Goal: Task Accomplishment & Management: Complete application form

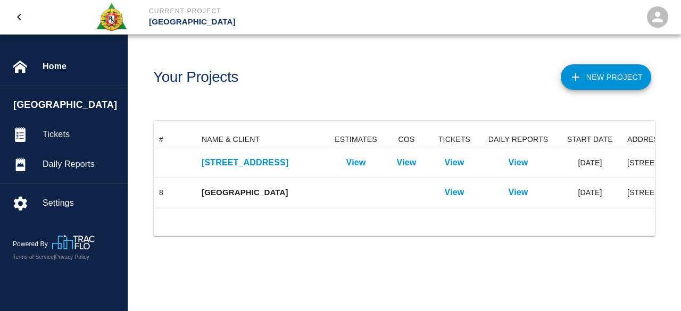
scroll to position [77, 493]
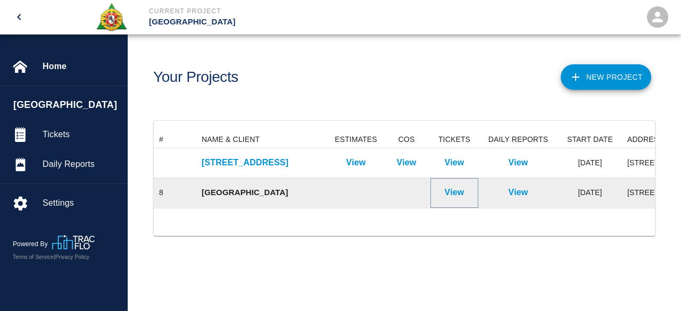
click at [462, 194] on p "View" at bounding box center [455, 192] width 20 height 13
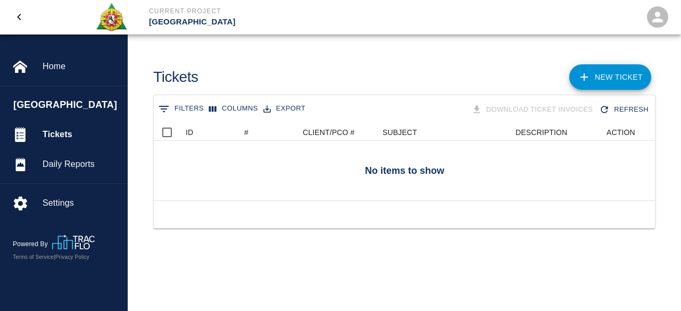
click at [610, 72] on link "NEW TICKET" at bounding box center [610, 77] width 82 height 26
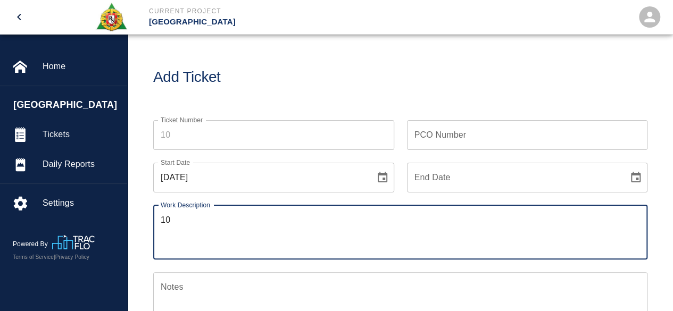
type textarea "10"
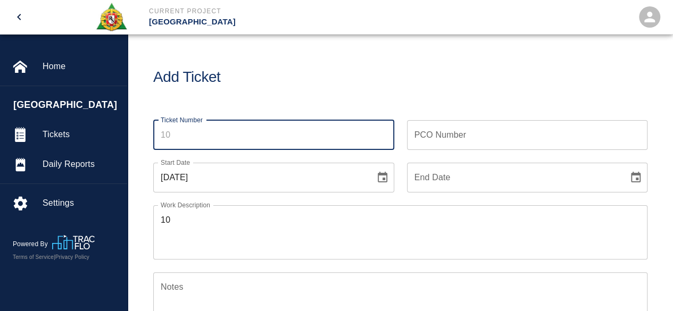
click at [193, 140] on input "Ticket Number" at bounding box center [273, 135] width 241 height 30
type input "10"
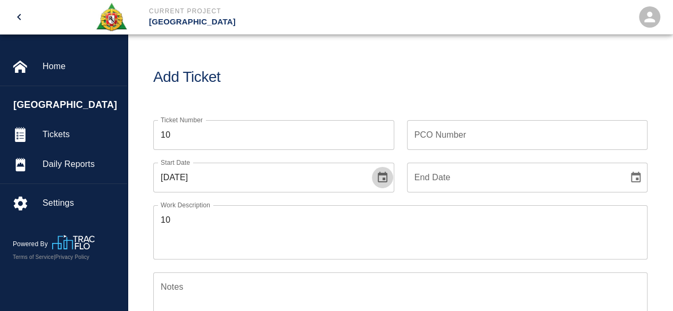
click at [380, 180] on icon "Choose date, selected date is Aug 15, 2025" at bounding box center [382, 177] width 13 height 13
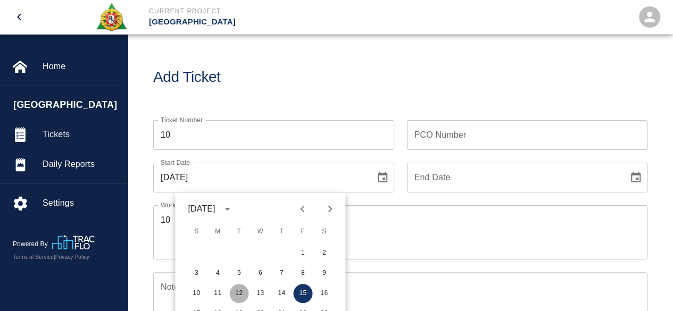
click at [239, 293] on button "12" at bounding box center [238, 293] width 19 height 19
type input "[DATE]"
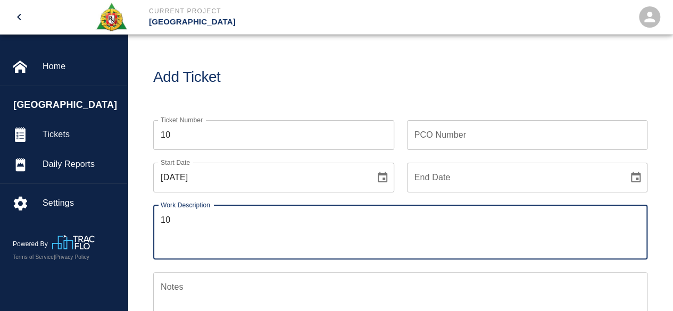
click at [175, 218] on textarea "10" at bounding box center [400, 232] width 479 height 37
type textarea "1"
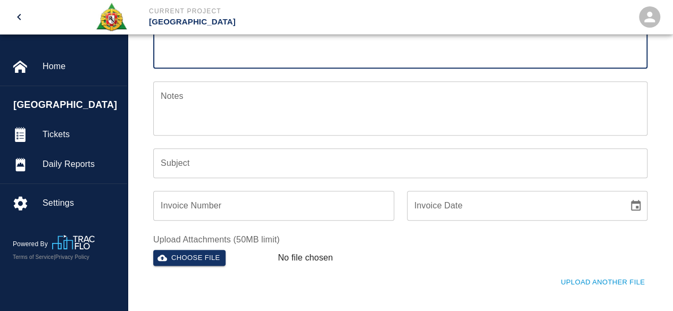
scroll to position [213, 0]
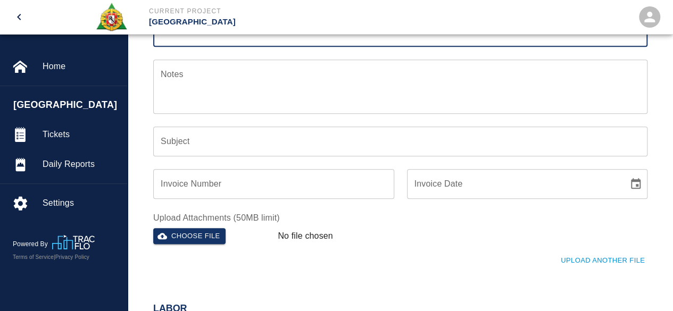
type textarea "working on core 3 and 4"
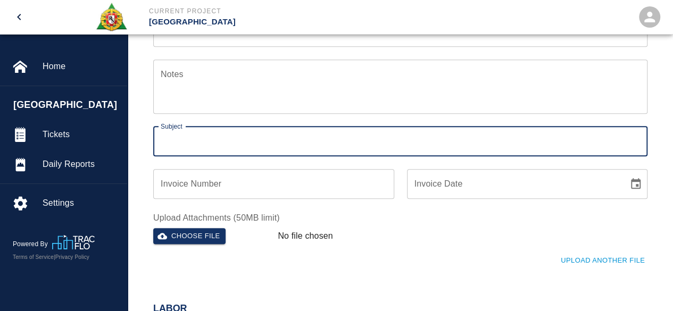
click at [172, 140] on input "Subject" at bounding box center [400, 142] width 494 height 30
type input "Core 3 and core 4"
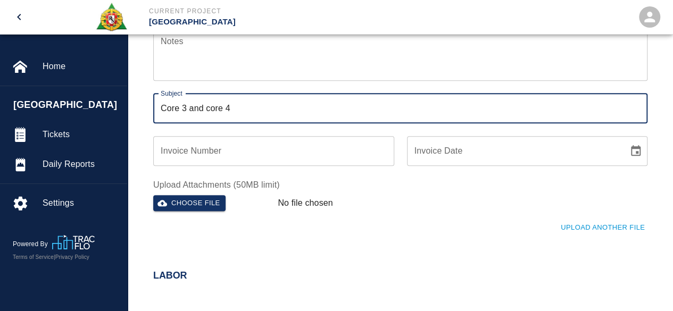
scroll to position [372, 0]
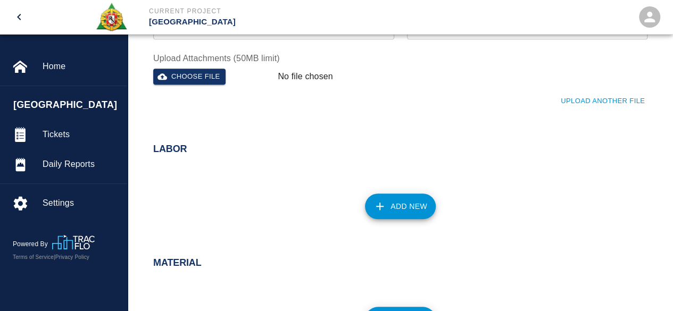
click at [392, 207] on button "Add New" at bounding box center [400, 207] width 71 height 26
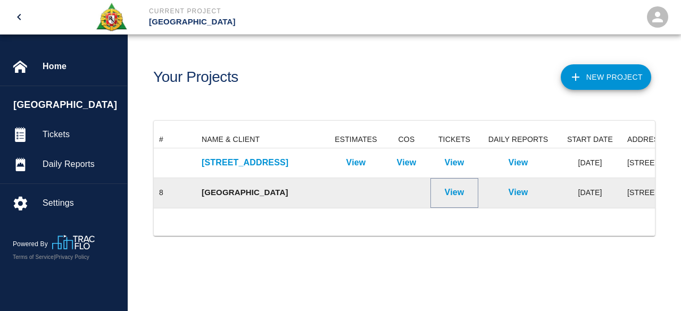
click at [462, 191] on p "View" at bounding box center [455, 192] width 20 height 13
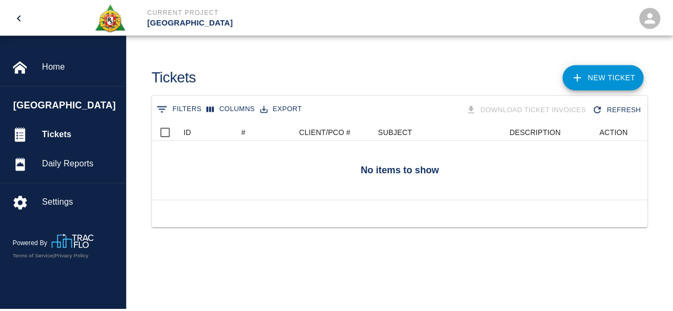
scroll to position [77, 493]
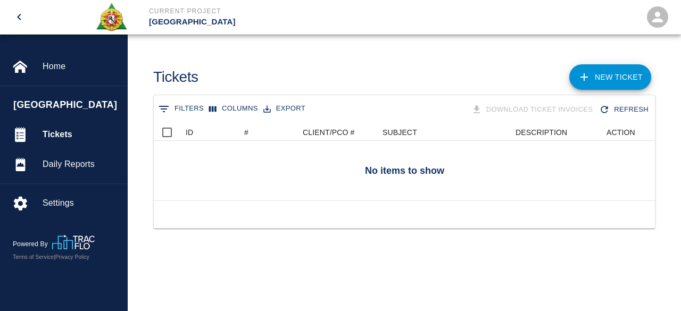
click at [610, 67] on link "NEW TICKET" at bounding box center [610, 77] width 82 height 26
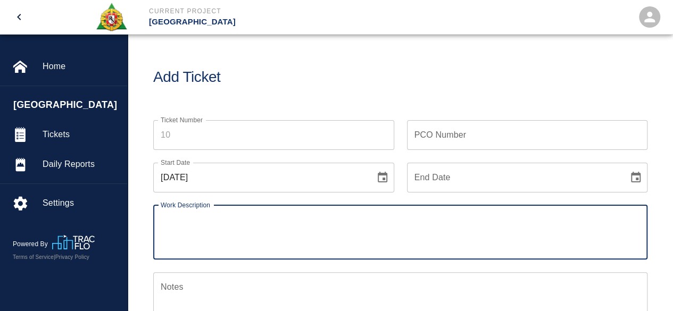
click at [178, 135] on input "Ticket Number" at bounding box center [273, 135] width 241 height 30
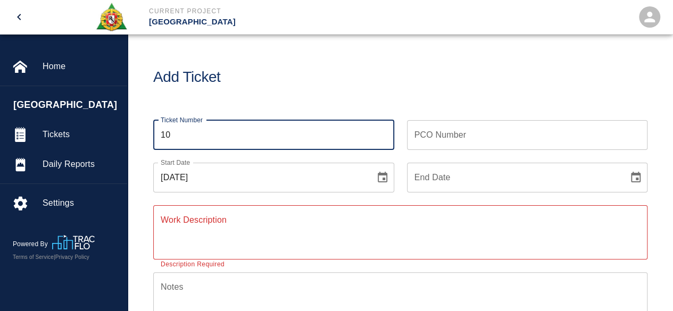
type input "10"
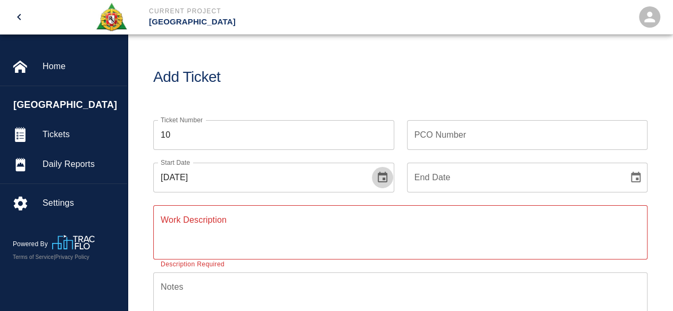
click at [388, 179] on button "Choose date, selected date is Aug 15, 2025" at bounding box center [382, 177] width 21 height 21
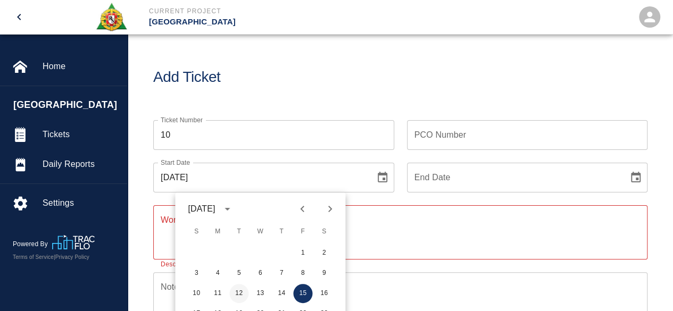
click at [241, 290] on button "12" at bounding box center [238, 293] width 19 height 19
type input "[DATE]"
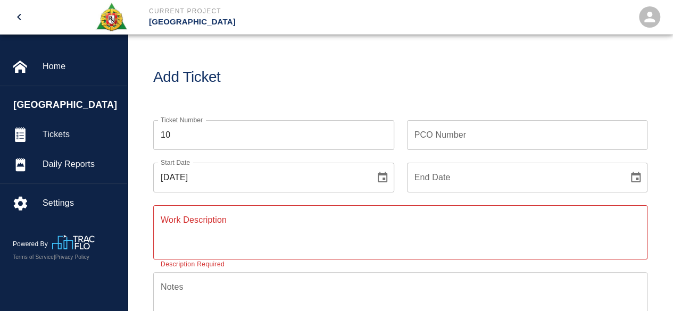
click at [635, 178] on icon "Choose date" at bounding box center [636, 177] width 10 height 11
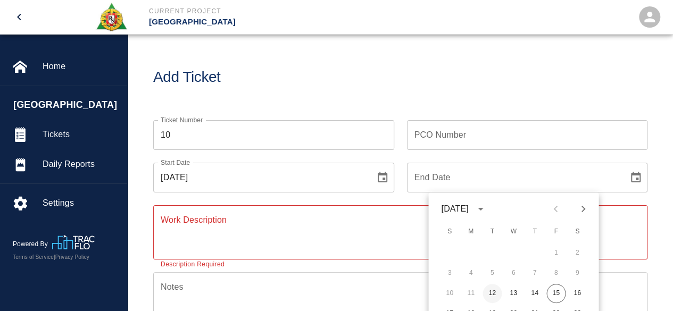
click at [496, 291] on button "12" at bounding box center [491, 293] width 19 height 19
type input "[DATE]"
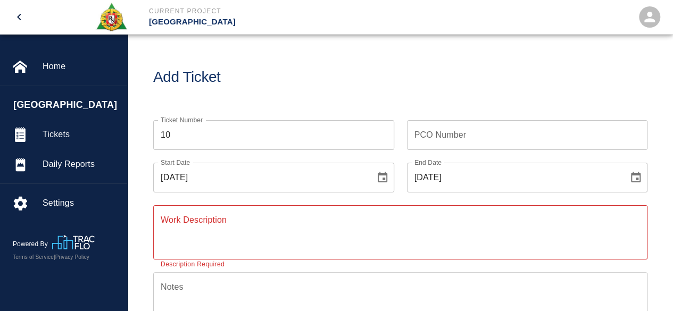
click at [188, 223] on textarea "Work Description" at bounding box center [400, 232] width 479 height 37
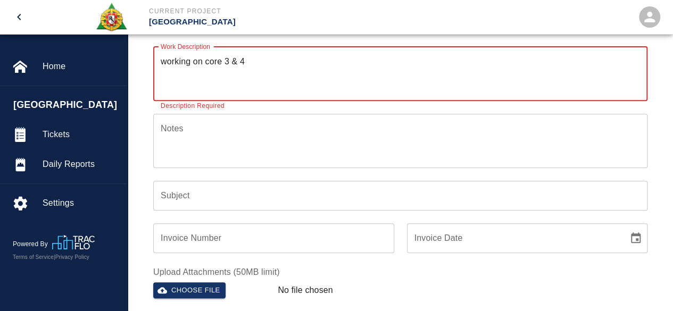
scroll to position [160, 0]
type textarea "working on core 3 & 4"
click at [170, 189] on div "Subject Subject" at bounding box center [400, 195] width 494 height 30
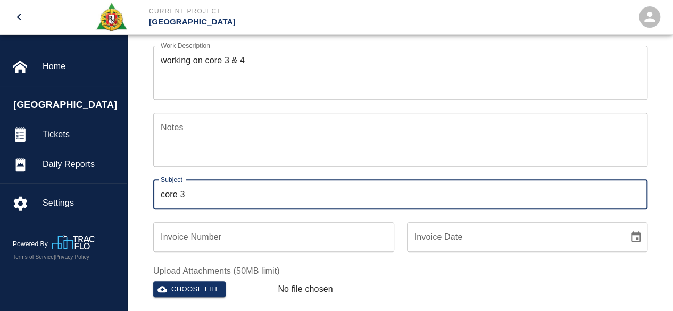
type input "Core 3 and core 4"
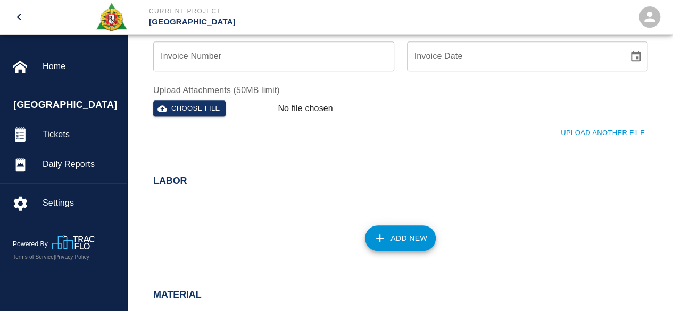
scroll to position [372, 0]
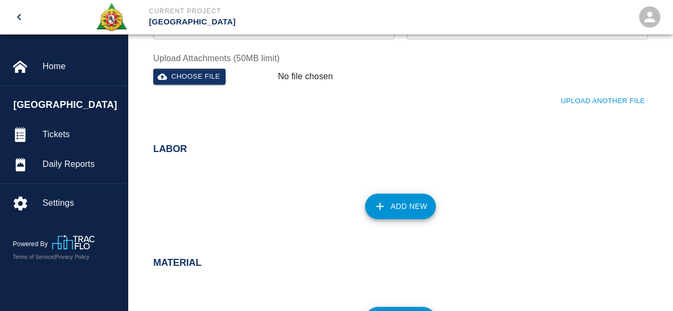
click at [412, 205] on button "Add New" at bounding box center [400, 207] width 71 height 26
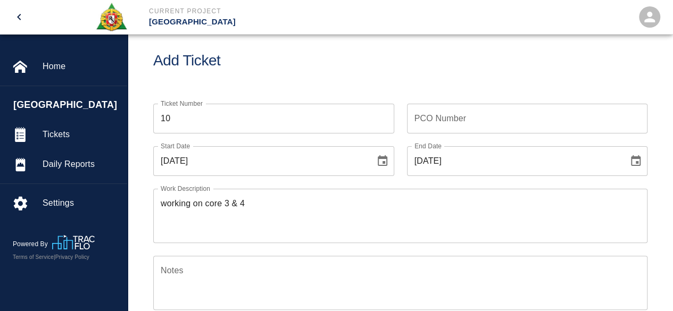
scroll to position [0, 0]
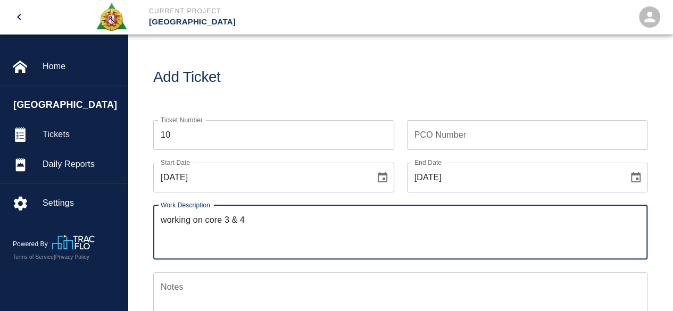
click at [273, 227] on textarea "working on core 3 & 4" at bounding box center [400, 232] width 479 height 37
type textarea "working on core 3 & 4 premiun time only"
click at [316, 264] on div "Notes x Notes" at bounding box center [393, 292] width 507 height 67
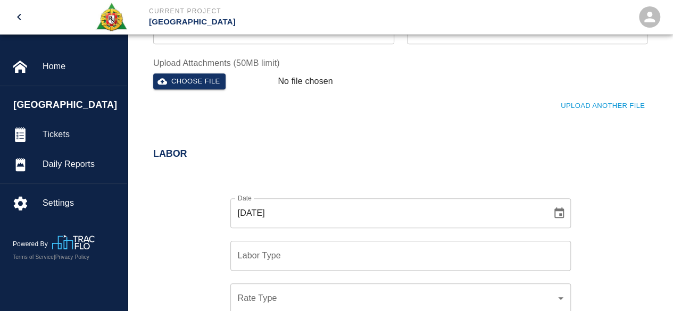
scroll to position [372, 0]
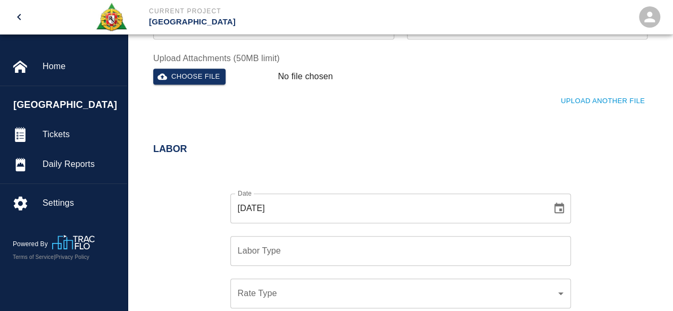
click at [272, 248] on input "Labor Type" at bounding box center [400, 251] width 331 height 20
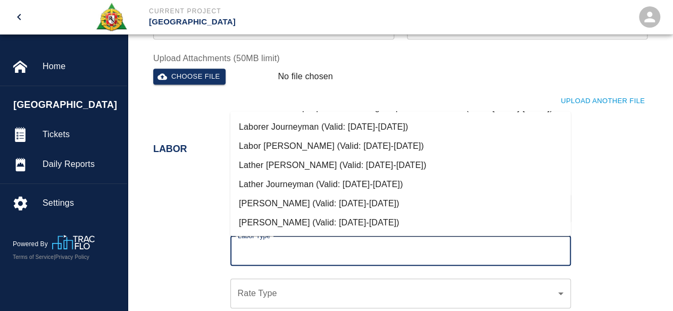
scroll to position [39, 0]
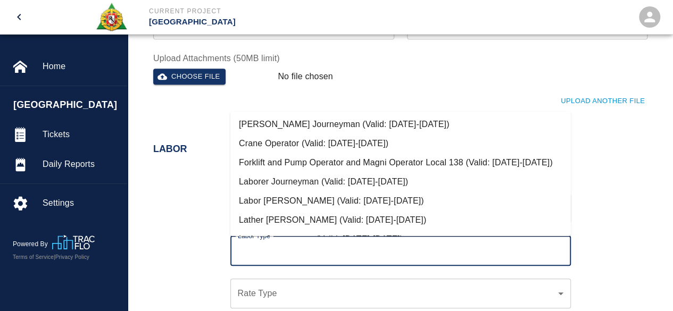
click at [304, 144] on li "Crane Operator (Valid: 07/01/2024-08/31/2025)" at bounding box center [400, 143] width 340 height 19
type input "Crane Operator"
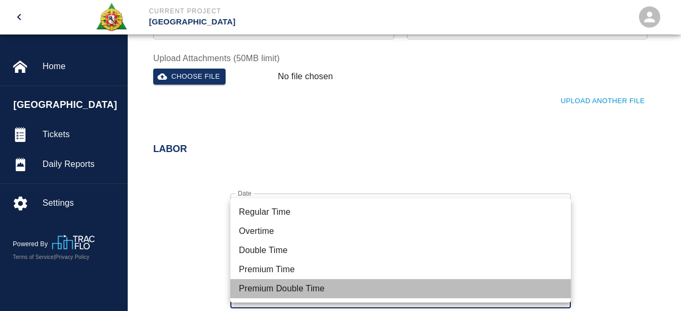
click at [264, 286] on li "Premium Double Time" at bounding box center [400, 288] width 340 height 19
type input "rate_pdt"
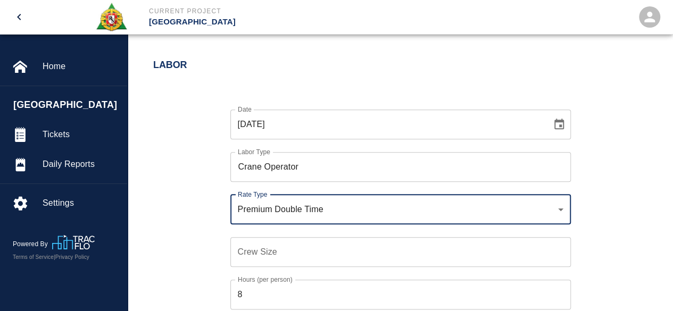
scroll to position [479, 0]
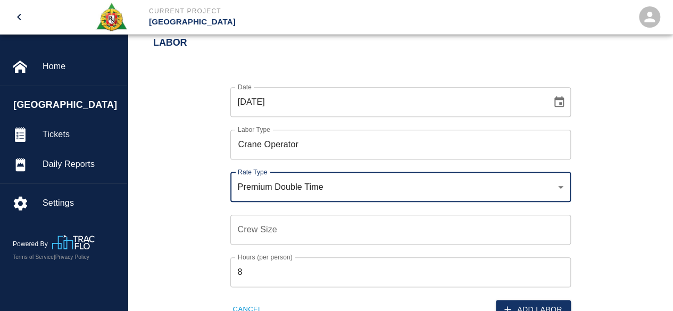
click at [251, 236] on input "Crew Size" at bounding box center [400, 230] width 340 height 30
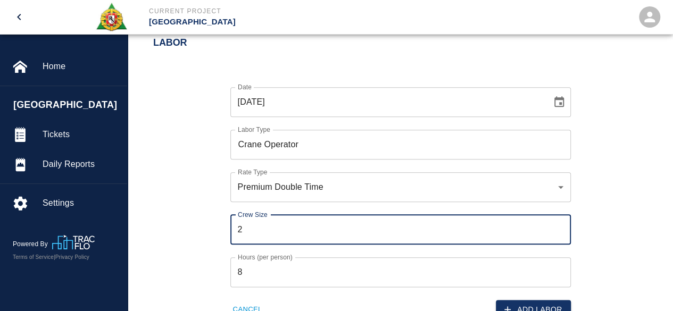
type input "2"
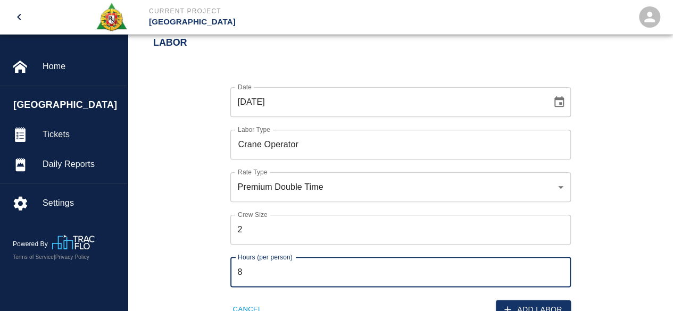
click at [250, 269] on input "8" at bounding box center [400, 272] width 340 height 30
type input "2"
click at [217, 247] on div "Hours (per person) 2 Hours (per person)" at bounding box center [393, 266] width 353 height 43
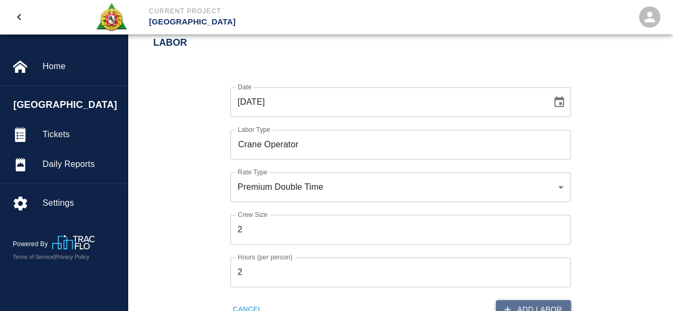
click at [539, 305] on button "Add Labor" at bounding box center [533, 310] width 75 height 20
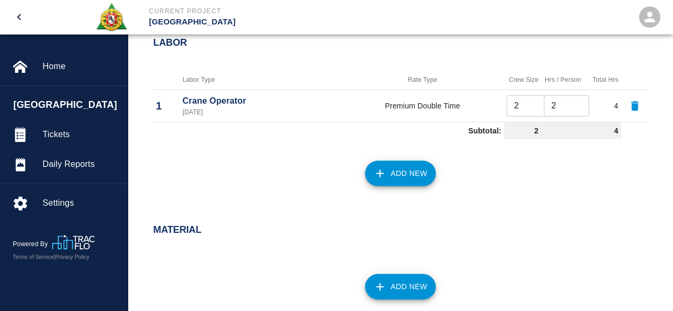
click at [408, 171] on button "Add New" at bounding box center [400, 174] width 71 height 26
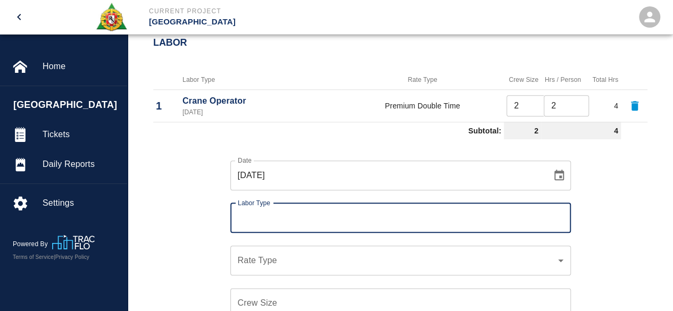
click at [248, 220] on input "Labor Type" at bounding box center [400, 218] width 331 height 20
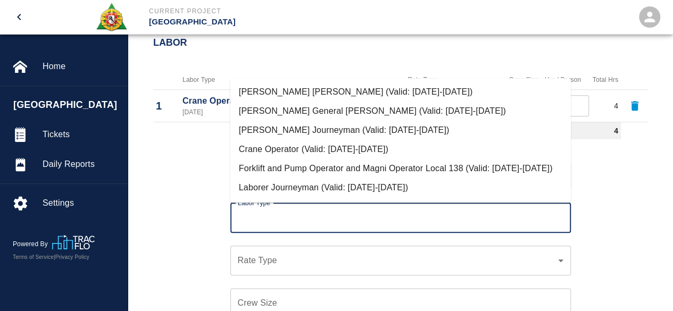
click at [280, 166] on li "Forklift and Pump Operator and Magni Operator Local 138 (Valid: 07/01/2024-08/3…" at bounding box center [400, 168] width 340 height 19
type input "Forklift and Pump Operator and Magni Operator Local 138"
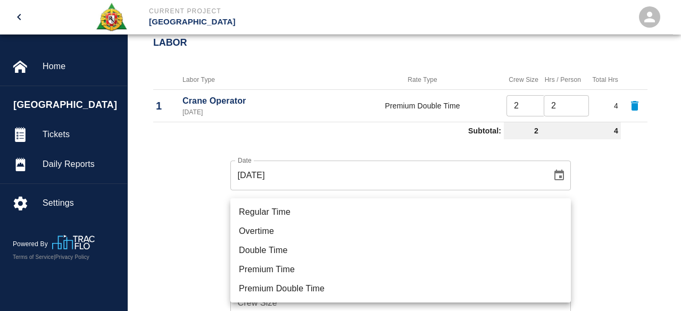
click at [258, 292] on li "Premium Double Time" at bounding box center [400, 288] width 340 height 19
type input "rate_pdt"
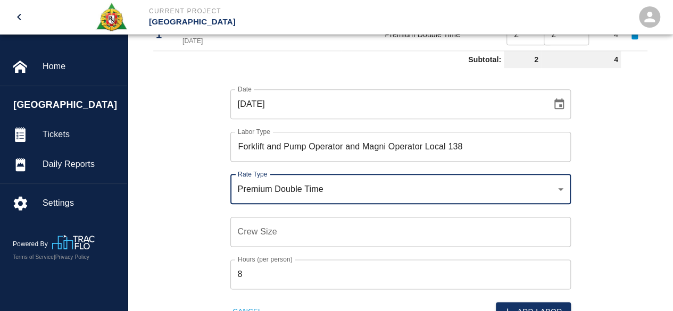
scroll to position [585, 0]
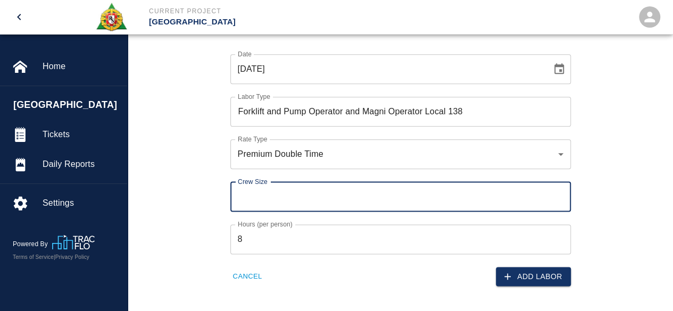
click at [249, 192] on input "Crew Size" at bounding box center [400, 197] width 340 height 30
type input "1"
click at [253, 241] on input "8" at bounding box center [400, 239] width 340 height 30
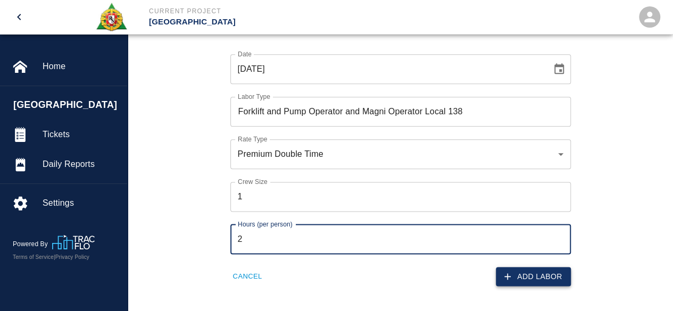
type input "2"
click at [542, 272] on button "Add Labor" at bounding box center [533, 277] width 75 height 20
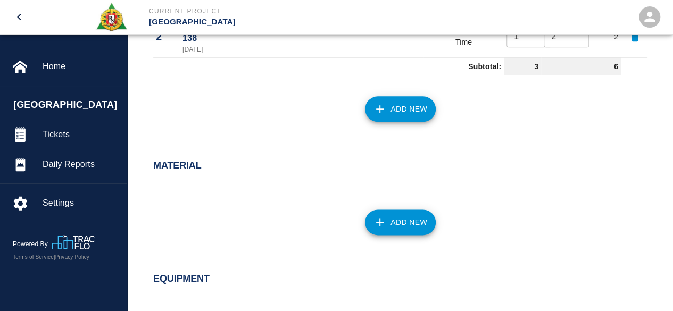
click at [409, 109] on button "Add New" at bounding box center [400, 109] width 71 height 26
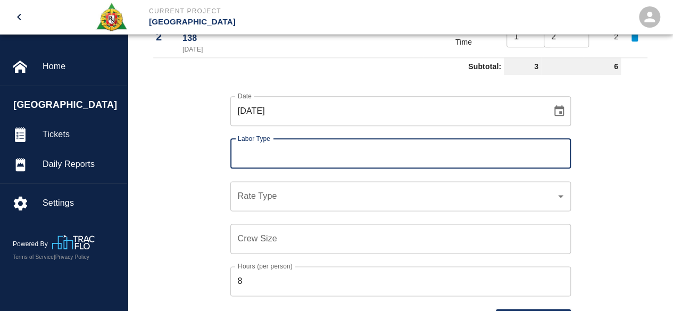
click at [253, 157] on input "Labor Type" at bounding box center [400, 154] width 331 height 20
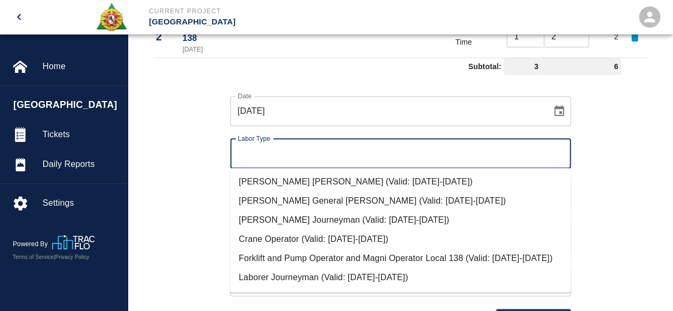
click at [288, 218] on li "Carpenter Journeyman (Valid: 07/01/2024-08/31/2025)" at bounding box center [400, 220] width 340 height 19
type input "Carpenter Journeyman"
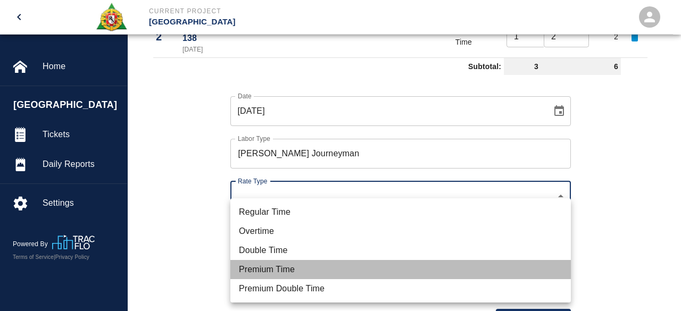
click at [254, 267] on li "Premium Time" at bounding box center [400, 269] width 340 height 19
type input "rate_pot"
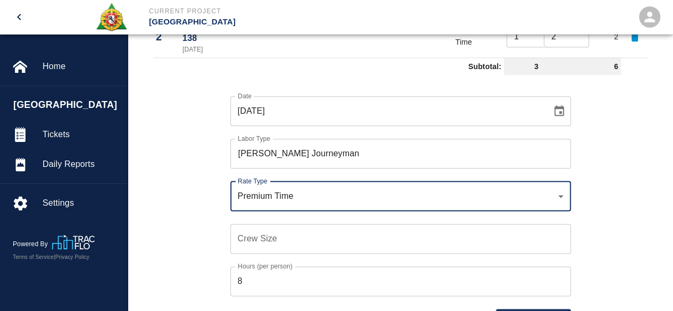
click at [242, 238] on div "Crew Size Crew Size" at bounding box center [400, 239] width 340 height 30
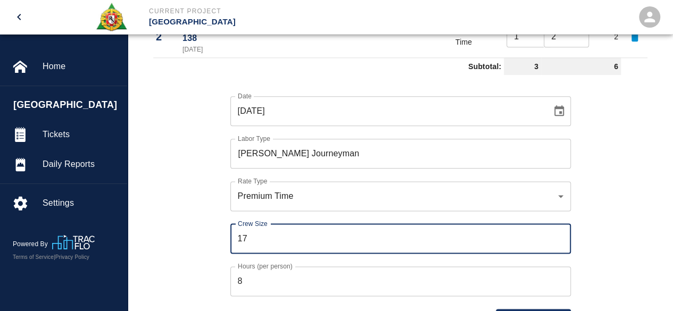
type input "17"
click at [251, 278] on input "8" at bounding box center [400, 281] width 340 height 30
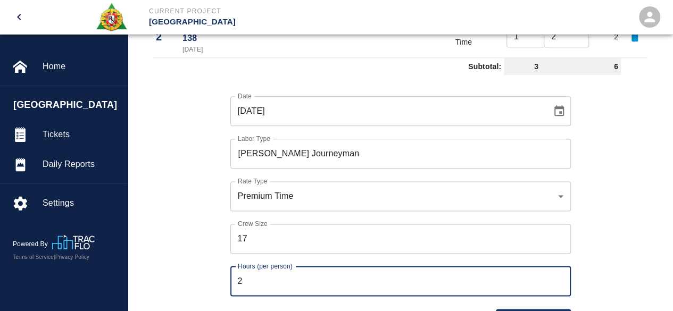
type input "2"
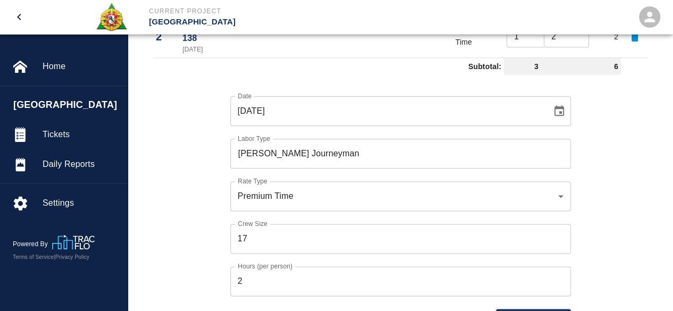
click at [226, 255] on div "Hours (per person) 2 Hours (per person)" at bounding box center [393, 275] width 353 height 43
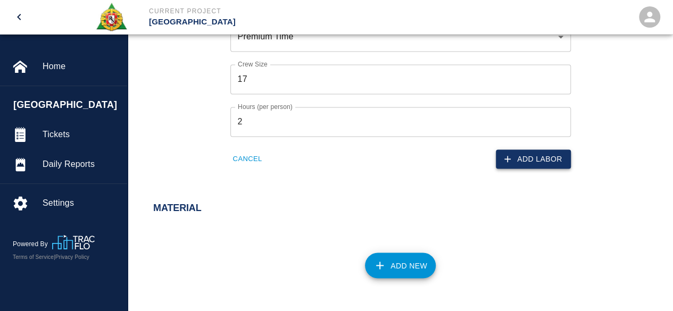
click at [530, 157] on button "Add Labor" at bounding box center [533, 159] width 75 height 20
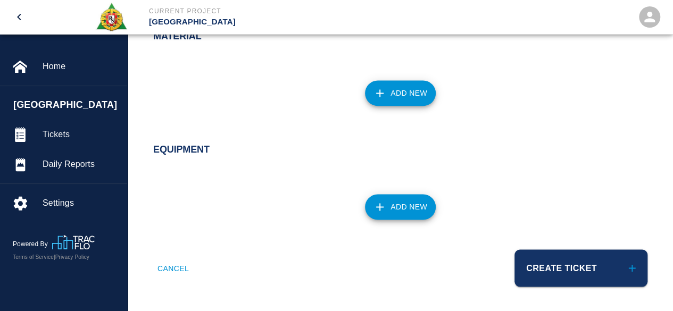
scroll to position [534, 0]
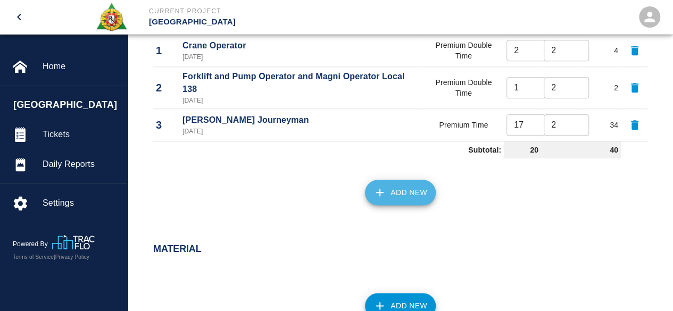
click at [401, 191] on button "Add New" at bounding box center [400, 193] width 71 height 26
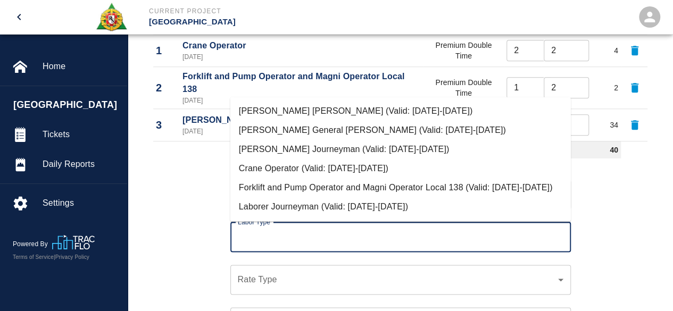
click at [246, 239] on input "Labor Type" at bounding box center [400, 237] width 331 height 20
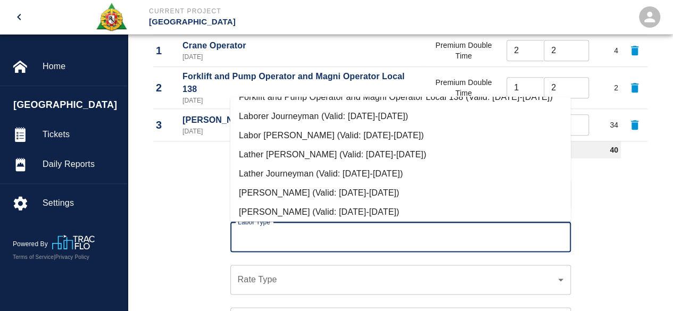
scroll to position [106, 0]
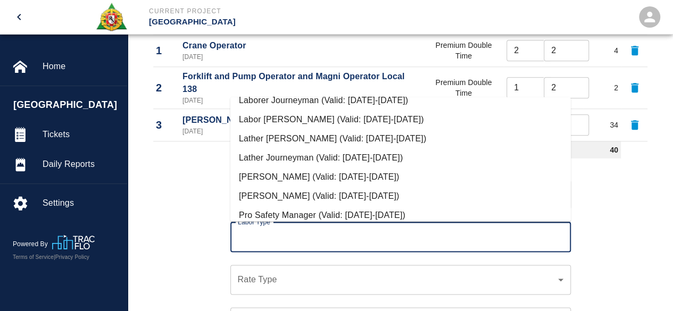
click at [305, 129] on li "Labor Foreman (Valid: 07/01/2024-08/31/2025)" at bounding box center [400, 119] width 340 height 19
type input "Labor Foreman"
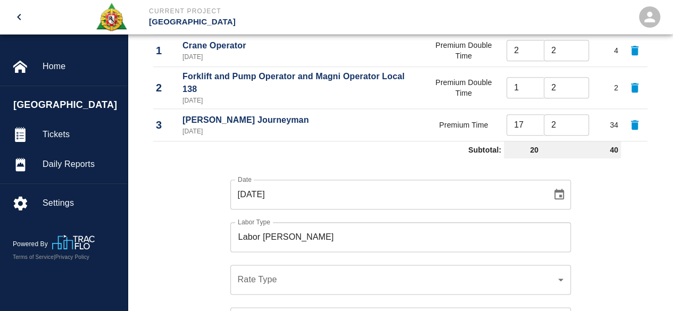
click at [240, 292] on div "​ Rate Type" at bounding box center [400, 280] width 340 height 30
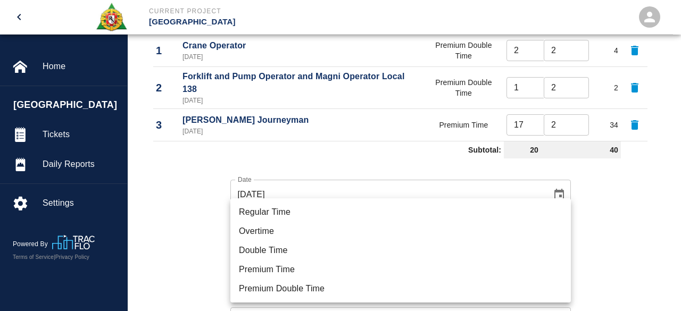
click at [262, 268] on li "Premium Time" at bounding box center [400, 269] width 340 height 19
type input "rate_pot"
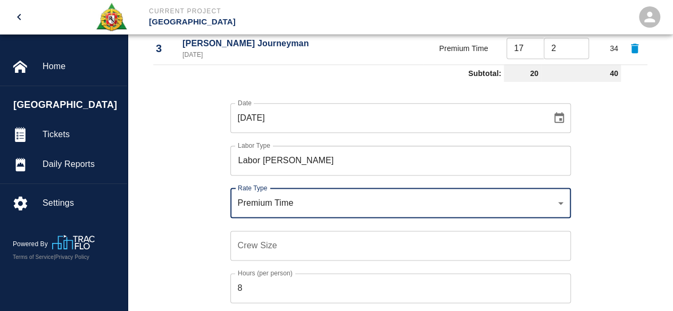
scroll to position [640, 0]
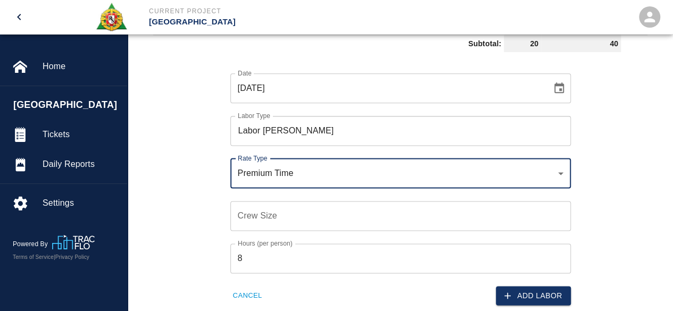
click at [247, 211] on input "Crew Size" at bounding box center [400, 216] width 340 height 30
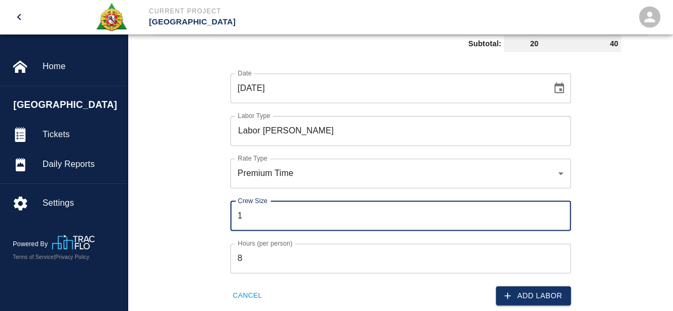
type input "1"
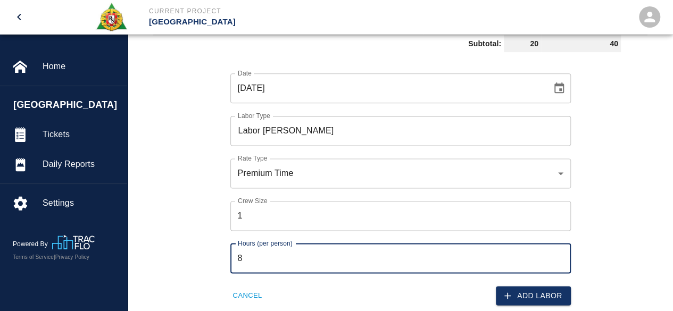
click at [247, 252] on input "8" at bounding box center [400, 259] width 340 height 30
type input "2"
click at [522, 295] on button "Add Labor" at bounding box center [533, 296] width 75 height 20
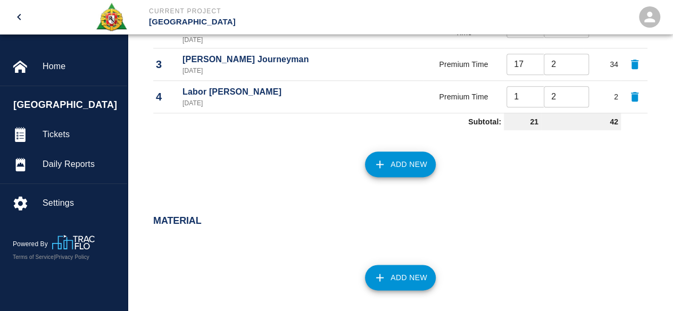
scroll to position [534, 0]
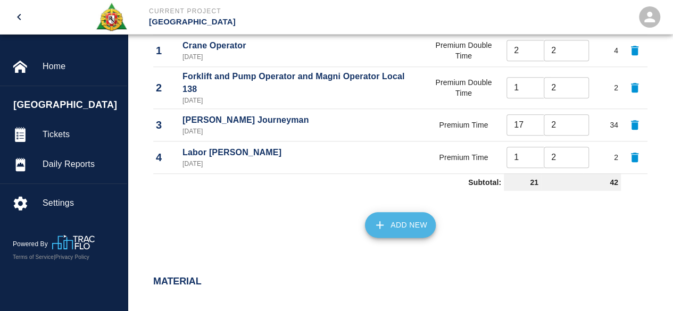
click at [396, 221] on button "Add New" at bounding box center [400, 225] width 71 height 26
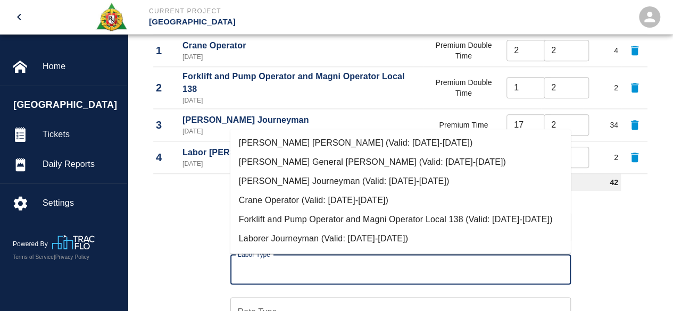
click at [244, 267] on input "Labor Type" at bounding box center [400, 269] width 331 height 20
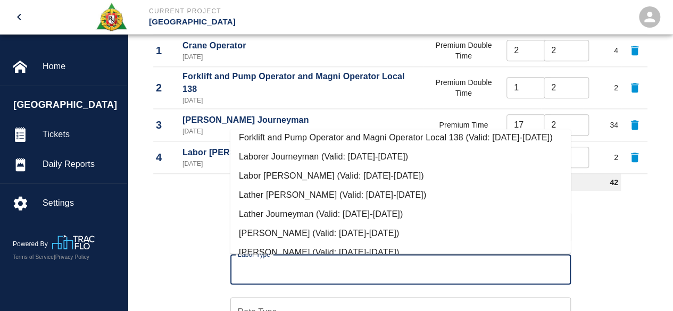
scroll to position [106, 0]
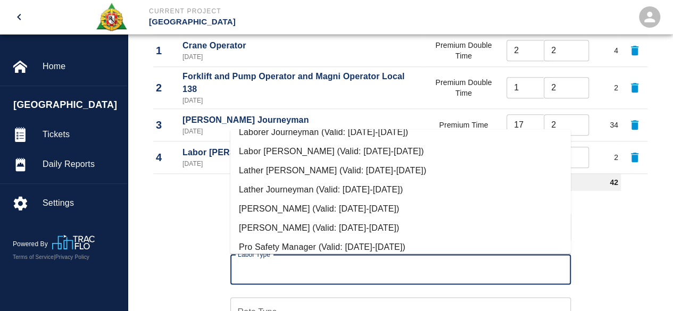
click at [314, 142] on li "Laborer Journeyman (Valid: 07/01/2024-08/31/2025)" at bounding box center [400, 132] width 340 height 19
type input "Laborer Journeyman"
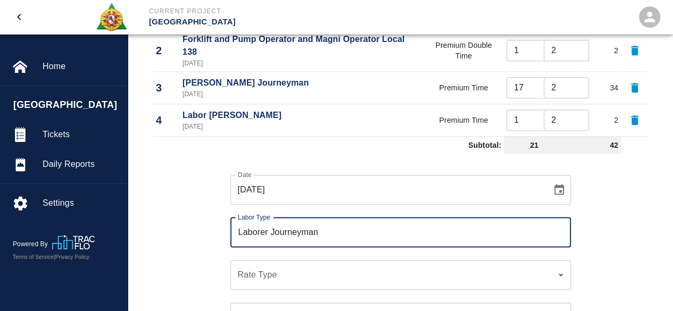
scroll to position [640, 0]
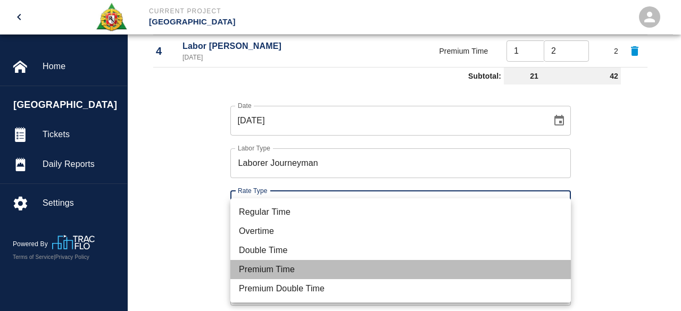
click at [258, 267] on li "Premium Time" at bounding box center [400, 269] width 340 height 19
type input "rate_pot"
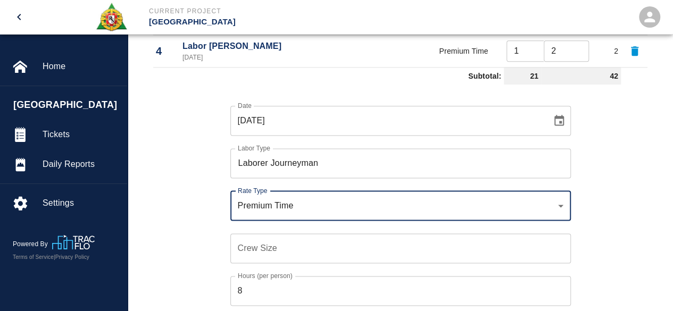
click at [247, 250] on input "Crew Size" at bounding box center [400, 248] width 340 height 30
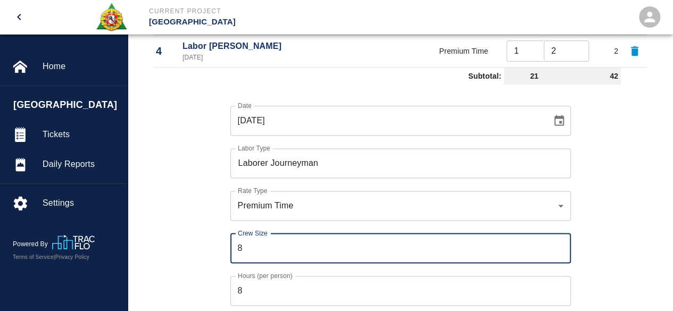
type input "8"
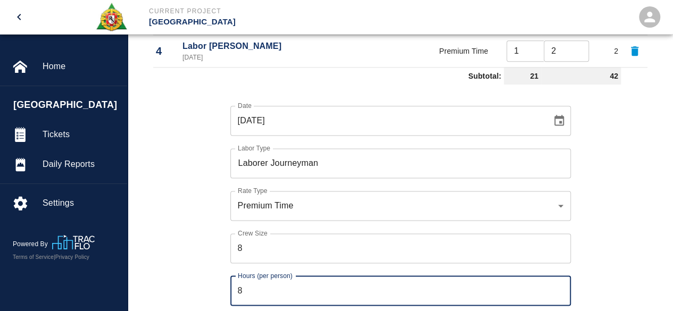
click at [250, 285] on input "8" at bounding box center [400, 291] width 340 height 30
type input "2"
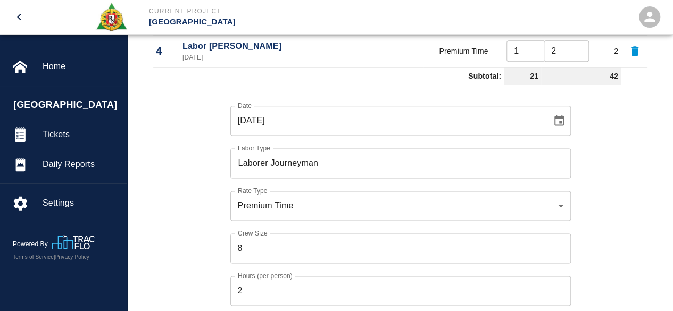
click at [164, 258] on div "Date 08/12/2025 Date Labor Type Laborer Journeyman Labor Type Rate Type Premium…" at bounding box center [393, 213] width 507 height 249
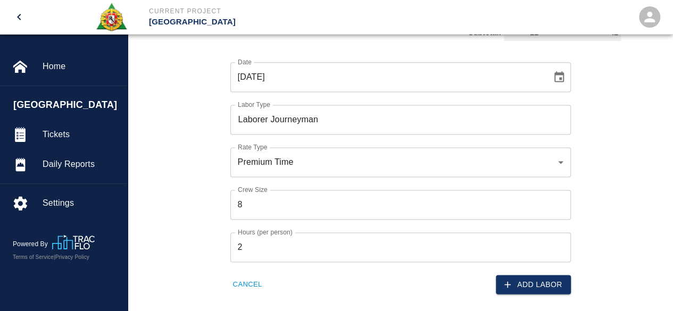
scroll to position [747, 0]
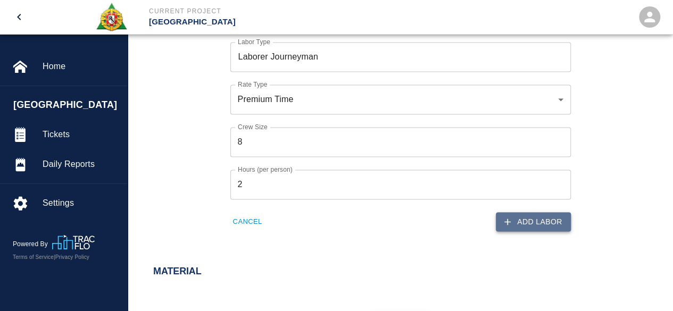
click at [536, 220] on button "Add Labor" at bounding box center [533, 222] width 75 height 20
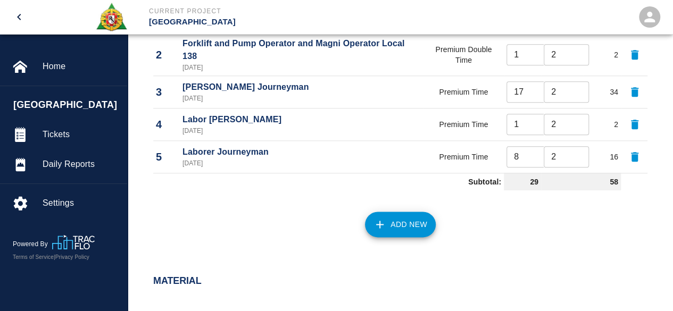
scroll to position [566, 0]
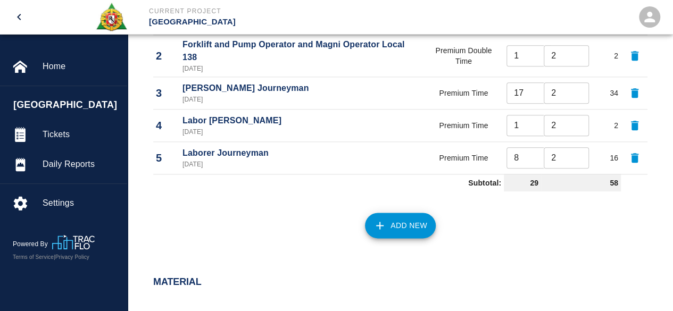
click at [409, 241] on div "Labor Labor Type Rate Type Crew Size Hrs / Person Total Hrs 1 Crane Operator 08…" at bounding box center [400, 98] width 545 height 339
click at [403, 220] on button "Add New" at bounding box center [400, 226] width 71 height 26
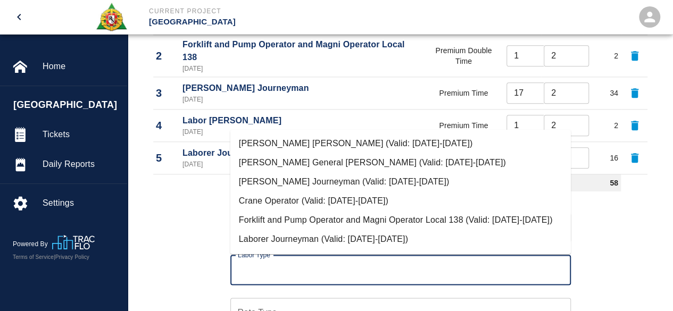
click at [277, 267] on input "Labor Type" at bounding box center [400, 270] width 331 height 20
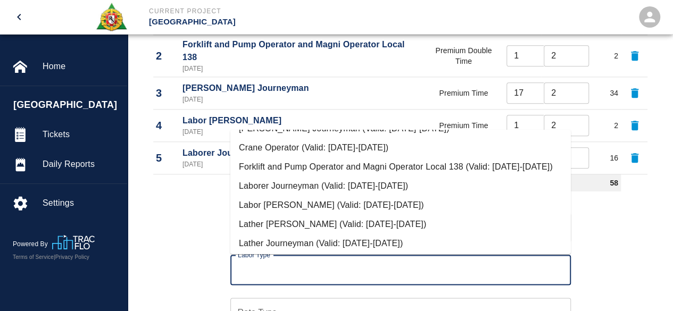
scroll to position [106, 0]
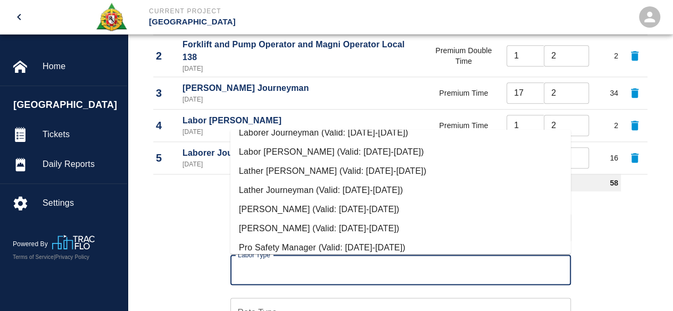
click at [283, 200] on li "Lather Journeyman (Valid: 07/01/2024-08/31/2025)" at bounding box center [400, 190] width 340 height 19
type input "Lather Journeyman"
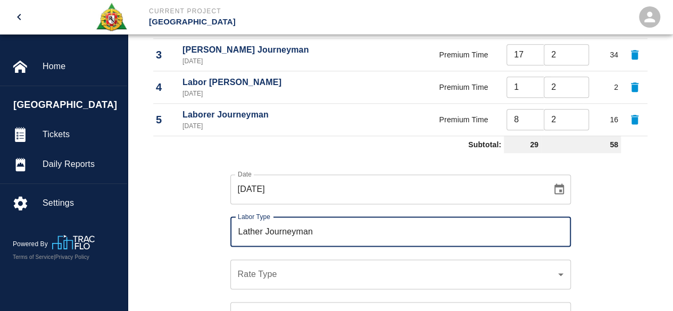
scroll to position [619, 0]
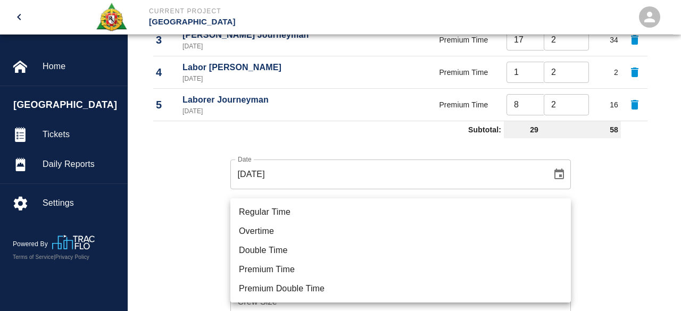
click at [258, 271] on li "Premium Time" at bounding box center [400, 269] width 340 height 19
type input "rate_pot"
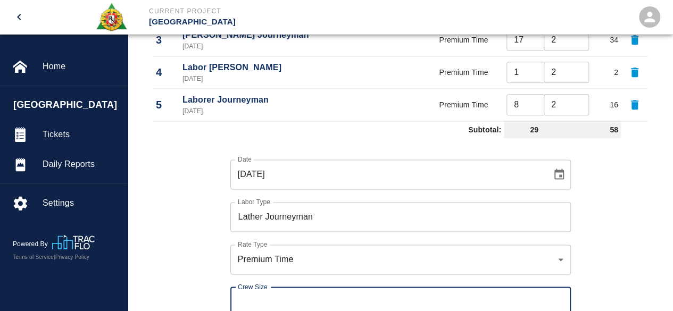
click at [241, 298] on input "Crew Size" at bounding box center [400, 302] width 340 height 30
type input "5"
click at [211, 282] on div "Date 08/12/2025 Date Labor Type Lather Journeyman Labor Type Rate Type Premium …" at bounding box center [393, 266] width 507 height 249
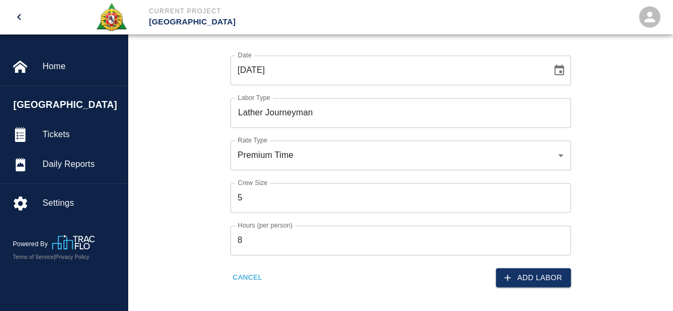
scroll to position [725, 0]
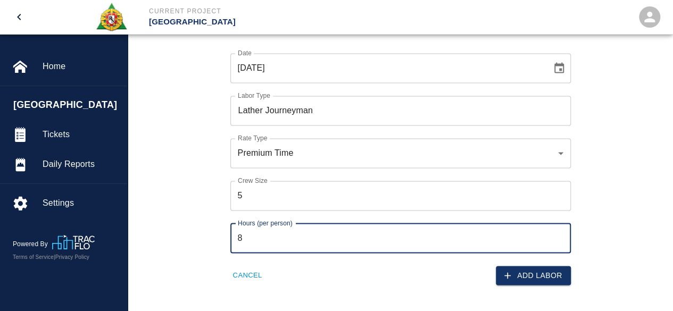
click at [248, 240] on input "8" at bounding box center [400, 238] width 340 height 30
type input "1"
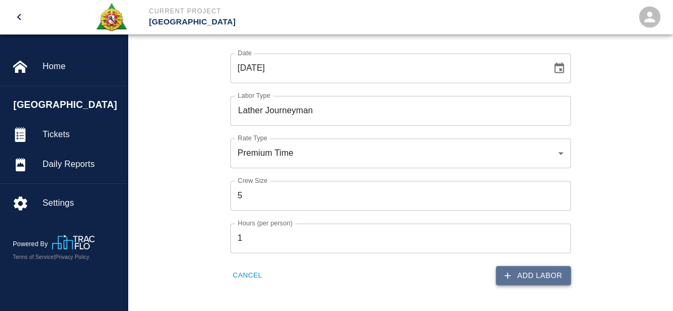
click at [528, 271] on button "Add Labor" at bounding box center [533, 276] width 75 height 20
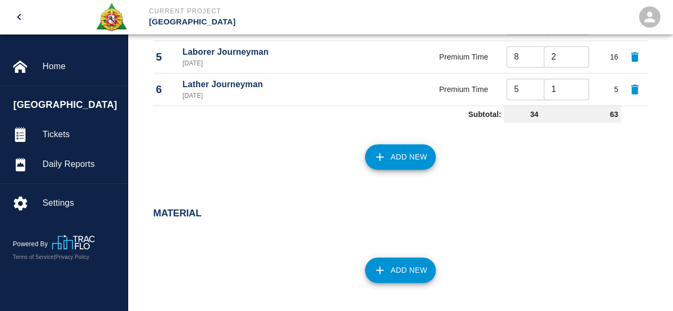
scroll to position [619, 0]
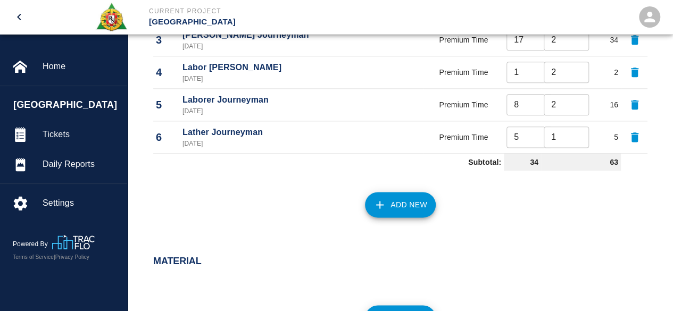
click at [401, 202] on button "Add New" at bounding box center [400, 205] width 71 height 26
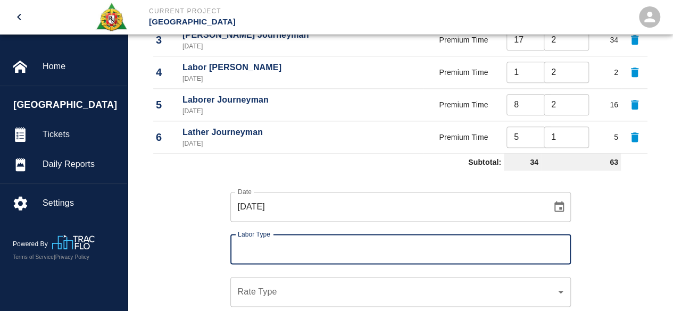
click at [283, 247] on input "Labor Type" at bounding box center [400, 249] width 331 height 20
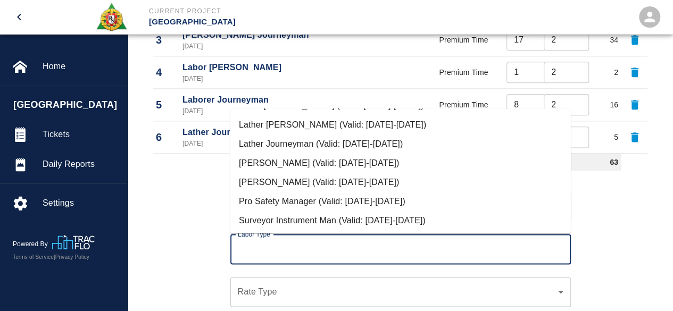
scroll to position [146, 0]
click at [291, 196] on li "Pro Safety Manager (Valid: 07/01/2024-09/01/2025)" at bounding box center [400, 199] width 340 height 19
type input "Pro Safety Manager"
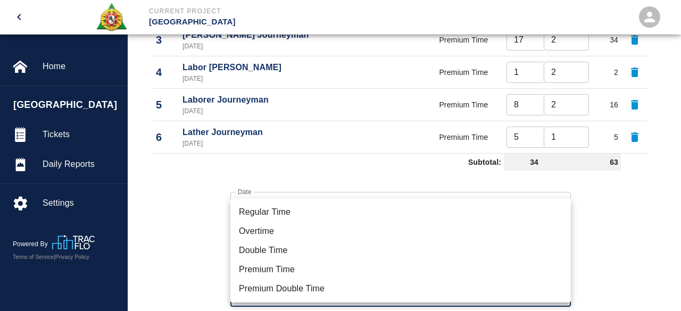
click at [258, 271] on li "Premium Time" at bounding box center [400, 269] width 340 height 19
type input "rate_pot"
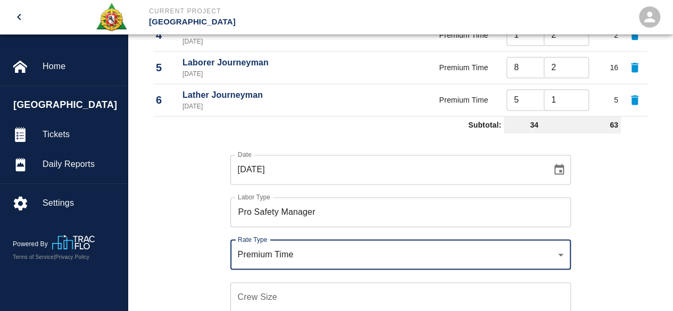
scroll to position [672, 0]
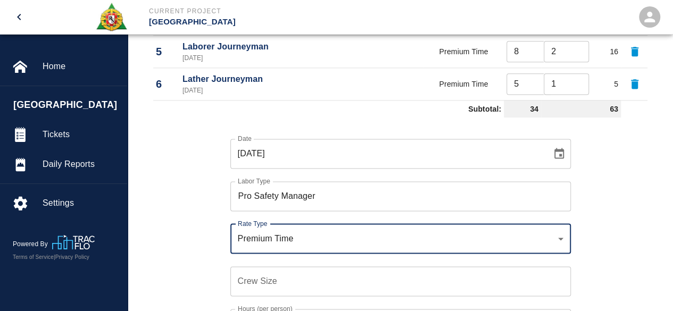
click at [246, 274] on div "Crew Size Crew Size" at bounding box center [400, 281] width 340 height 30
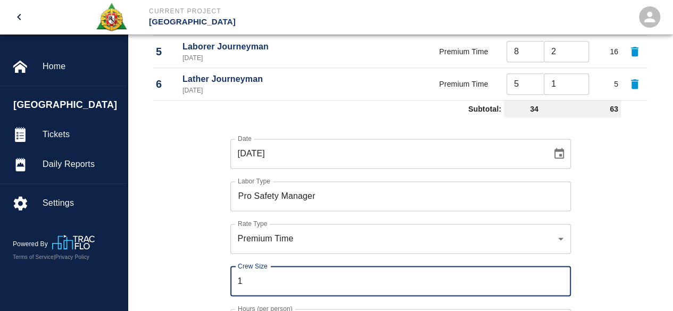
scroll to position [725, 0]
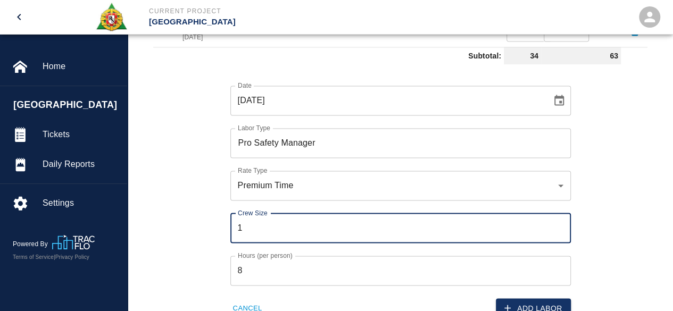
type input "1"
click at [251, 270] on input "8" at bounding box center [400, 271] width 340 height 30
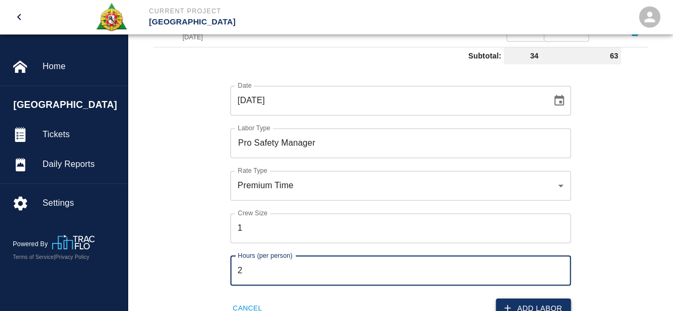
type input "2"
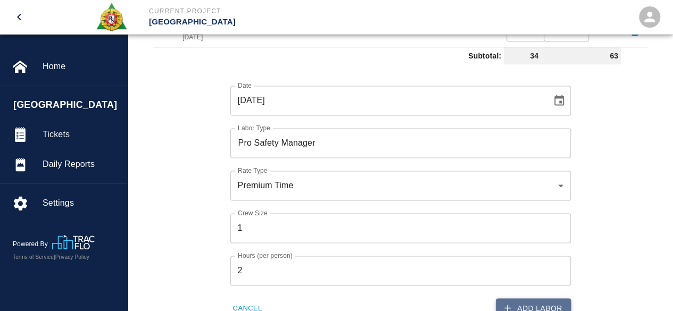
click at [542, 298] on button "Add Labor" at bounding box center [533, 308] width 75 height 20
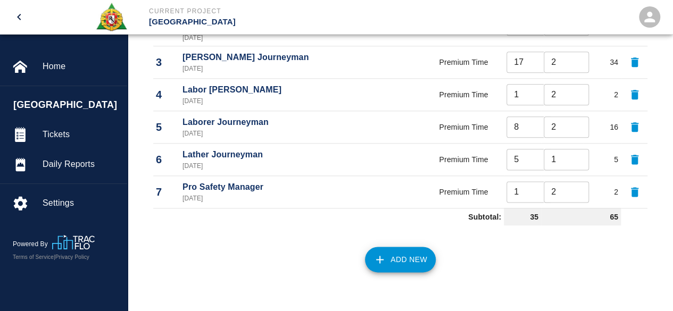
scroll to position [619, 0]
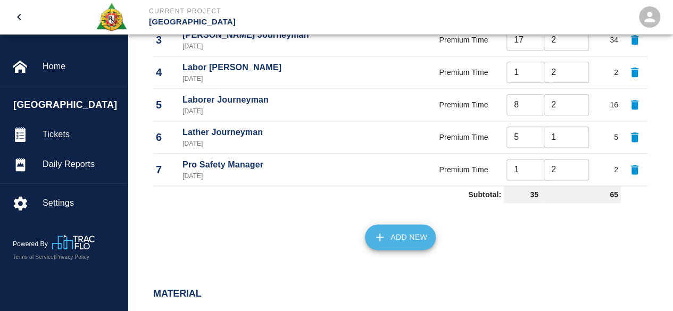
click at [396, 227] on button "Add New" at bounding box center [400, 237] width 71 height 26
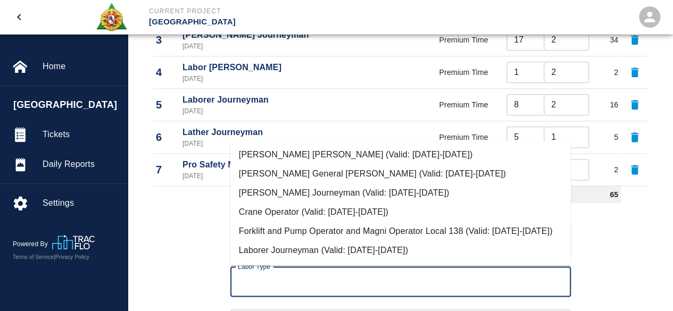
click at [251, 278] on input "Labor Type" at bounding box center [400, 282] width 331 height 20
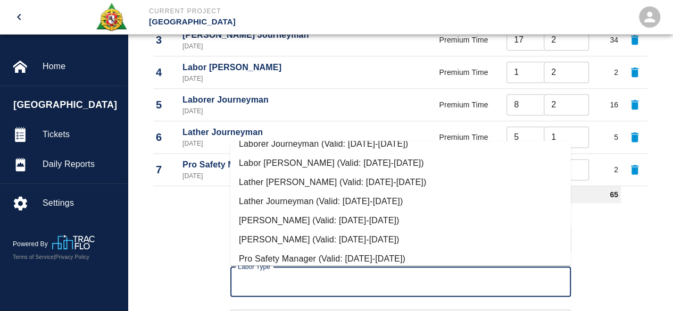
scroll to position [146, 0]
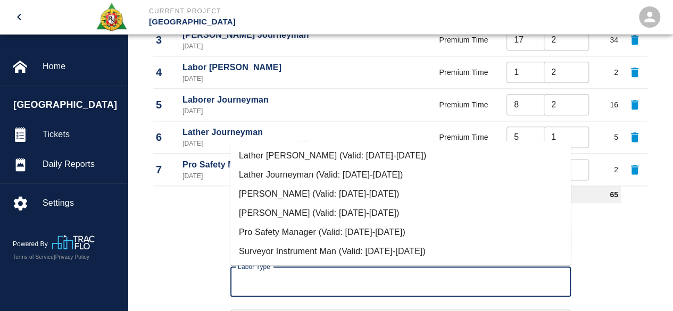
click at [271, 251] on li "Surveyor Instrument Man (Valid: 07/01/2024-08/31/2025)" at bounding box center [400, 251] width 340 height 19
type input "Surveyor Instrument Man"
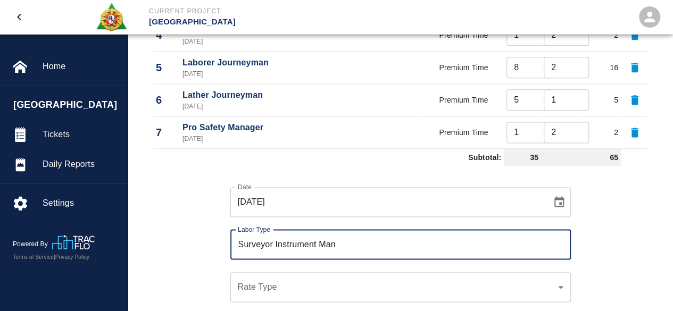
scroll to position [672, 0]
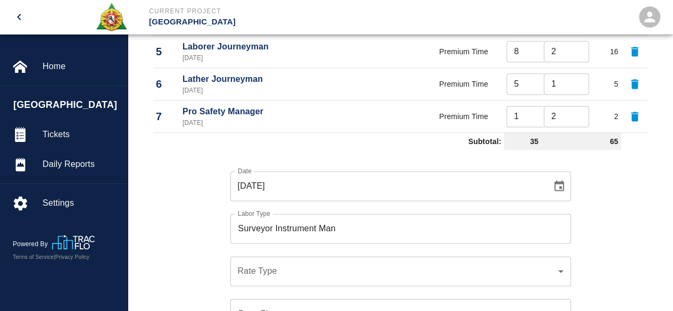
click at [245, 263] on div "​ Rate Type" at bounding box center [400, 271] width 340 height 30
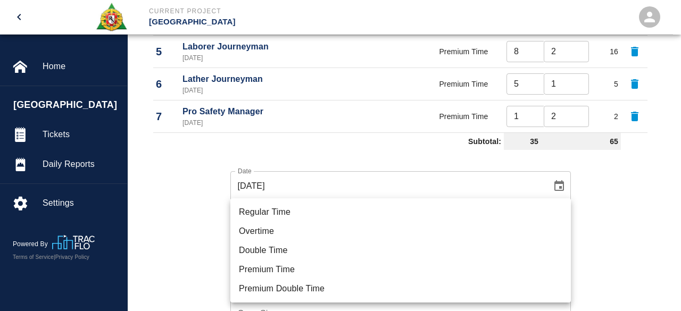
click at [262, 290] on li "Premium Double Time" at bounding box center [400, 288] width 340 height 19
type input "rate_pdt"
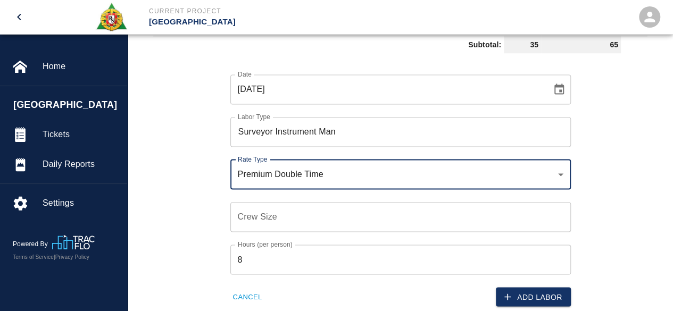
scroll to position [778, 0]
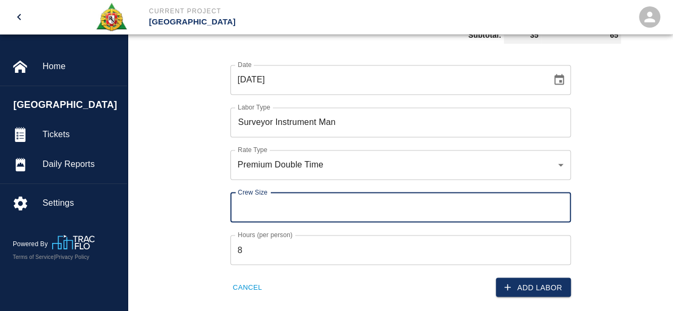
click at [250, 207] on input "Crew Size" at bounding box center [400, 207] width 340 height 30
type input "1"
click at [252, 241] on input "8" at bounding box center [400, 250] width 340 height 30
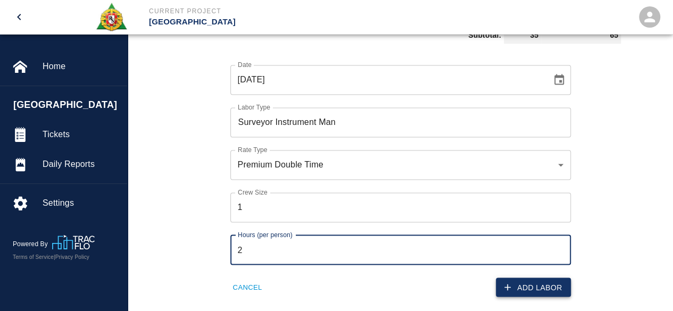
type input "2"
click at [541, 283] on button "Add Labor" at bounding box center [533, 288] width 75 height 20
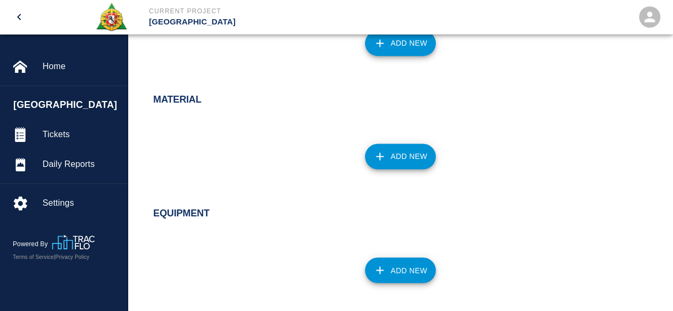
scroll to position [908, 0]
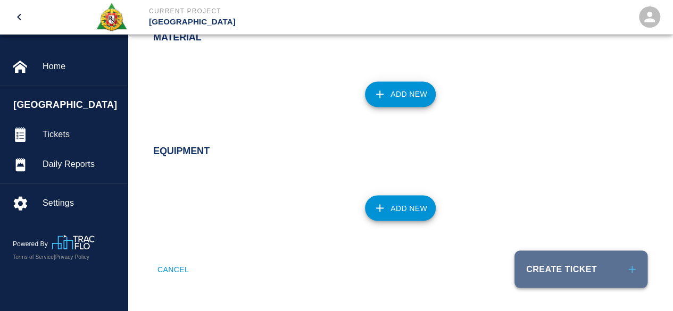
click at [563, 262] on button "Create Ticket" at bounding box center [580, 268] width 133 height 37
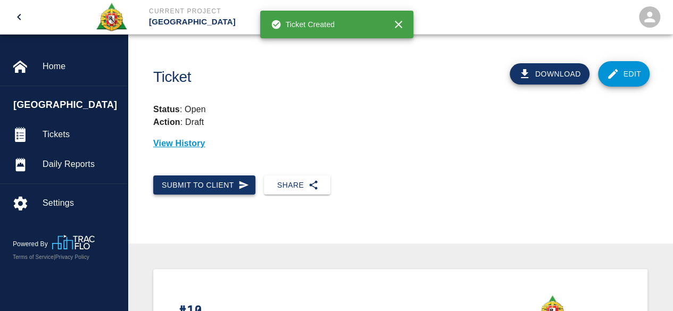
click at [202, 183] on button "Submit to Client" at bounding box center [204, 185] width 102 height 20
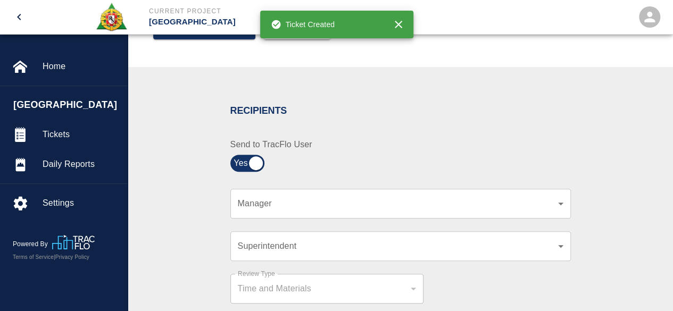
scroll to position [160, 0]
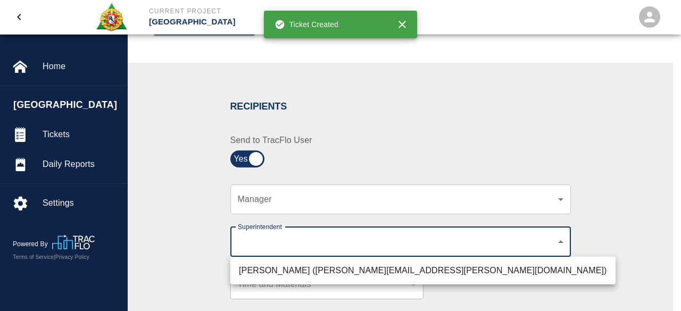
click at [391, 272] on li "Roger Cettina (roger.cettina@aecom.com)" at bounding box center [422, 270] width 385 height 19
type input "607e8b2f-6e2b-4864-a614-ca92a3a6e287"
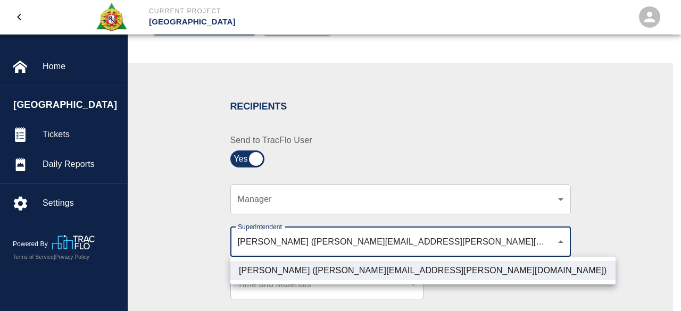
click at [582, 228] on div at bounding box center [340, 155] width 681 height 311
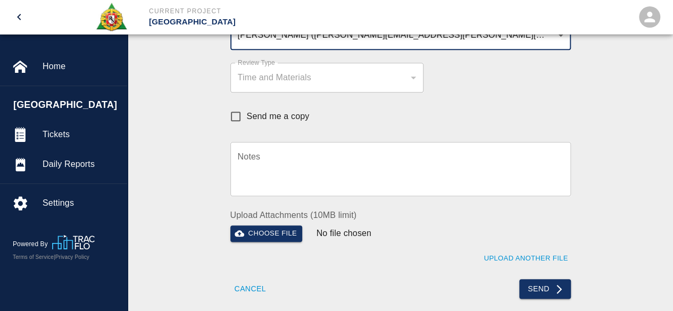
scroll to position [372, 0]
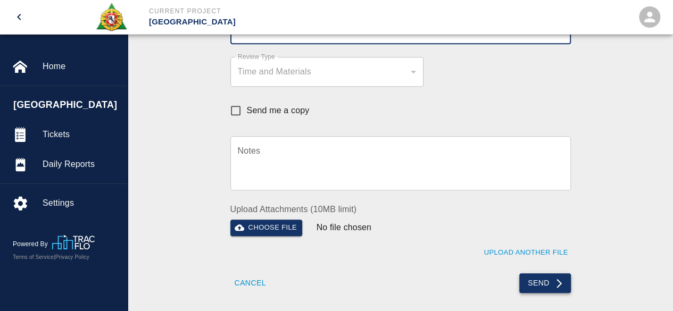
click at [534, 282] on button "Send" at bounding box center [545, 283] width 52 height 20
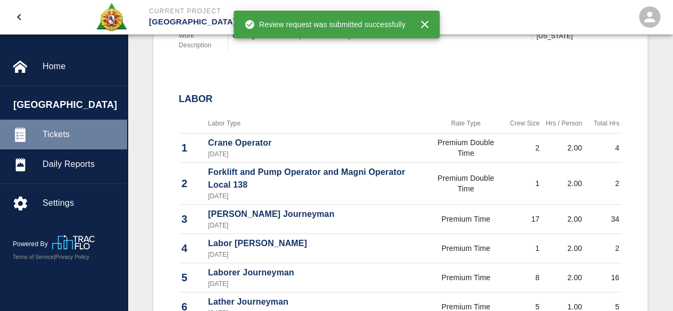
click at [66, 128] on span "Tickets" at bounding box center [81, 134] width 76 height 13
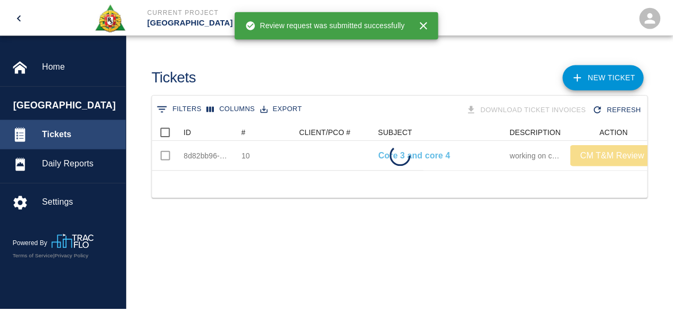
scroll to position [47, 493]
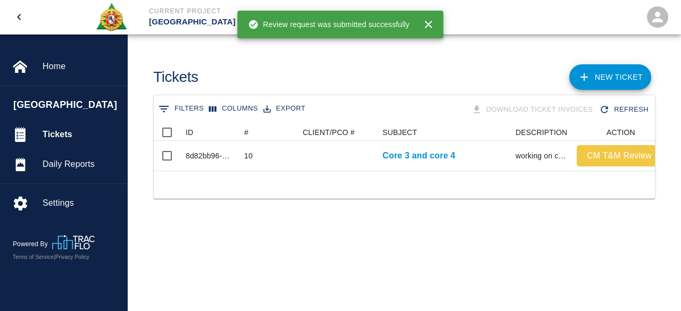
click at [619, 73] on link "NEW TICKET" at bounding box center [610, 77] width 82 height 26
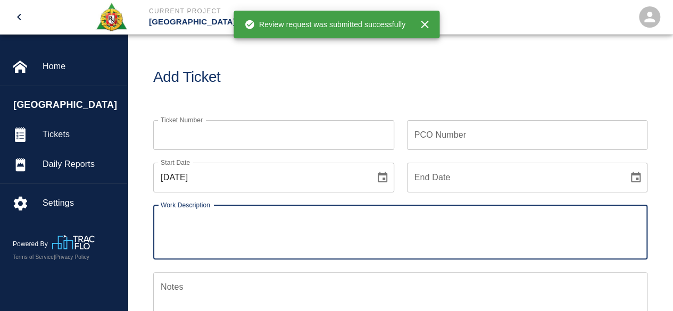
click at [187, 141] on input "Ticket Number" at bounding box center [273, 135] width 241 height 30
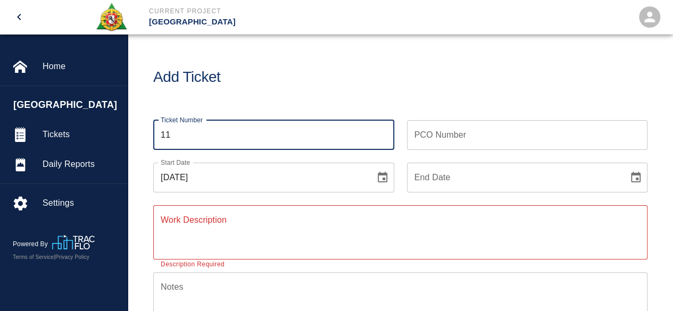
type input "11"
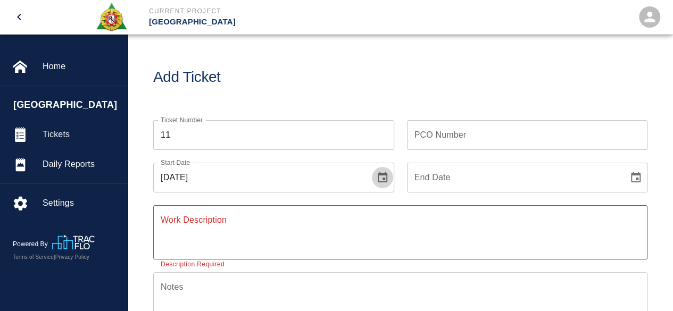
click at [383, 178] on icon "Choose date, selected date is Aug 15, 2025" at bounding box center [383, 177] width 10 height 11
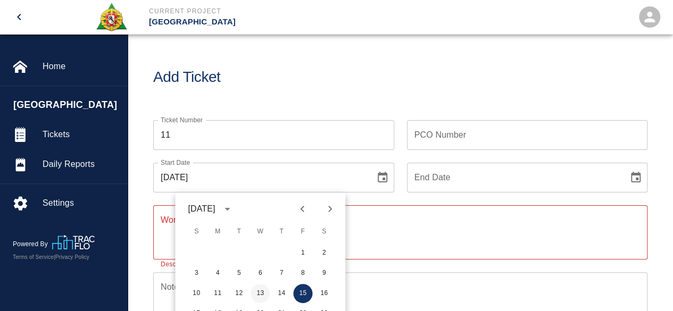
click at [258, 296] on button "13" at bounding box center [259, 293] width 19 height 19
type input "08/13/2025"
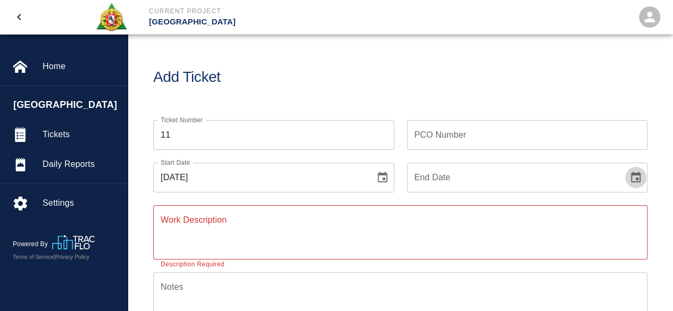
click at [637, 179] on icon "Choose date" at bounding box center [636, 177] width 10 height 11
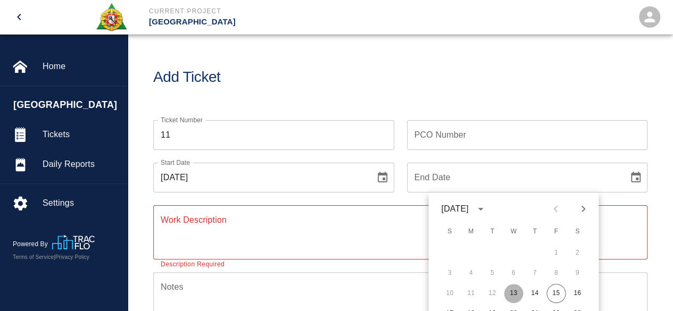
click at [513, 293] on button "13" at bounding box center [513, 293] width 19 height 19
type input "08/13/2025"
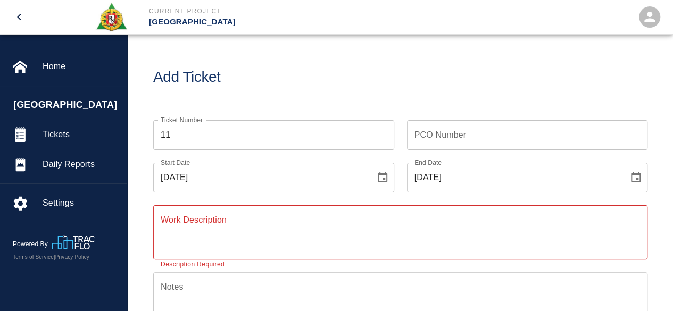
click at [198, 219] on textarea "Work Description" at bounding box center [400, 232] width 479 height 37
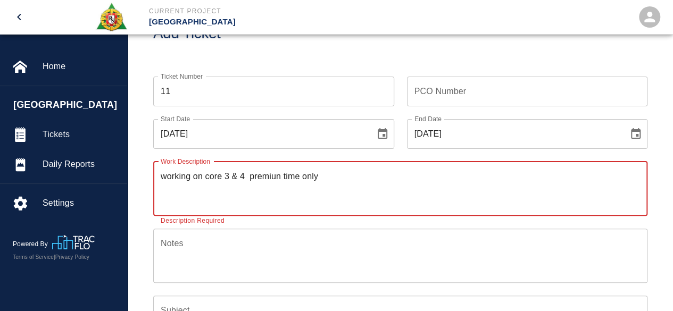
scroll to position [106, 0]
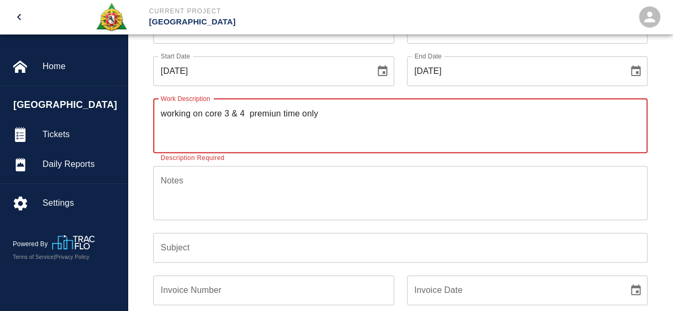
type textarea "working on core 3 & 4 premiun time only"
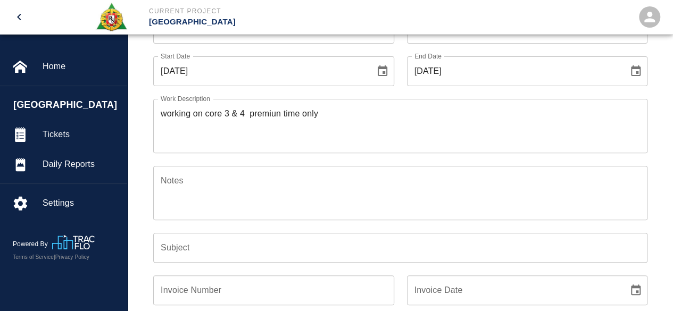
click at [349, 170] on div "x Notes" at bounding box center [400, 193] width 494 height 54
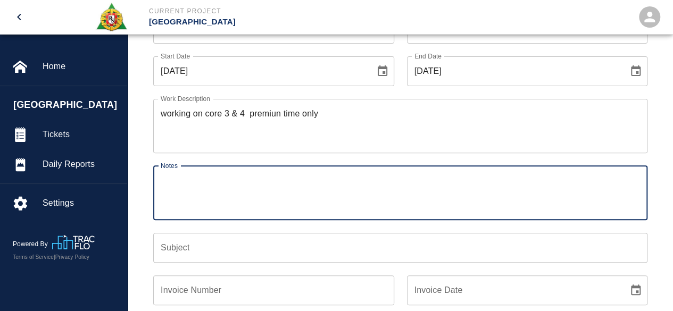
click at [183, 242] on input "Subject" at bounding box center [400, 248] width 494 height 30
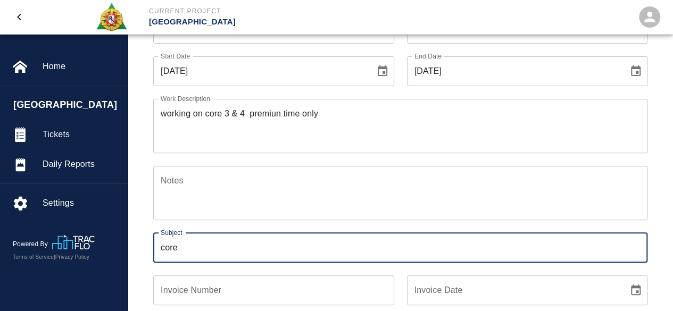
type input "Core 3 and core 4"
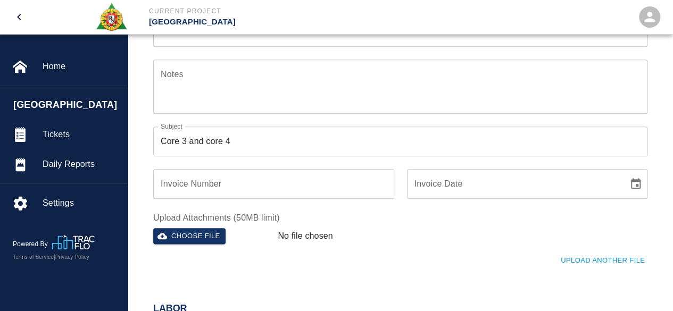
click at [338, 243] on div "Upload Another File" at bounding box center [393, 254] width 507 height 29
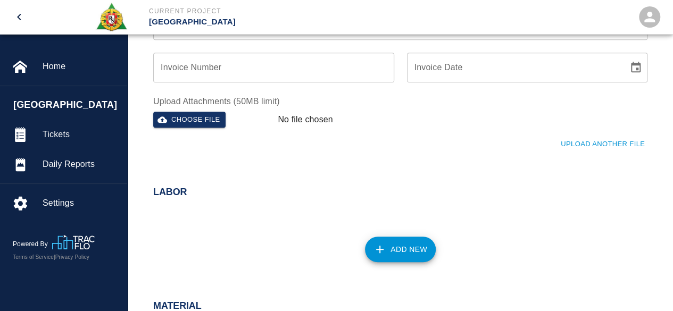
scroll to position [372, 0]
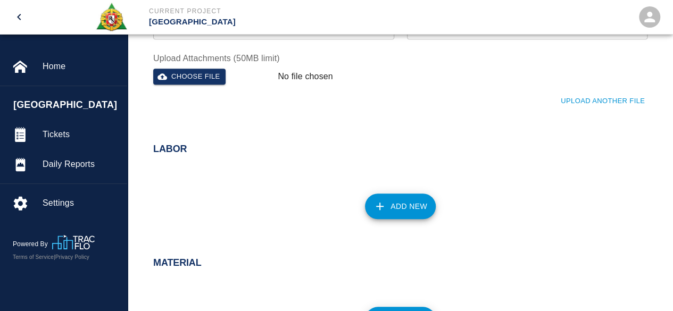
click at [398, 206] on button "Add New" at bounding box center [400, 207] width 71 height 26
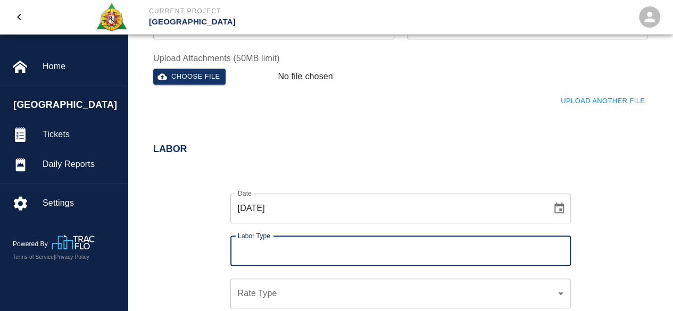
click at [268, 238] on label "Labor Type" at bounding box center [254, 235] width 32 height 9
click at [268, 241] on input "Labor Type" at bounding box center [400, 251] width 331 height 20
click at [259, 257] on input "Labor Type" at bounding box center [400, 251] width 331 height 20
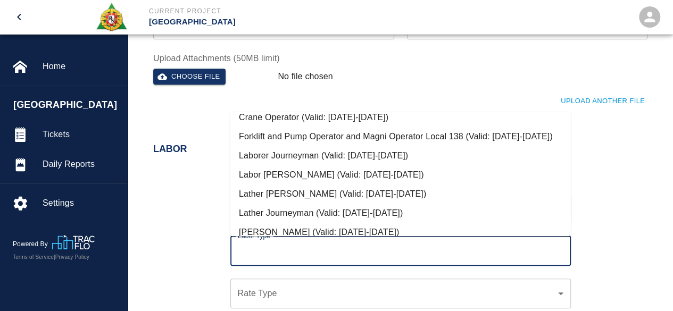
scroll to position [39, 0]
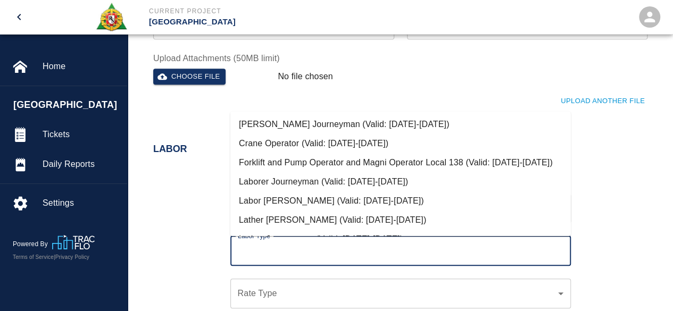
click at [298, 142] on li "Crane Operator (Valid: 07/01/2024-08/31/2025)" at bounding box center [400, 143] width 340 height 19
type input "Crane Operator"
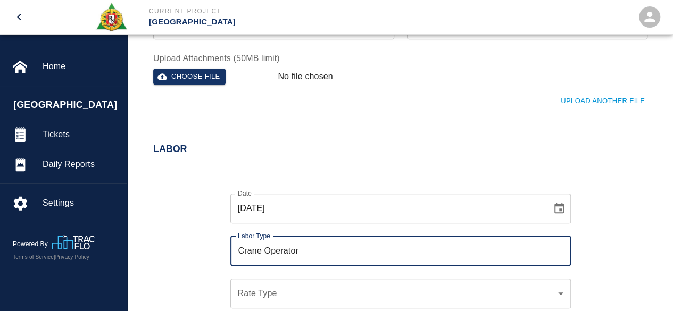
click at [262, 286] on div "​ Rate Type" at bounding box center [400, 294] width 340 height 30
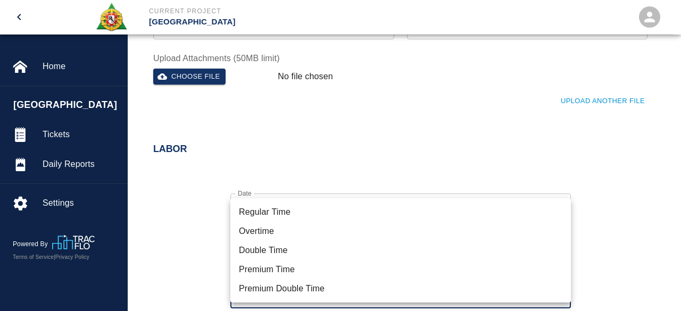
click at [266, 288] on li "Premium Double Time" at bounding box center [400, 288] width 340 height 19
type input "rate_pdt"
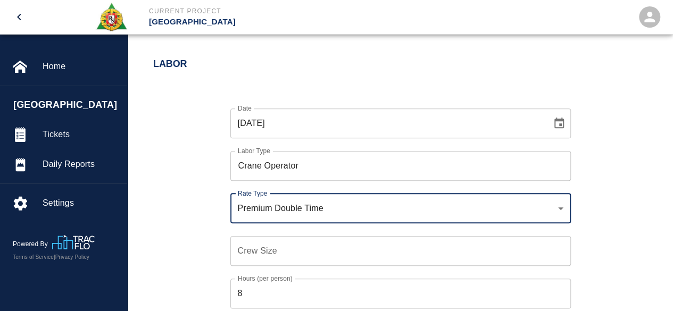
scroll to position [479, 0]
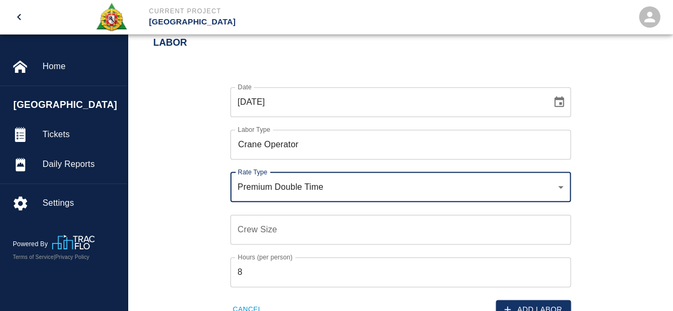
click at [252, 231] on input "Crew Size" at bounding box center [400, 230] width 340 height 30
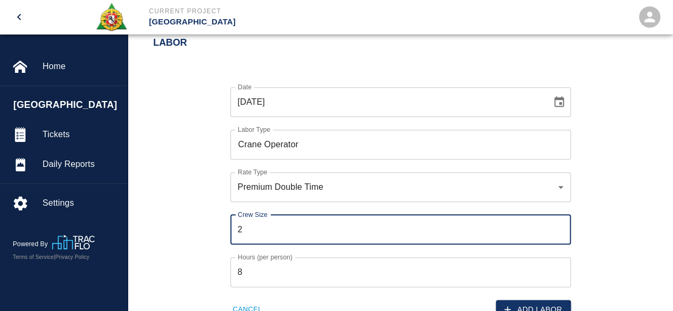
type input "2"
click at [242, 275] on input "8" at bounding box center [400, 272] width 340 height 30
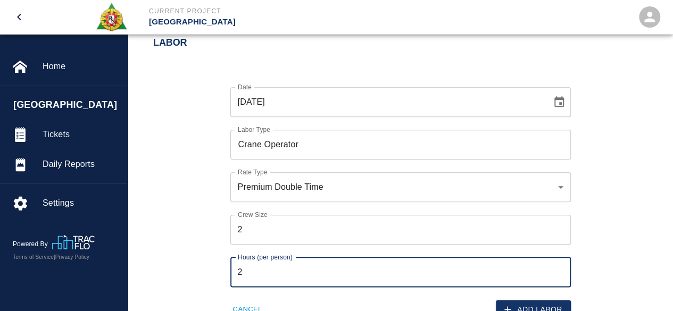
type input "2"
click at [211, 243] on div "Date 08/13/2025 Date Labor Type Crane Operator Labor Type Rate Type Premium Dou…" at bounding box center [393, 194] width 507 height 249
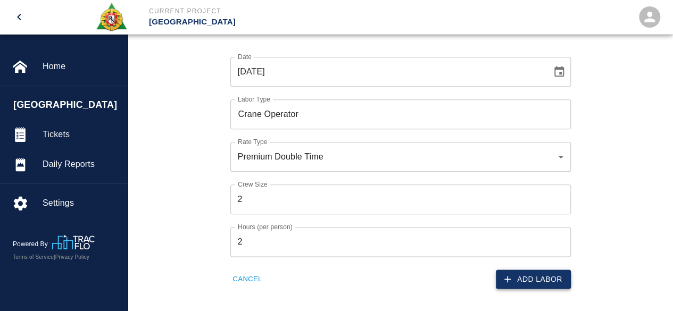
scroll to position [532, 0]
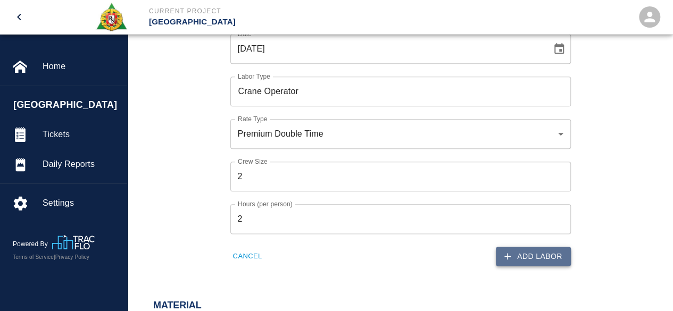
click at [540, 253] on button "Add Labor" at bounding box center [533, 257] width 75 height 20
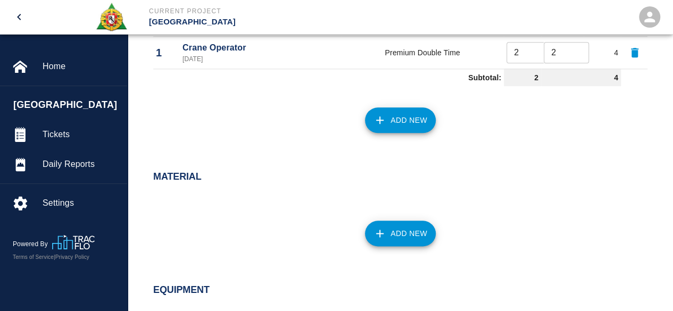
click at [408, 121] on button "Add New" at bounding box center [400, 120] width 71 height 26
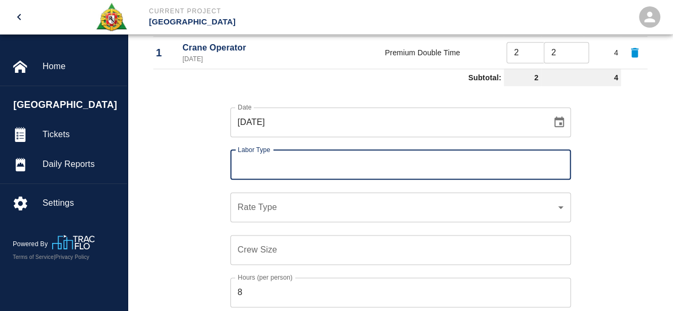
click at [291, 156] on input "Labor Type" at bounding box center [400, 165] width 331 height 20
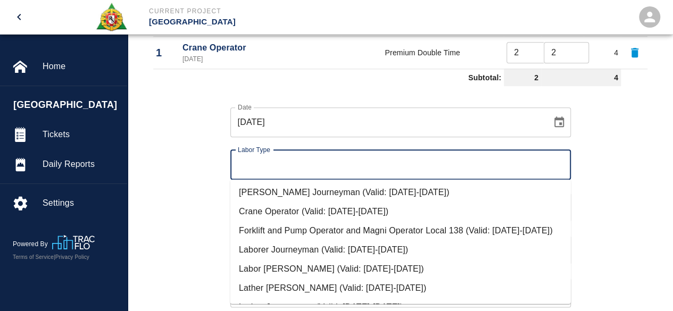
scroll to position [53, 0]
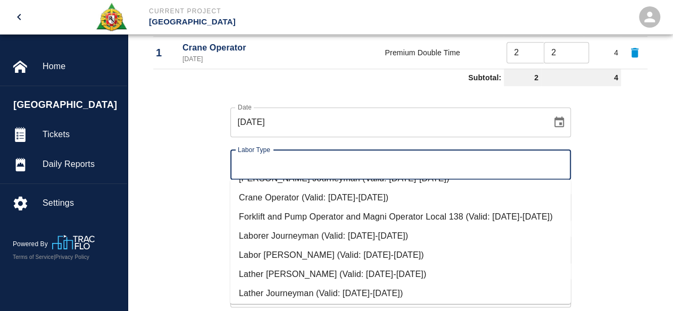
click at [296, 217] on li "Forklift and Pump Operator and Magni Operator Local 138 (Valid: 07/01/2024-08/3…" at bounding box center [400, 216] width 340 height 19
type input "Forklift and Pump Operator and Magni Operator Local 138"
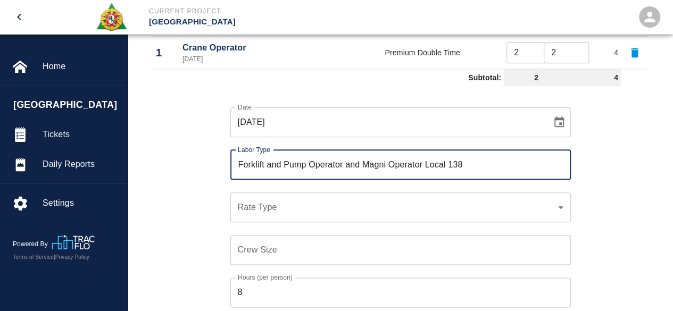
click at [235, 199] on div "​ Rate Type" at bounding box center [400, 207] width 340 height 30
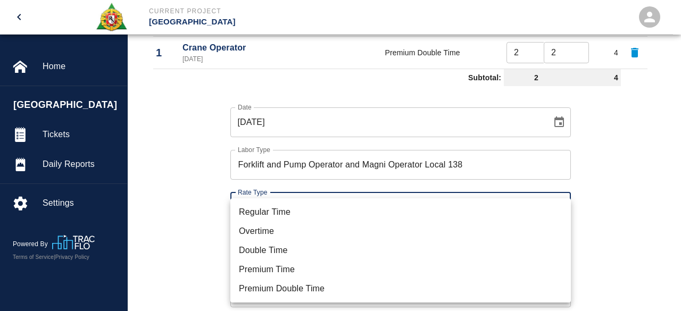
click at [262, 284] on li "Premium Double Time" at bounding box center [400, 288] width 340 height 19
type input "rate_pdt"
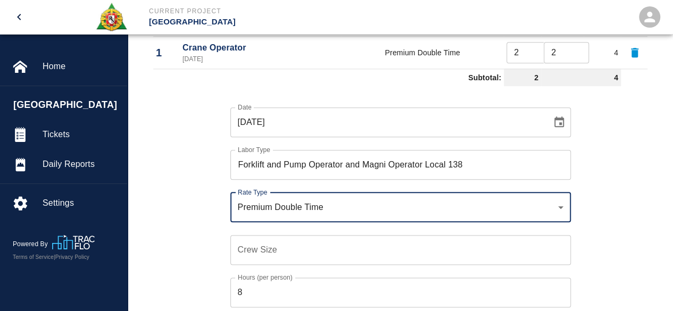
click at [252, 251] on input "Crew Size" at bounding box center [400, 250] width 340 height 30
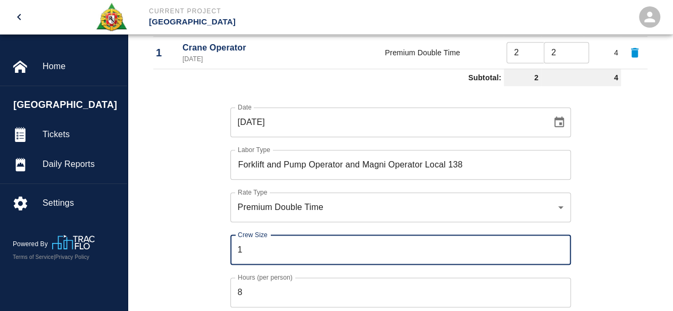
type input "1"
click at [252, 282] on input "8" at bounding box center [400, 293] width 340 height 30
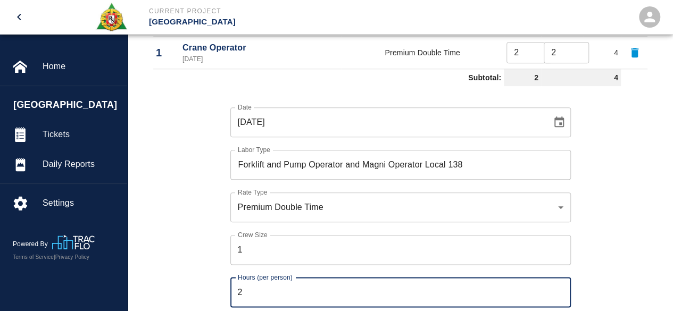
type input "2"
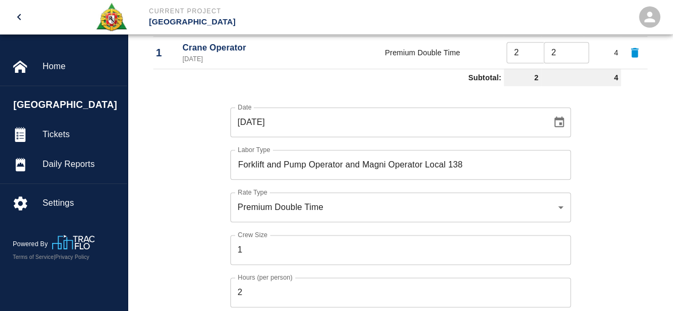
click at [174, 249] on div "Date 08/13/2025 Date Labor Type Forklift and Pump Operator and Magni Operator L…" at bounding box center [393, 214] width 507 height 249
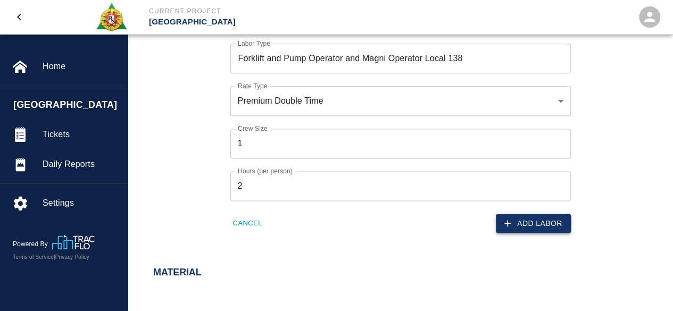
click at [547, 223] on button "Add Labor" at bounding box center [533, 224] width 75 height 20
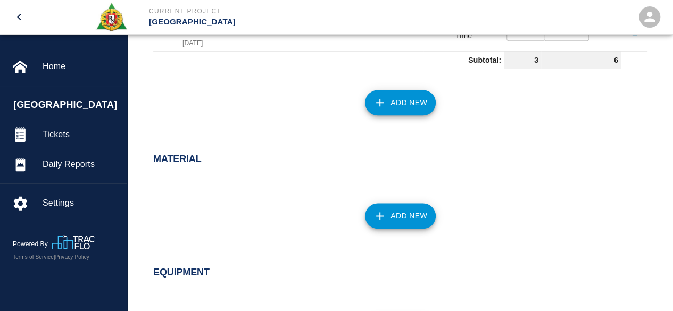
scroll to position [520, 0]
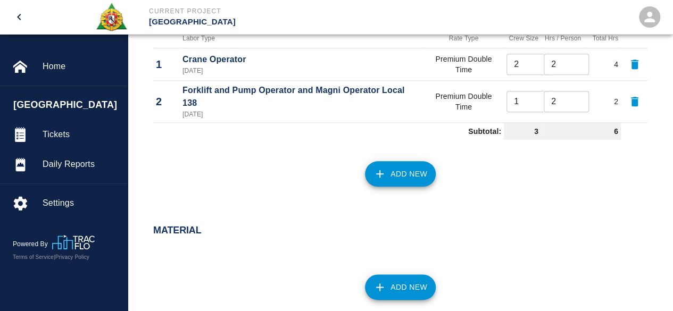
click at [407, 175] on button "Add New" at bounding box center [400, 174] width 71 height 26
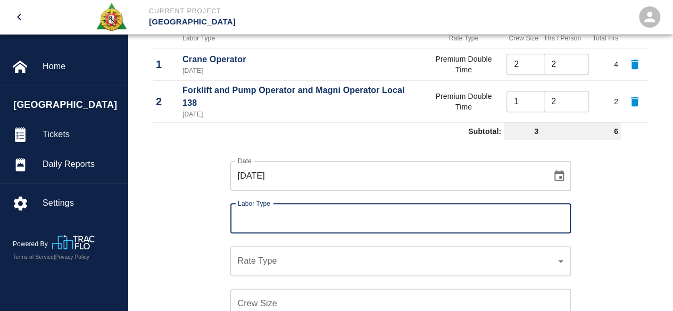
click at [256, 222] on input "Labor Type" at bounding box center [400, 218] width 331 height 20
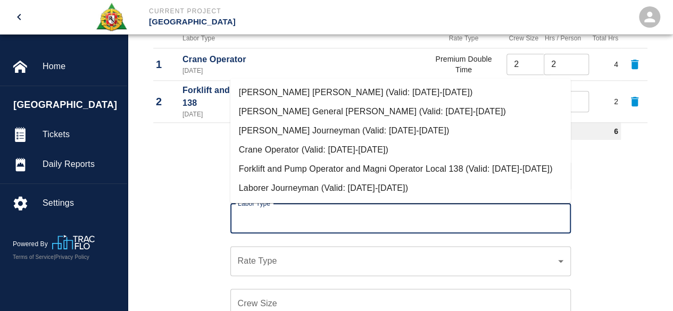
click at [296, 130] on li "Carpenter Journeyman (Valid: 07/01/2024-08/31/2025)" at bounding box center [400, 130] width 340 height 19
type input "Carpenter Journeyman"
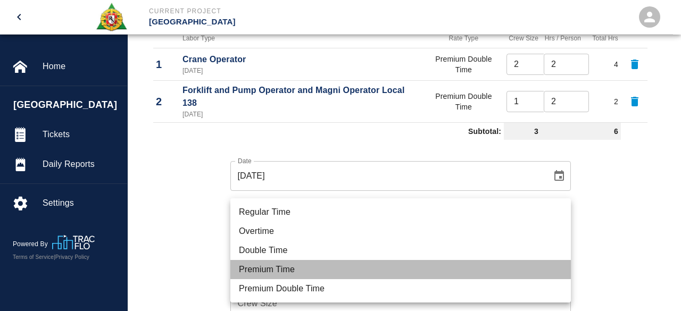
click at [258, 276] on li "Premium Time" at bounding box center [400, 269] width 340 height 19
type input "rate_pot"
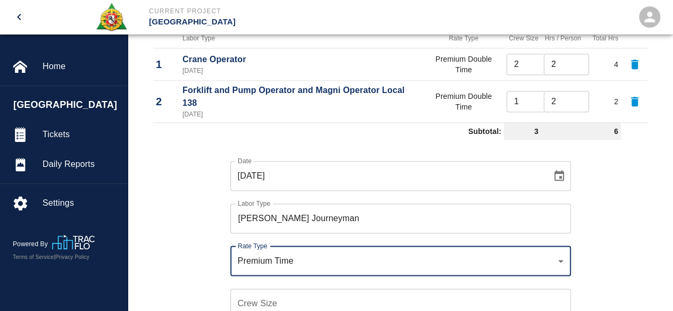
scroll to position [573, 0]
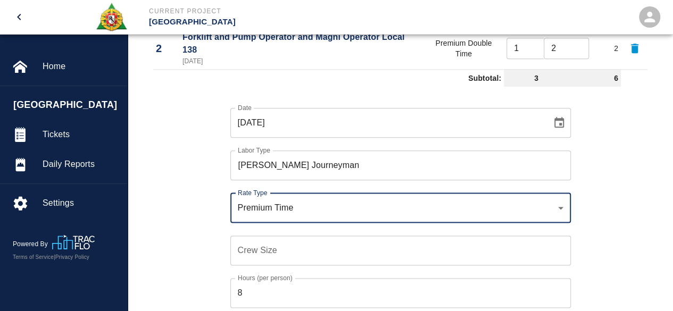
click at [249, 251] on input "Crew Size" at bounding box center [400, 251] width 340 height 30
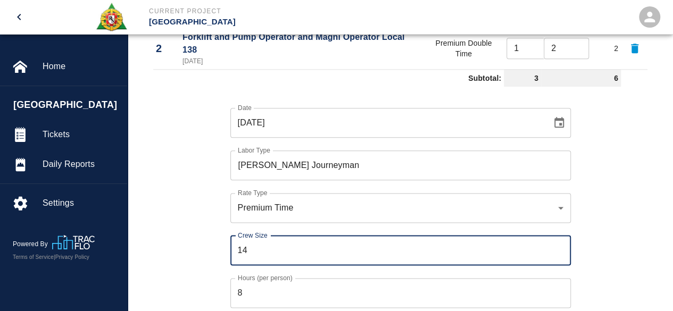
type input "14"
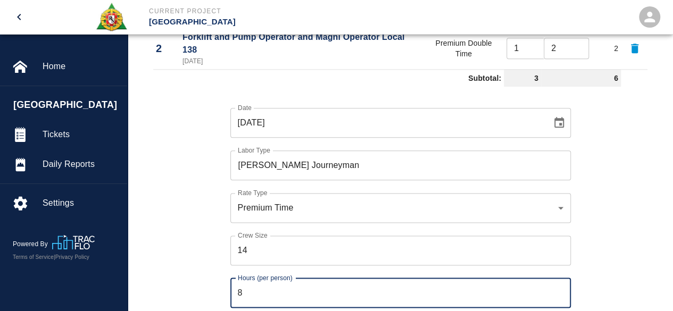
click at [254, 288] on input "8" at bounding box center [400, 293] width 340 height 30
type input "2"
click at [171, 130] on div "Date 08/13/2025 Date Labor Type Carpenter Journeyman Labor Type Rate Type Premi…" at bounding box center [393, 215] width 507 height 249
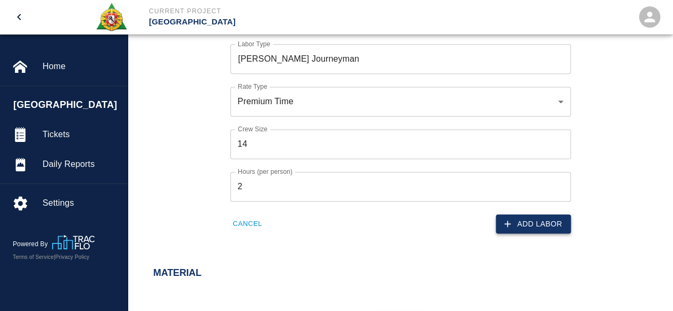
click at [546, 219] on button "Add Labor" at bounding box center [533, 224] width 75 height 20
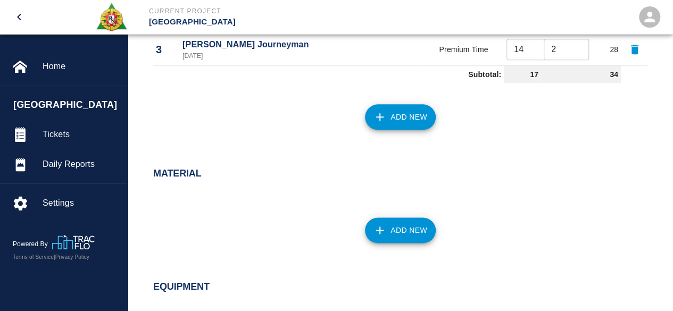
scroll to position [606, 0]
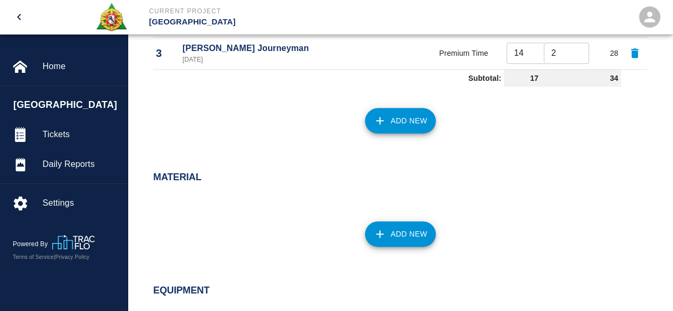
click at [401, 116] on button "Add New" at bounding box center [400, 121] width 71 height 26
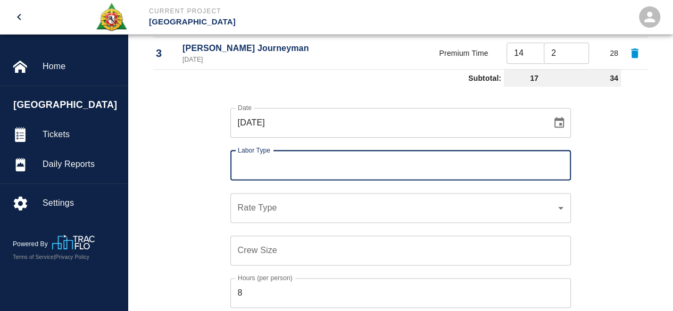
click at [270, 163] on input "Labor Type" at bounding box center [400, 165] width 331 height 20
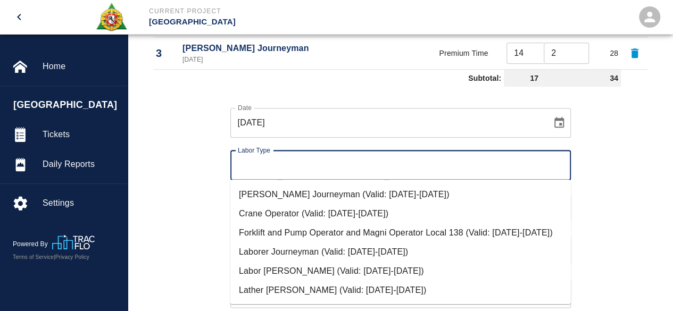
scroll to position [53, 0]
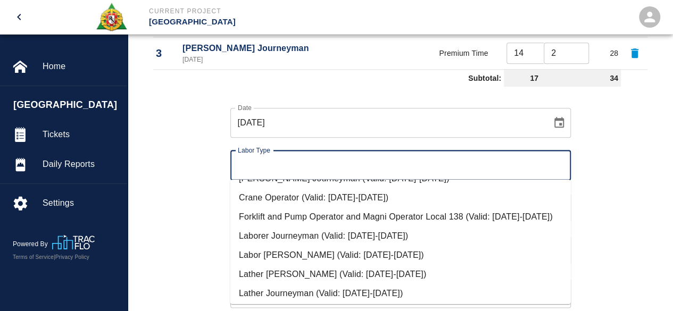
click at [291, 264] on li "Labor Foreman (Valid: 07/01/2024-08/31/2025)" at bounding box center [400, 255] width 340 height 19
type input "Labor Foreman"
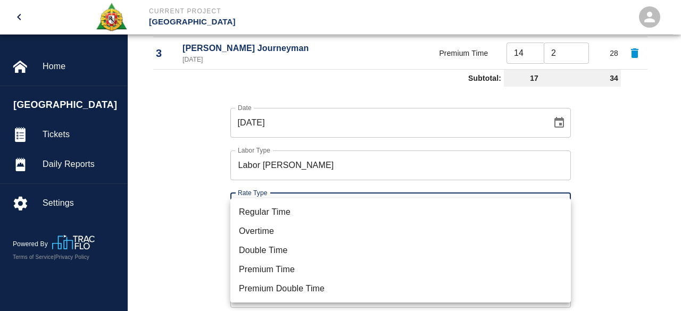
click at [256, 266] on li "Premium Time" at bounding box center [400, 269] width 340 height 19
type input "rate_pot"
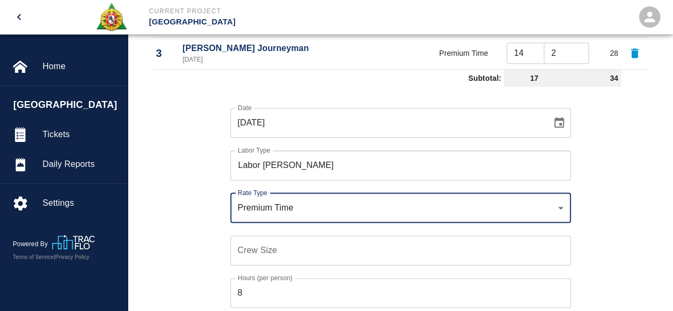
click at [244, 258] on input "Crew Size" at bounding box center [400, 251] width 340 height 30
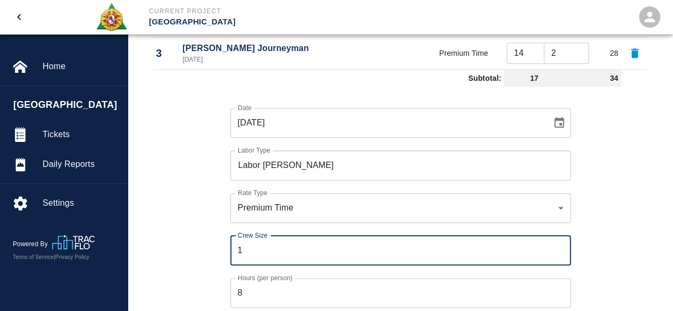
type input "1"
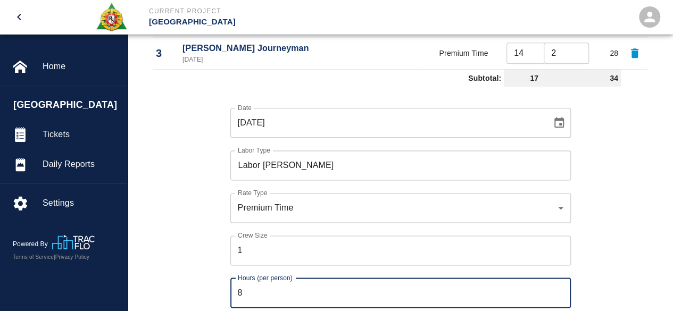
click at [250, 284] on input "8" at bounding box center [400, 293] width 340 height 30
type input "2"
click at [217, 269] on div "Hours (per person) 2 Hours (per person)" at bounding box center [393, 286] width 353 height 43
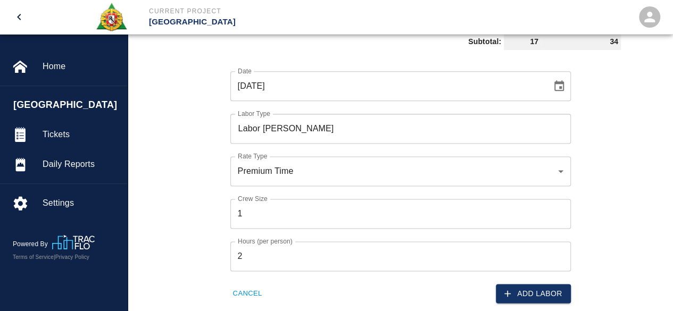
scroll to position [659, 0]
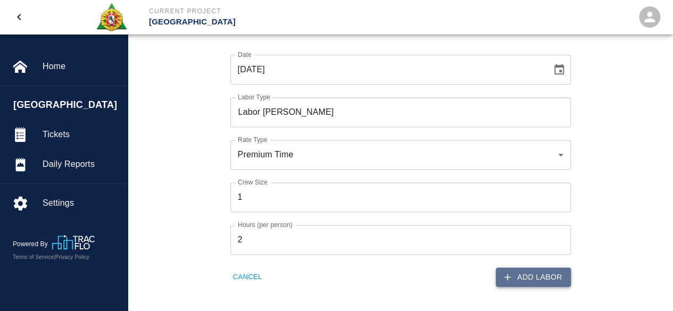
click at [524, 278] on button "Add Labor" at bounding box center [533, 277] width 75 height 20
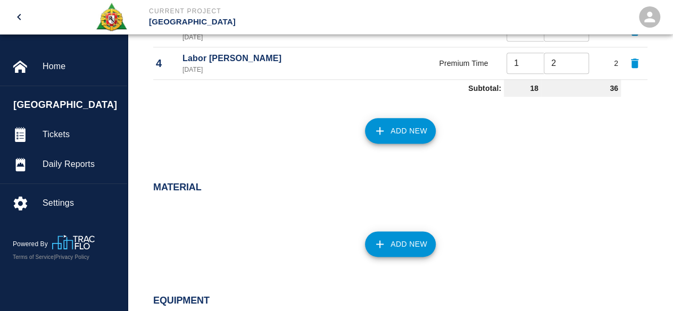
scroll to position [606, 0]
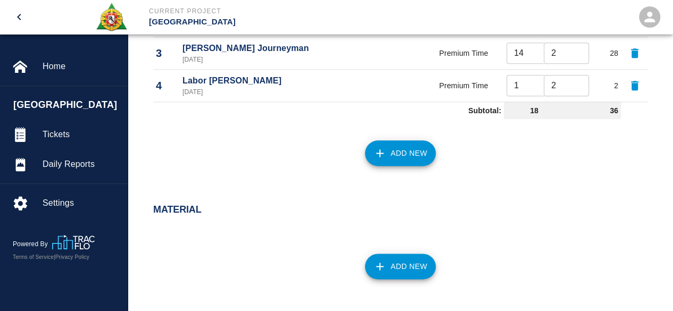
click at [416, 155] on button "Add New" at bounding box center [400, 153] width 71 height 26
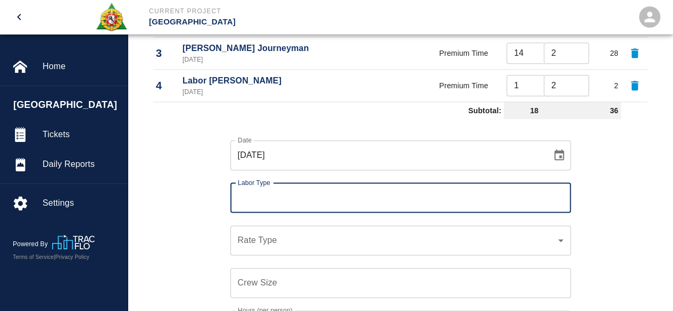
click at [257, 188] on input "Labor Type" at bounding box center [400, 198] width 331 height 20
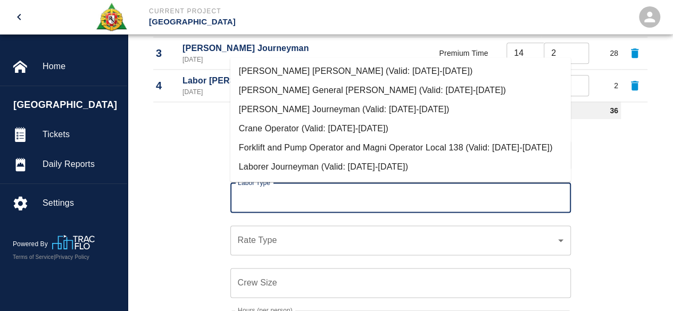
scroll to position [53, 0]
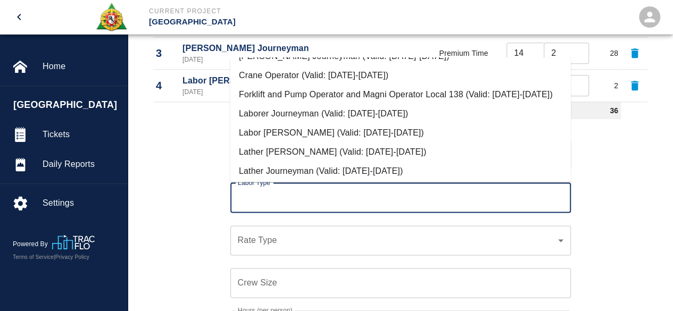
click at [324, 123] on li "Laborer Journeyman (Valid: 07/01/2024-08/31/2025)" at bounding box center [400, 113] width 340 height 19
type input "Laborer Journeyman"
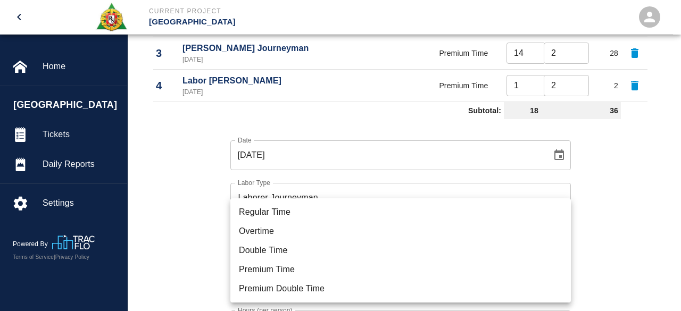
click at [258, 266] on li "Premium Time" at bounding box center [400, 269] width 340 height 19
type input "rate_pot"
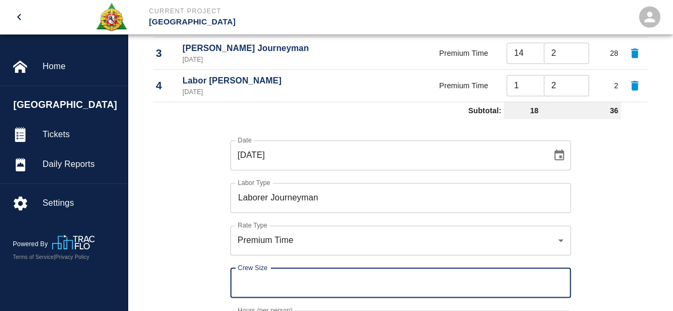
click at [237, 283] on input "Crew Size" at bounding box center [400, 283] width 340 height 30
type input "7"
click at [229, 271] on div "Crew Size 7 Crew Size" at bounding box center [393, 276] width 353 height 43
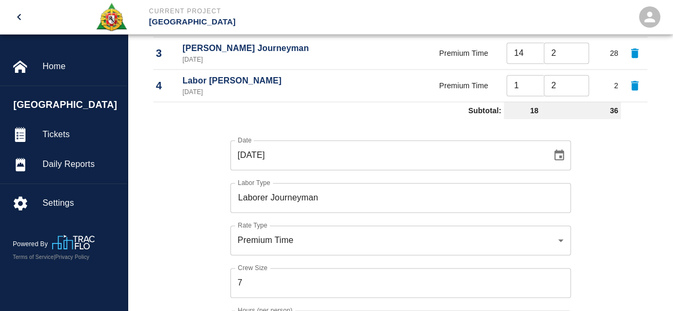
click at [219, 267] on div "Crew Size 7 Crew Size" at bounding box center [393, 276] width 353 height 43
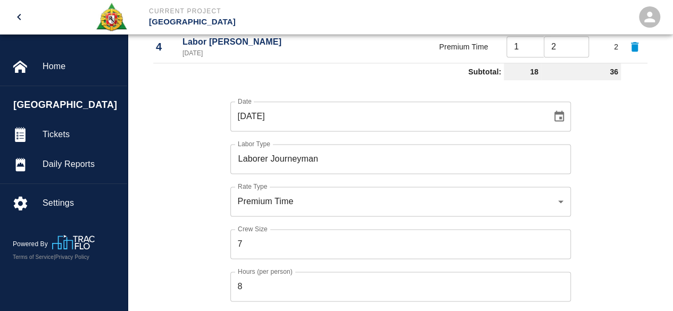
scroll to position [659, 0]
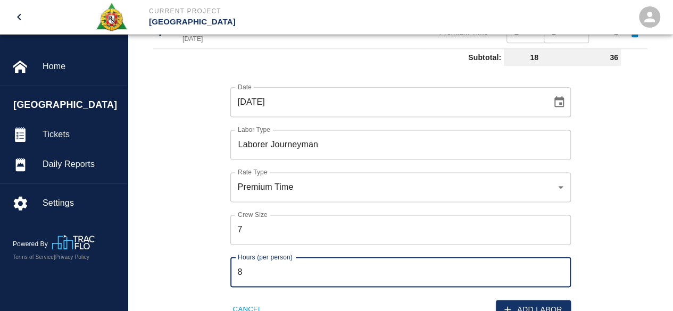
click at [247, 273] on input "8" at bounding box center [400, 272] width 340 height 30
type input "2"
click at [194, 255] on div "Date 08/13/2025 Date Labor Type Laborer Journeyman Labor Type Rate Type Premium…" at bounding box center [393, 194] width 507 height 249
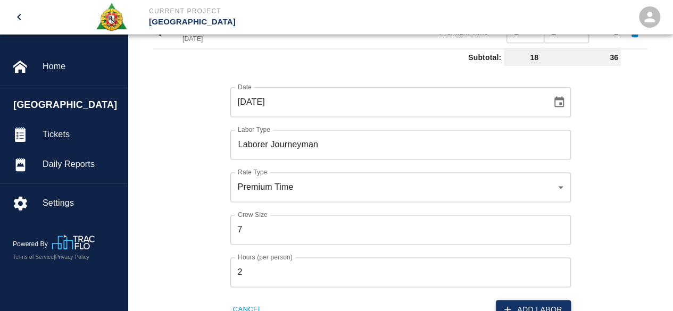
click at [543, 302] on button "Add Labor" at bounding box center [533, 310] width 75 height 20
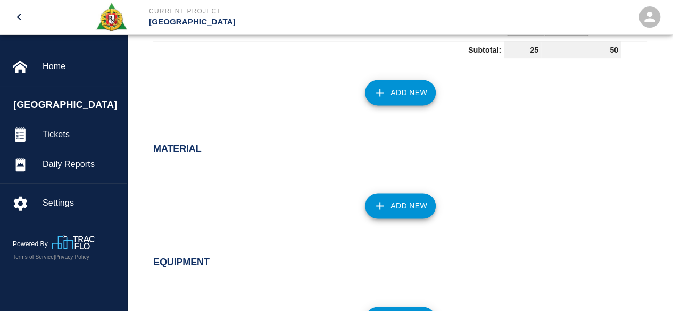
scroll to position [606, 0]
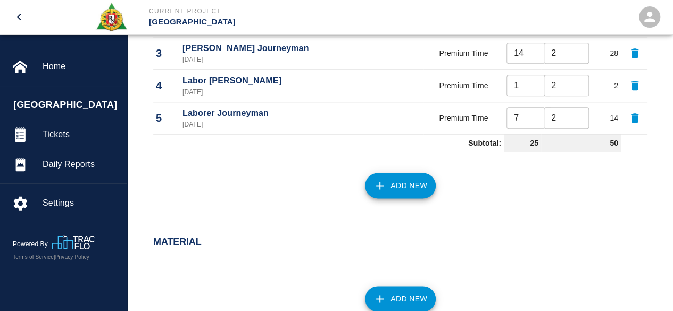
click at [405, 189] on button "Add New" at bounding box center [400, 186] width 71 height 26
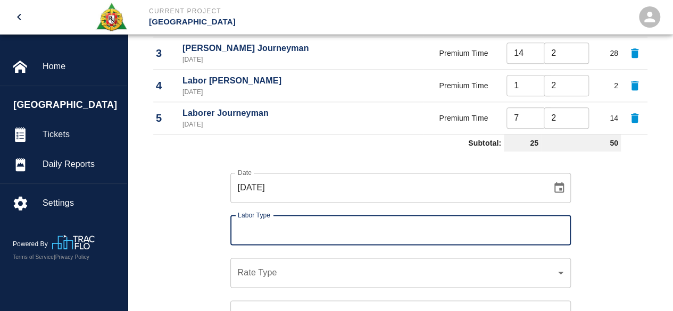
click at [281, 230] on input "Labor Type" at bounding box center [400, 230] width 331 height 20
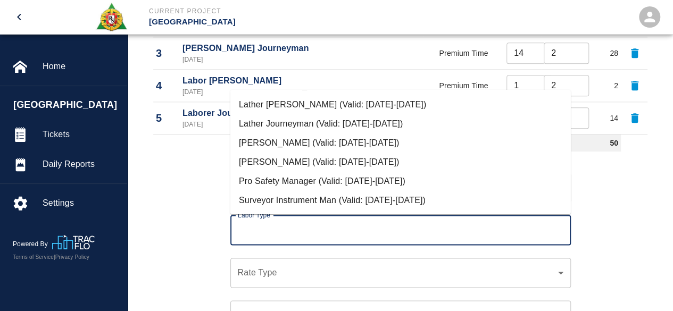
scroll to position [146, 0]
click at [301, 178] on li "Pro Safety Manager (Valid: 07/01/2024-09/01/2025)" at bounding box center [400, 181] width 340 height 19
type input "Pro Safety Manager"
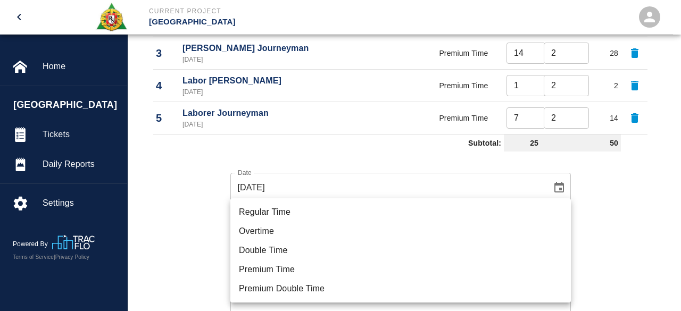
click at [273, 258] on li "Double Time" at bounding box center [400, 250] width 340 height 19
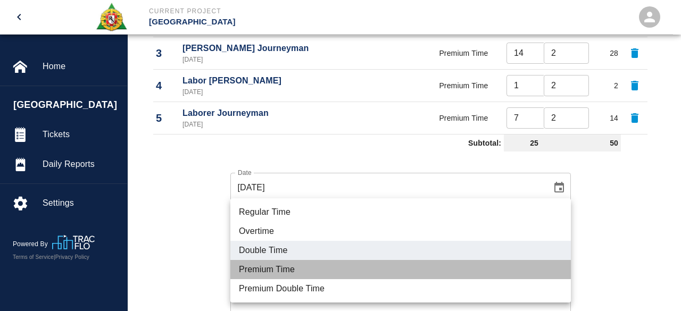
click at [267, 268] on li "Premium Time" at bounding box center [400, 269] width 340 height 19
type input "rate_pot"
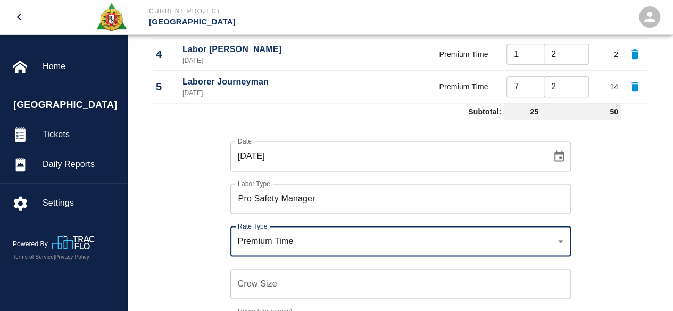
scroll to position [659, 0]
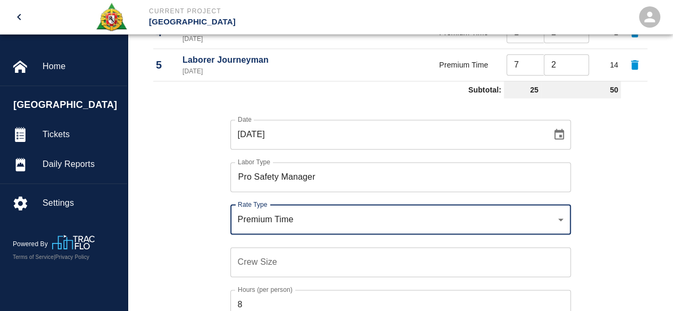
click at [233, 263] on input "Crew Size" at bounding box center [400, 262] width 340 height 30
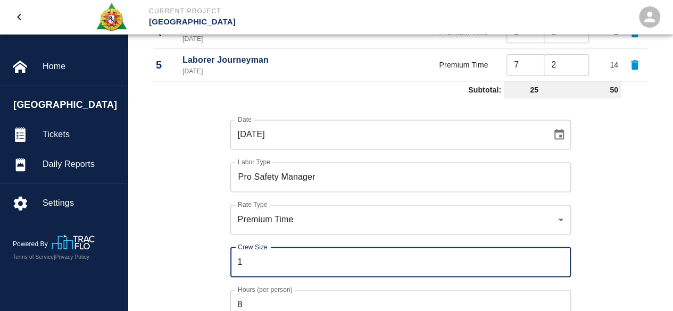
type input "1"
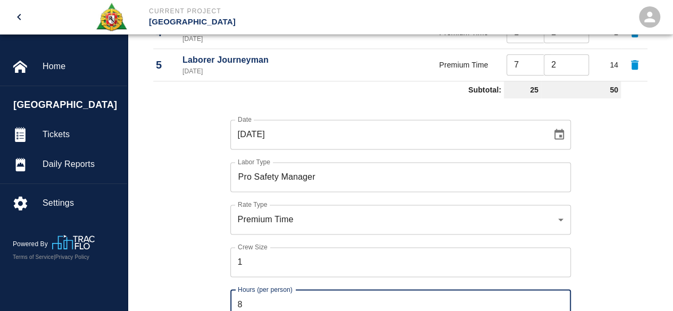
click at [273, 305] on input "8" at bounding box center [400, 305] width 340 height 30
type input "2"
click at [206, 274] on div "Date 08/13/2025 Date Labor Type Pro Safety Manager Labor Type Rate Type Premium…" at bounding box center [393, 227] width 507 height 249
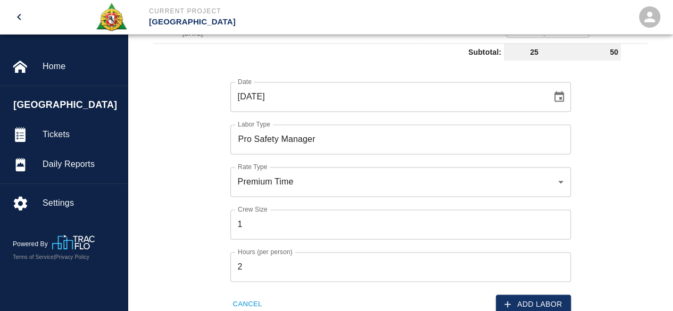
scroll to position [712, 0]
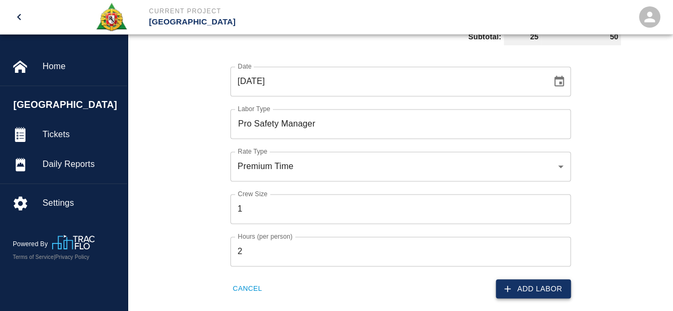
click at [539, 293] on button "Add Labor" at bounding box center [533, 289] width 75 height 20
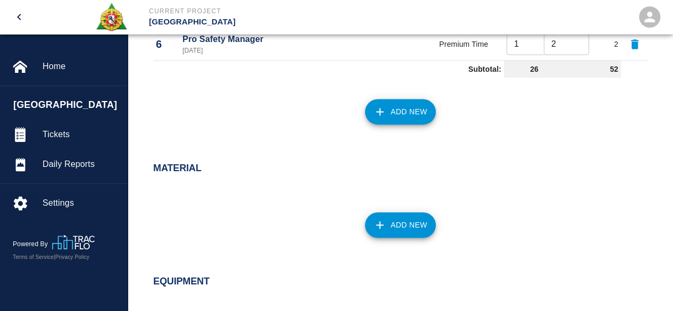
click at [423, 106] on button "Add New" at bounding box center [400, 112] width 71 height 26
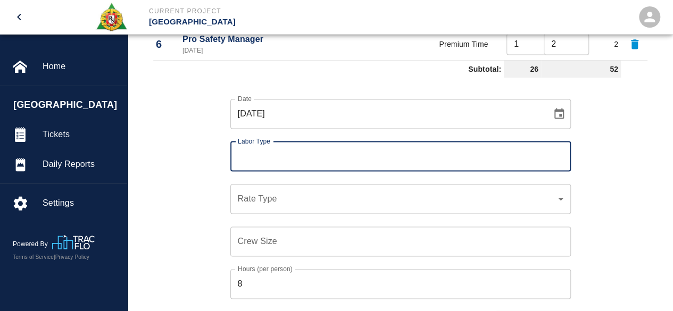
click at [278, 150] on input "Labor Type" at bounding box center [400, 156] width 331 height 20
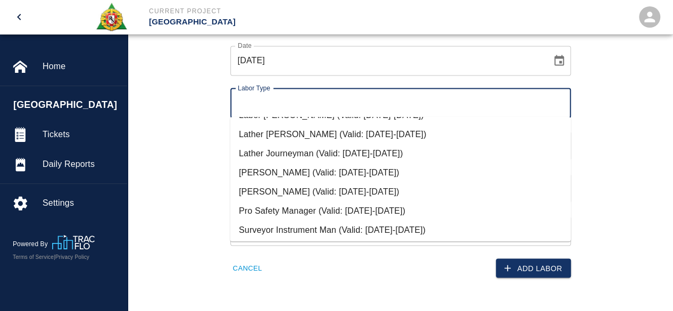
scroll to position [146, 0]
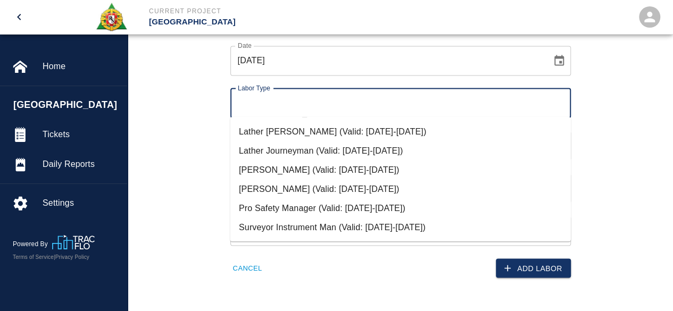
click at [263, 223] on li "Surveyor Instrument Man (Valid: 07/01/2024-08/31/2025)" at bounding box center [400, 227] width 340 height 19
type input "Surveyor Instrument Man"
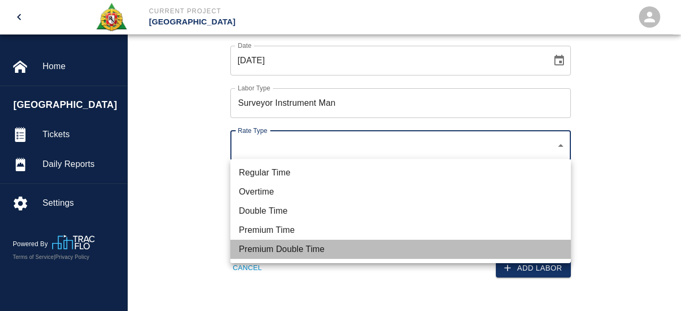
click at [255, 251] on li "Premium Double Time" at bounding box center [400, 249] width 340 height 19
type input "rate_pdt"
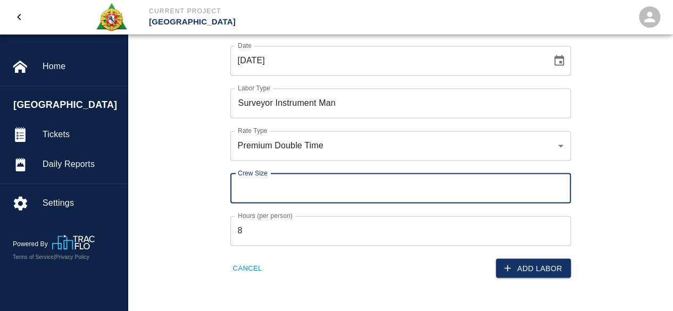
click at [242, 181] on div "Crew Size Crew Size" at bounding box center [400, 188] width 340 height 30
type input "1"
click at [250, 231] on input "8" at bounding box center [400, 231] width 340 height 30
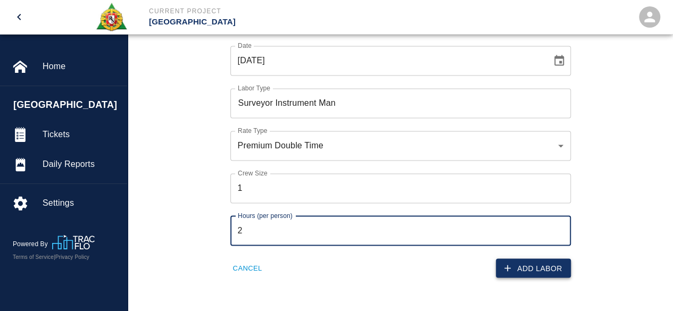
type input "2"
click at [529, 268] on button "Add Labor" at bounding box center [533, 268] width 75 height 20
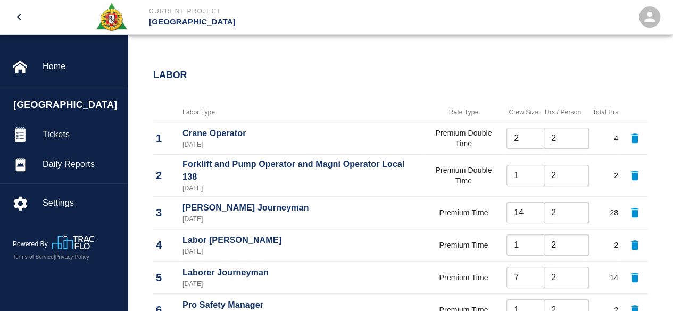
scroll to position [499, 0]
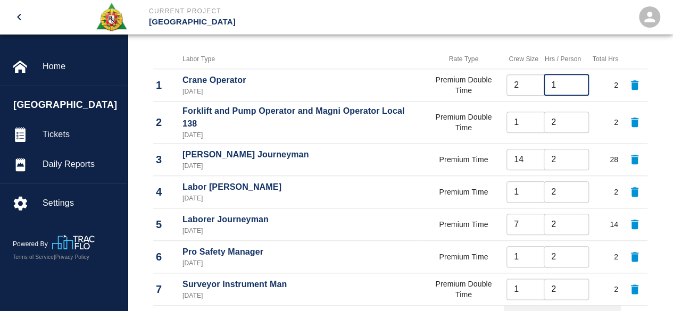
type input "1"
click at [576, 86] on input "1" at bounding box center [565, 84] width 45 height 21
click at [494, 99] on td "Premium Double Time" at bounding box center [463, 85] width 80 height 32
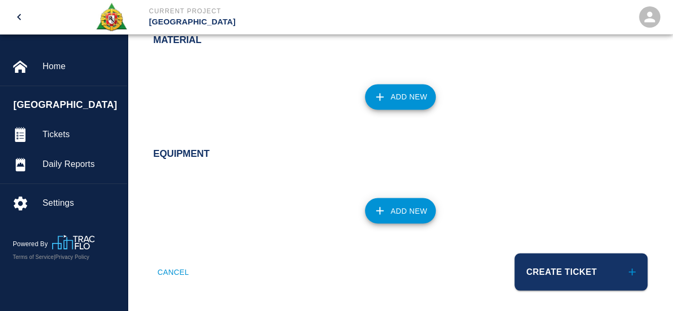
scroll to position [875, 0]
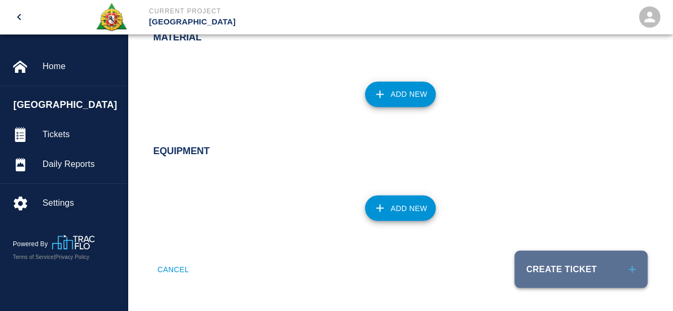
click at [552, 269] on button "Create Ticket" at bounding box center [580, 268] width 133 height 37
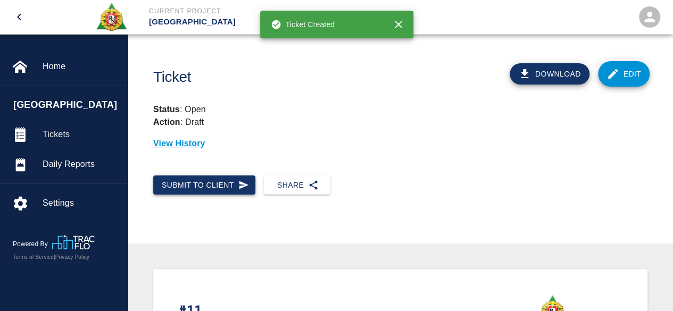
click at [179, 190] on button "Submit to Client" at bounding box center [204, 185] width 102 height 20
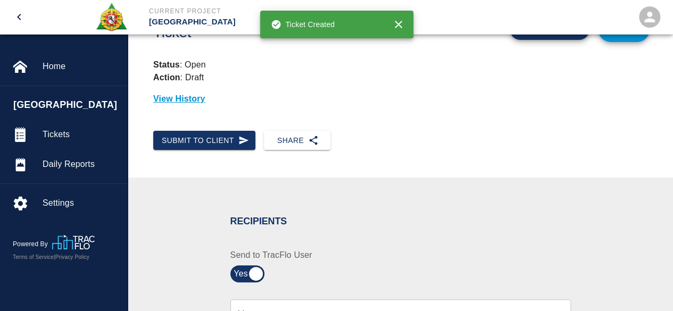
scroll to position [160, 0]
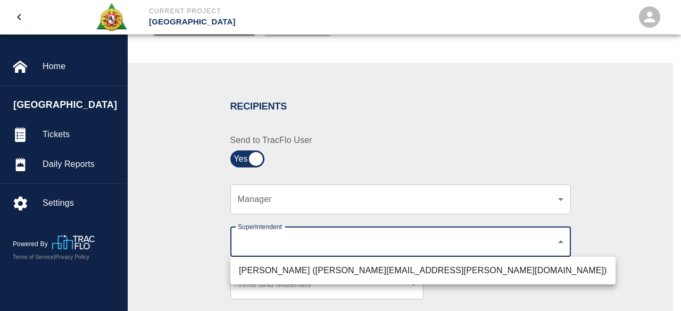
click at [442, 271] on li "Roger Cettina (roger.cettina@aecom.com)" at bounding box center [422, 270] width 385 height 19
type input "607e8b2f-6e2b-4864-a614-ca92a3a6e287"
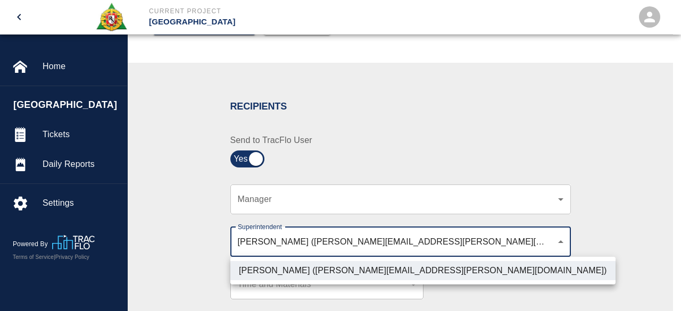
click at [606, 233] on div at bounding box center [340, 155] width 681 height 311
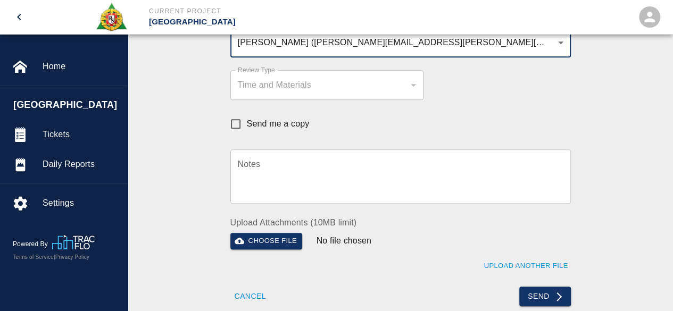
scroll to position [372, 0]
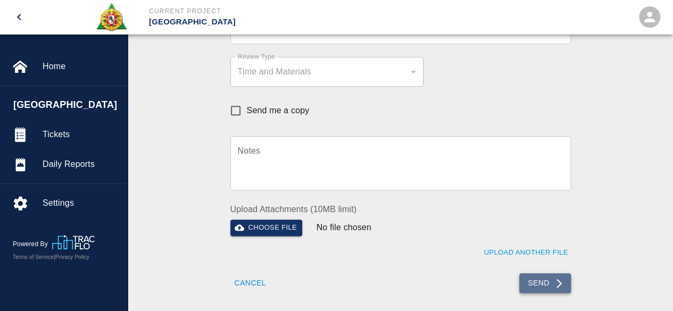
click at [529, 281] on button "Send" at bounding box center [545, 283] width 52 height 20
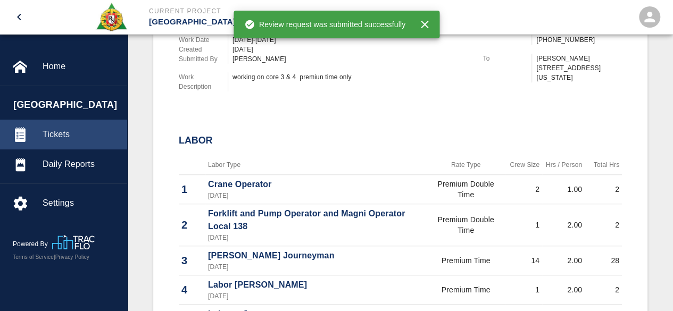
scroll to position [306, 0]
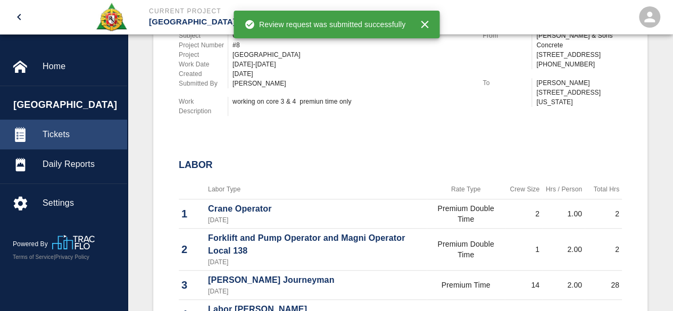
click at [58, 131] on span "Tickets" at bounding box center [81, 134] width 76 height 13
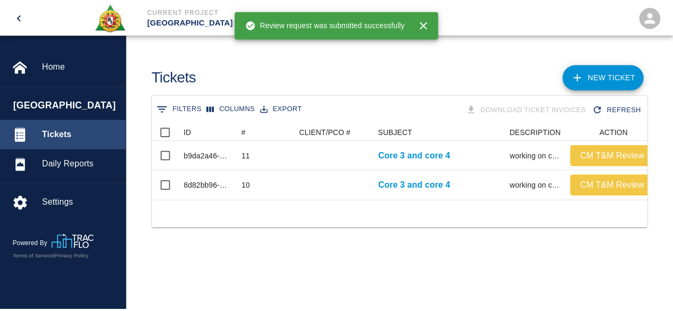
scroll to position [77, 493]
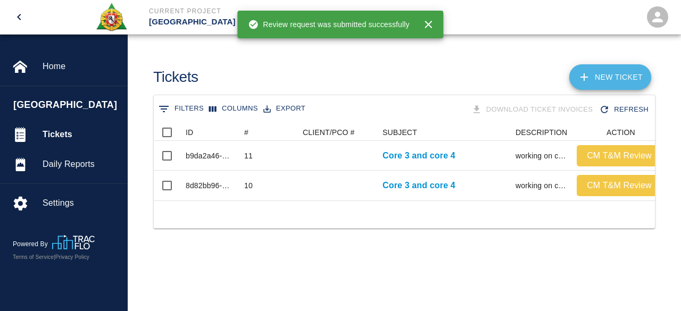
click at [611, 76] on link "NEW TICKET" at bounding box center [610, 77] width 82 height 26
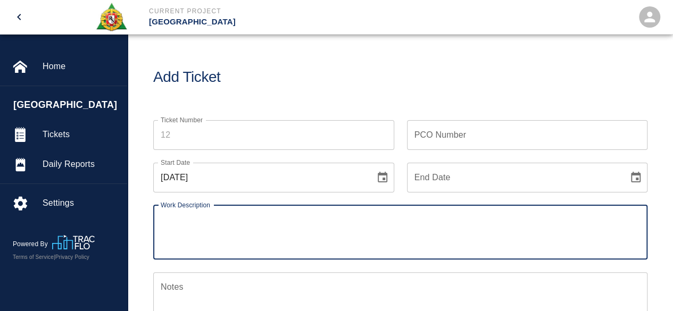
click at [186, 135] on input "Ticket Number" at bounding box center [273, 135] width 241 height 30
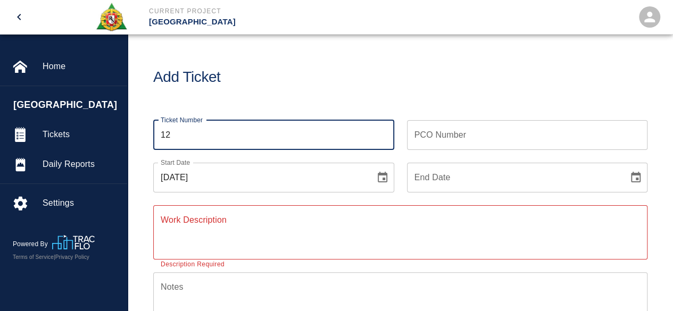
type input "12"
click at [383, 179] on icon "Choose date, selected date is Aug 15, 2025" at bounding box center [383, 177] width 10 height 11
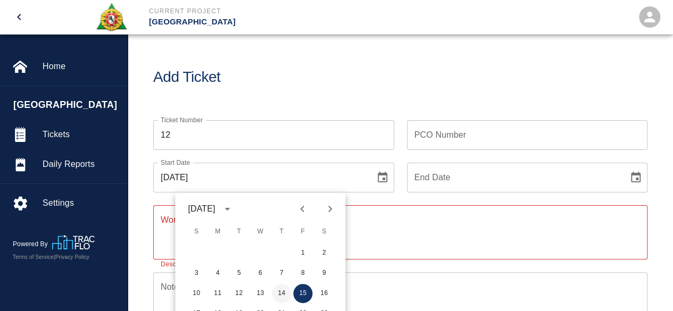
click at [280, 292] on button "14" at bounding box center [281, 293] width 19 height 19
type input "08/14/2025"
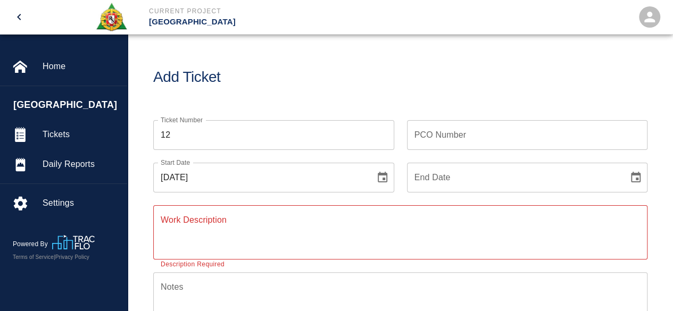
click at [635, 181] on icon "Choose date" at bounding box center [636, 177] width 10 height 11
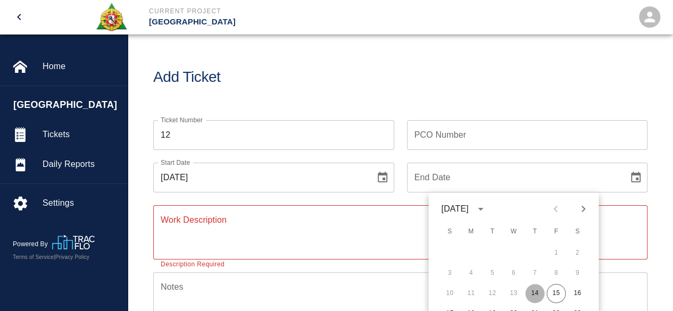
click at [535, 295] on button "14" at bounding box center [534, 293] width 19 height 19
type input "08/14/2025"
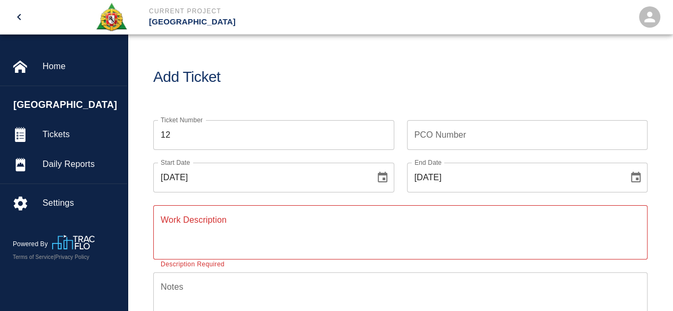
click at [156, 216] on div "x Work Description" at bounding box center [400, 232] width 494 height 54
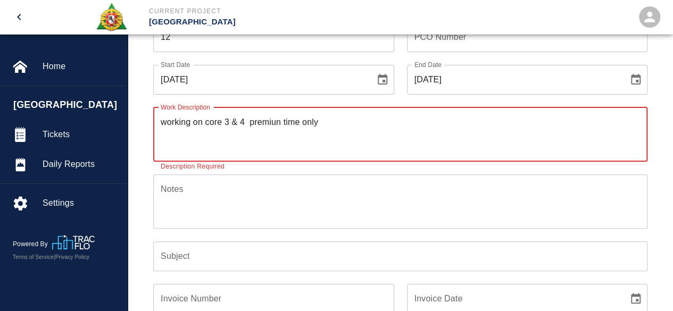
scroll to position [106, 0]
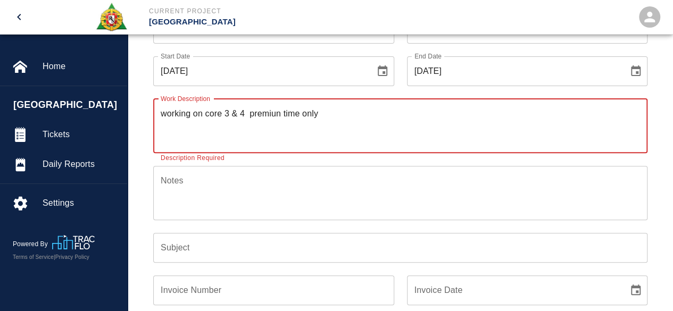
type textarea "working on core 3 & 4 premiun time only"
click at [198, 245] on input "Subject" at bounding box center [400, 248] width 494 height 30
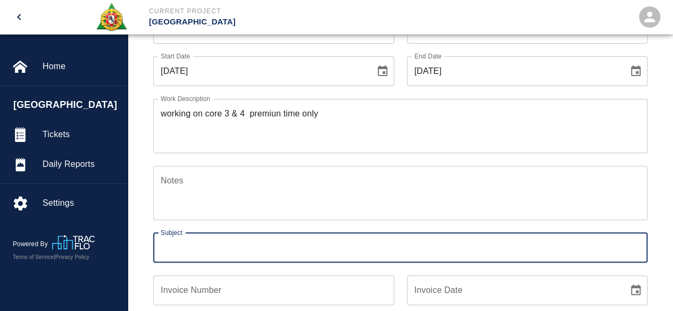
type input "Core 3 and core 4"
click at [291, 288] on input "Invoice Number" at bounding box center [273, 290] width 241 height 30
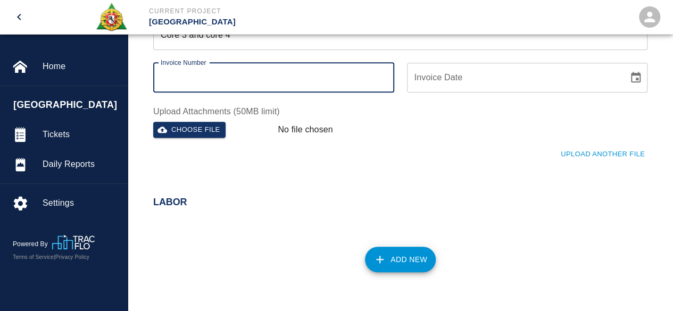
click at [396, 262] on button "Add New" at bounding box center [400, 260] width 71 height 26
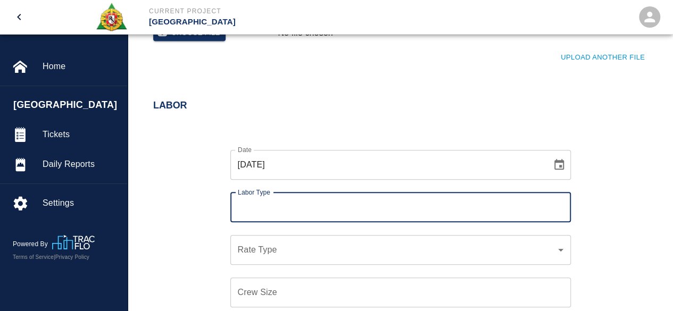
scroll to position [428, 0]
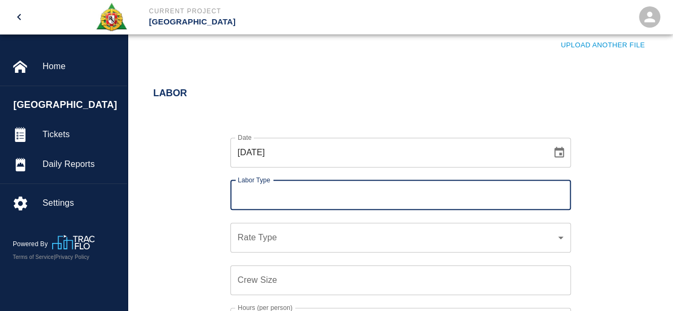
drag, startPoint x: 247, startPoint y: 179, endPoint x: 249, endPoint y: 189, distance: 9.8
click at [247, 179] on label "Labor Type" at bounding box center [254, 179] width 32 height 9
click at [247, 185] on input "Labor Type" at bounding box center [400, 195] width 331 height 20
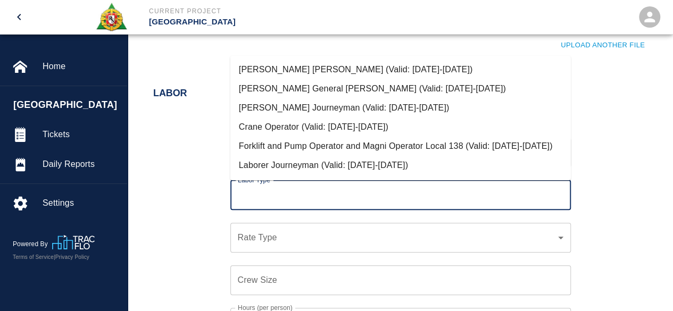
click at [249, 195] on input "Labor Type" at bounding box center [400, 195] width 331 height 20
click at [296, 120] on li "Crane Operator (Valid: 07/01/2024-08/31/2025)" at bounding box center [400, 127] width 340 height 19
type input "Crane Operator"
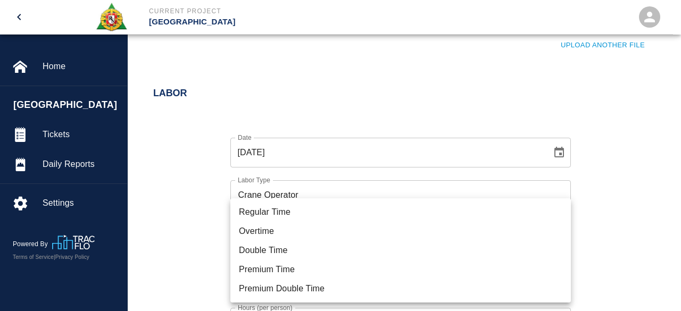
click at [267, 298] on li "Premium Double Time" at bounding box center [400, 288] width 340 height 19
type input "rate_pdt"
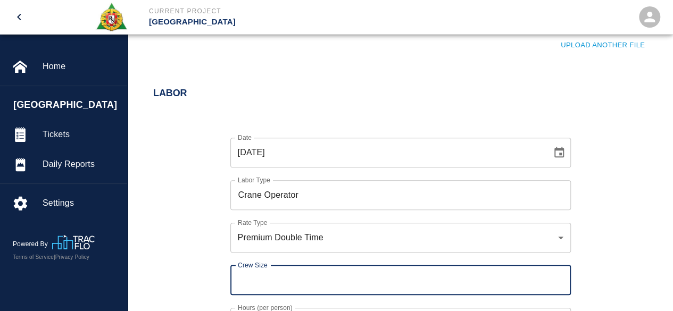
click at [237, 286] on input "Crew Size" at bounding box center [400, 280] width 340 height 30
type input "2"
click at [190, 258] on div "Date 08/14/2025 Date Labor Type Crane Operator Labor Type Rate Type Premium Dou…" at bounding box center [393, 245] width 507 height 249
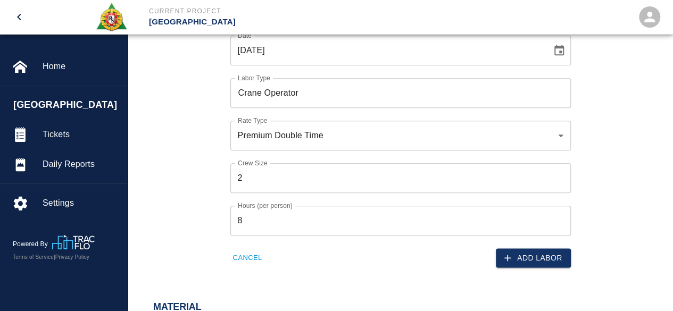
scroll to position [534, 0]
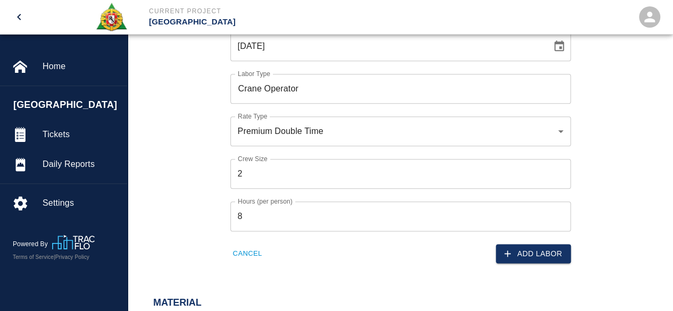
click at [252, 220] on input "8" at bounding box center [400, 217] width 340 height 30
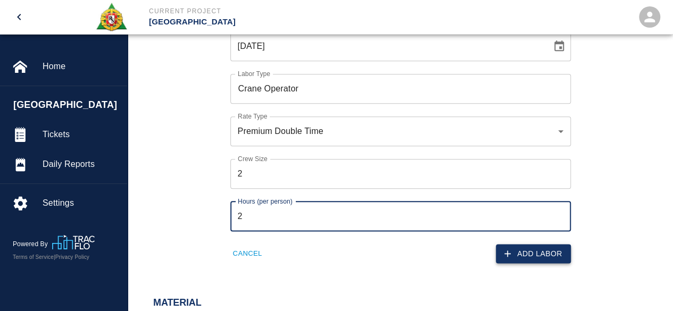
type input "2"
click at [557, 256] on button "Add Labor" at bounding box center [533, 254] width 75 height 20
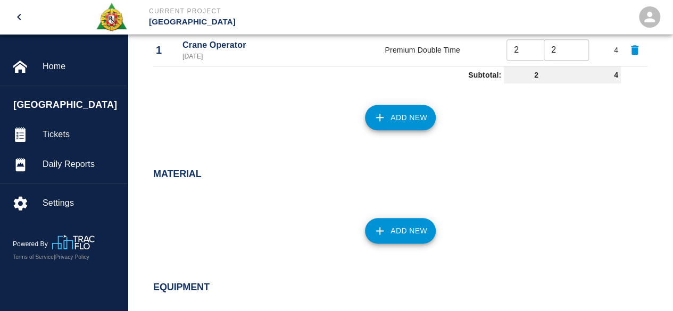
click at [403, 115] on button "Add New" at bounding box center [400, 118] width 71 height 26
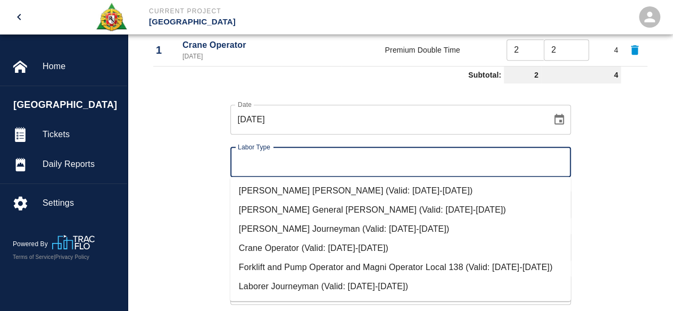
click at [284, 158] on input "Labor Type" at bounding box center [400, 162] width 331 height 20
click at [288, 224] on li "Carpenter Journeyman (Valid: 07/01/2024-08/31/2025)" at bounding box center [400, 228] width 340 height 19
type input "Carpenter Journeyman"
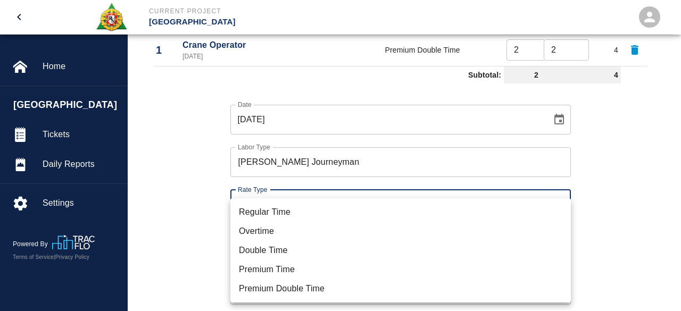
click at [263, 264] on li "Premium Time" at bounding box center [400, 269] width 340 height 19
type input "rate_pot"
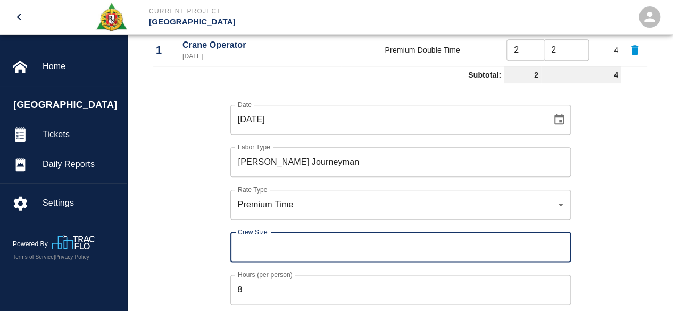
click at [252, 241] on input "Crew Size" at bounding box center [400, 247] width 340 height 30
type input "13"
click at [186, 248] on div "Date 08/14/2025 Date Labor Type Carpenter Journeyman Labor Type Rate Type Premi…" at bounding box center [393, 212] width 507 height 249
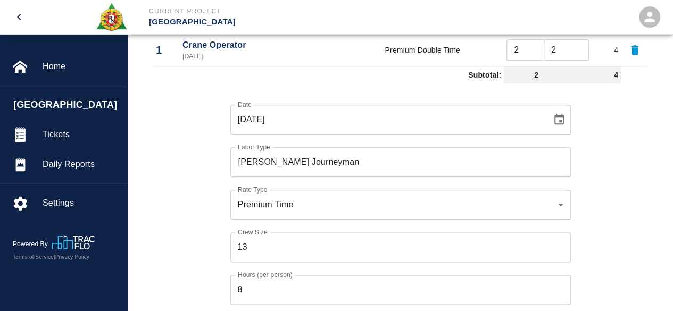
click at [251, 284] on input "8" at bounding box center [400, 290] width 340 height 30
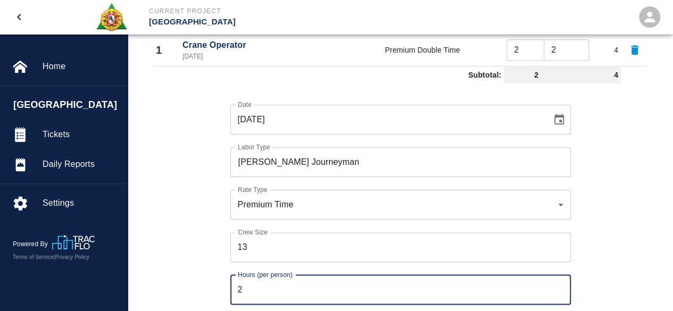
type input "2"
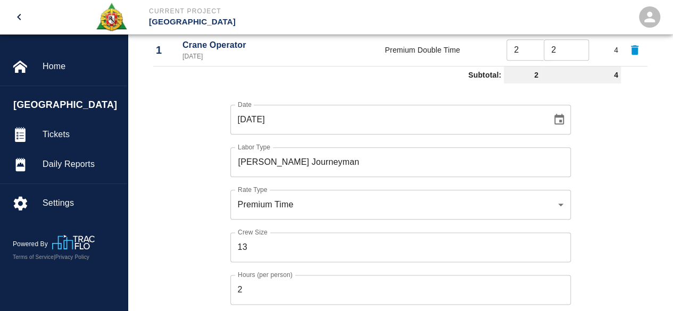
click at [171, 277] on div "Date 08/14/2025 Date Labor Type Carpenter Journeyman Labor Type Rate Type Premi…" at bounding box center [393, 212] width 507 height 249
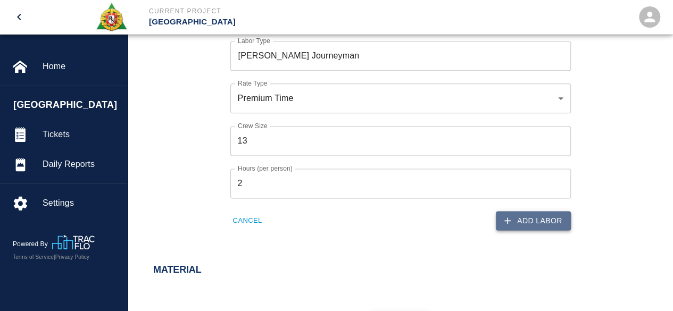
click at [536, 219] on button "Add Labor" at bounding box center [533, 221] width 75 height 20
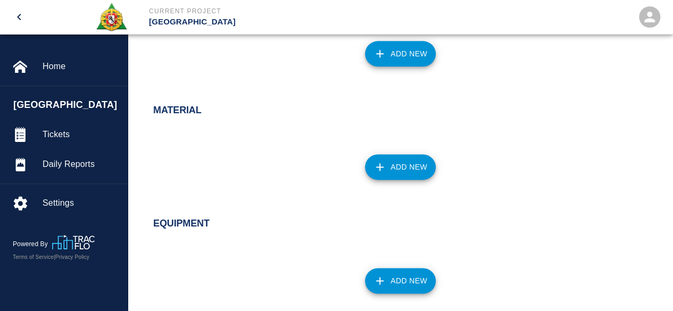
scroll to position [567, 0]
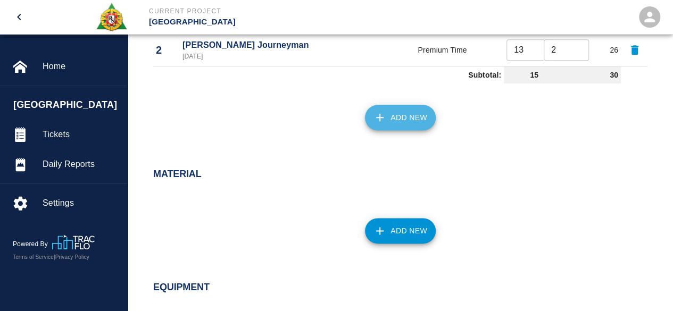
click at [390, 124] on button "Add New" at bounding box center [400, 118] width 71 height 26
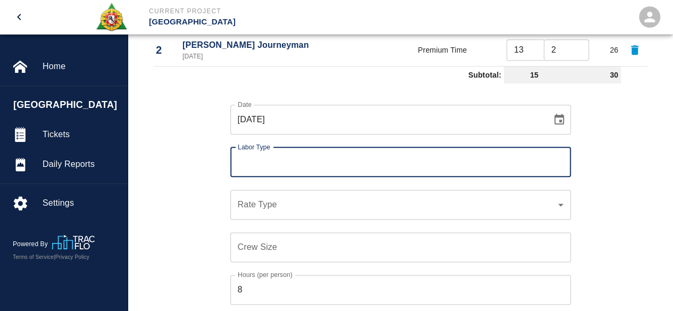
click at [254, 169] on input "Labor Type" at bounding box center [400, 162] width 331 height 20
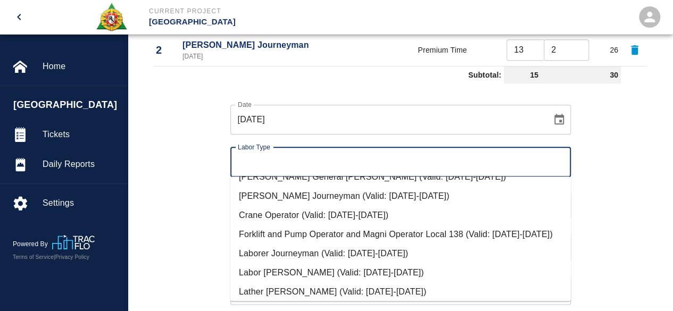
scroll to position [53, 0]
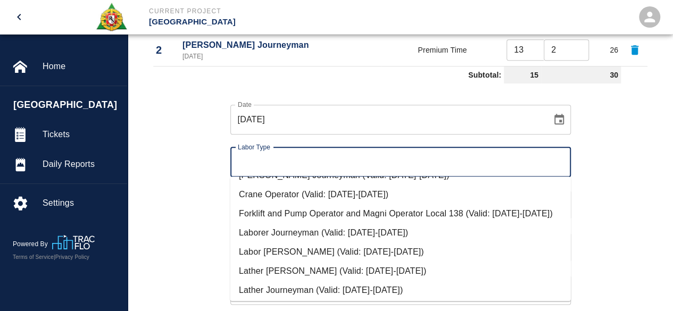
click at [298, 262] on li "Labor Foreman (Valid: 07/01/2024-08/31/2025)" at bounding box center [400, 251] width 340 height 19
type input "Labor Foreman"
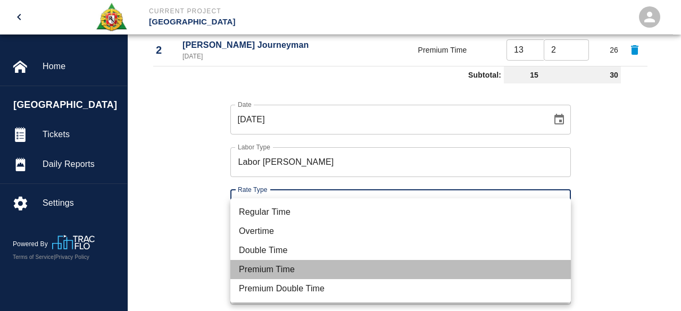
click at [256, 274] on li "Premium Time" at bounding box center [400, 269] width 340 height 19
type input "rate_pot"
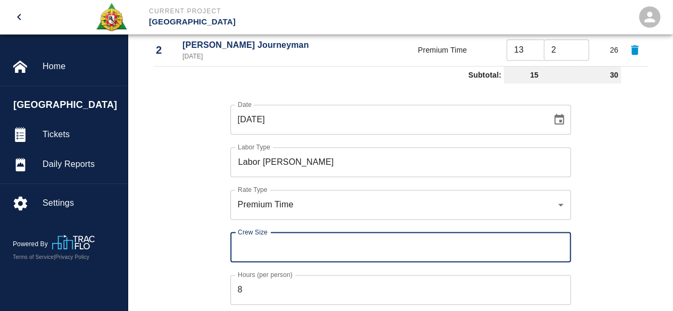
click at [236, 246] on input "Crew Size" at bounding box center [400, 247] width 340 height 30
type input "1"
click at [249, 288] on input "8" at bounding box center [400, 290] width 340 height 30
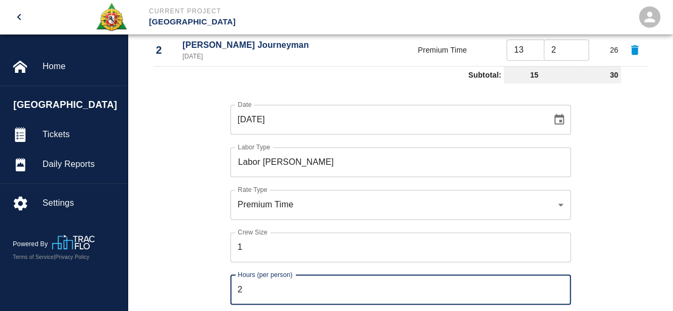
type input "2"
click at [200, 259] on div "Date 08/14/2025 Date Labor Type Labor Foreman Labor Type Rate Type Premium Time…" at bounding box center [393, 212] width 507 height 249
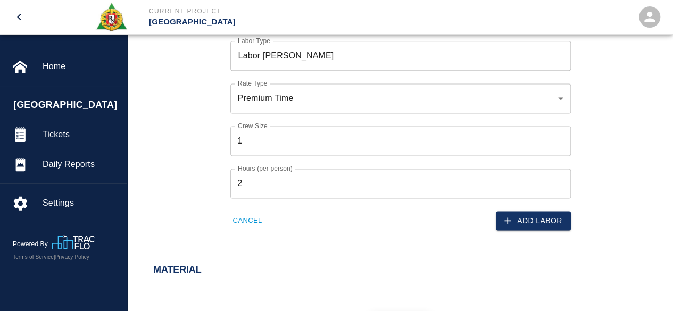
click at [540, 223] on button "Add Labor" at bounding box center [533, 221] width 75 height 20
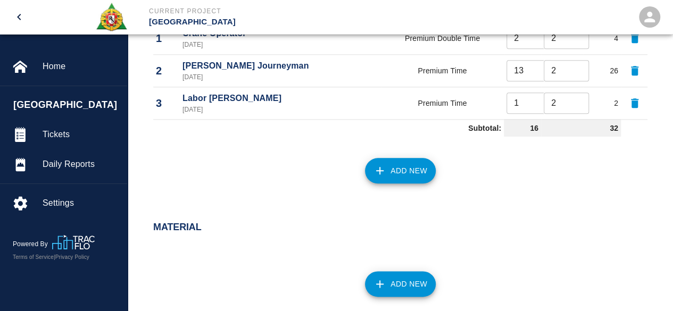
scroll to position [546, 0]
click at [398, 166] on button "Add New" at bounding box center [400, 171] width 71 height 26
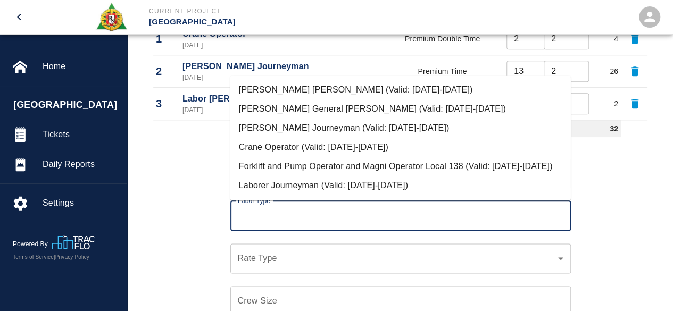
click at [264, 209] on input "Labor Type" at bounding box center [400, 216] width 331 height 20
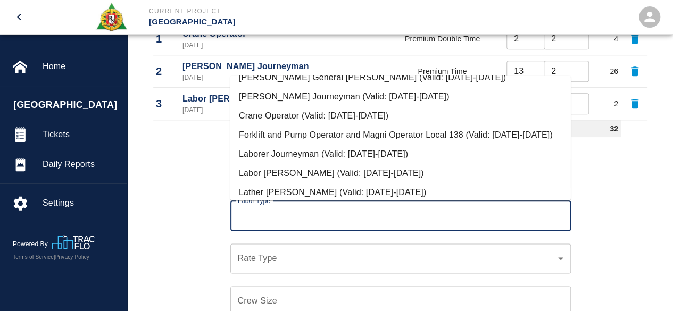
scroll to position [53, 0]
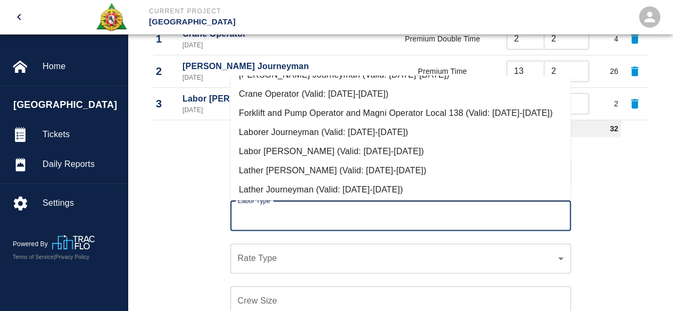
click at [306, 141] on li "Laborer Journeyman (Valid: 07/01/2024-08/31/2025)" at bounding box center [400, 131] width 340 height 19
type input "Laborer Journeyman"
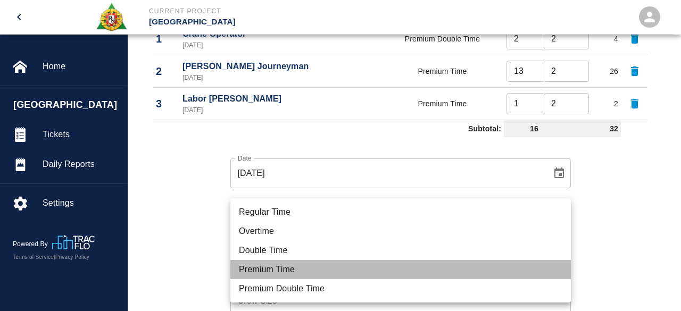
click at [255, 265] on li "Premium Time" at bounding box center [400, 269] width 340 height 19
type input "rate_pot"
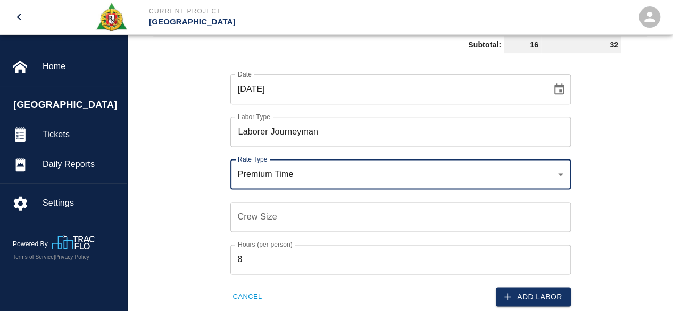
scroll to position [652, 0]
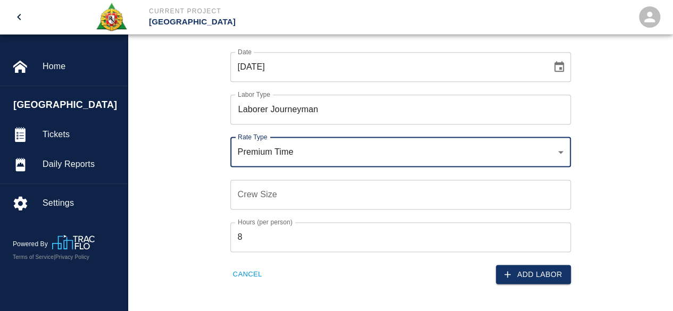
click at [257, 189] on div "Crew Size Crew Size" at bounding box center [400, 195] width 340 height 30
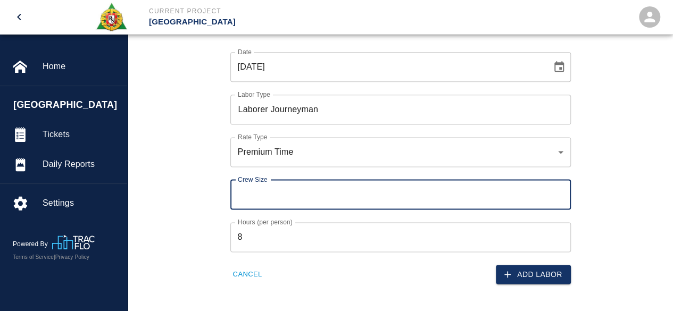
click at [267, 195] on input "Crew Size" at bounding box center [400, 195] width 340 height 30
type input "6"
click at [274, 233] on input "8" at bounding box center [400, 237] width 340 height 30
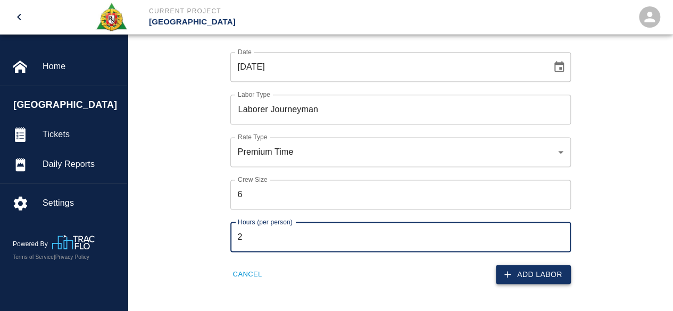
type input "2"
click at [522, 278] on button "Add Labor" at bounding box center [533, 275] width 75 height 20
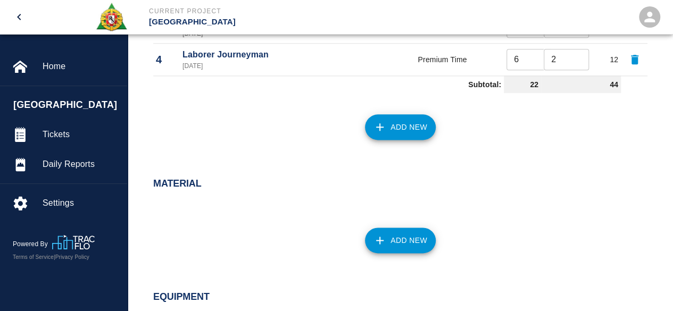
scroll to position [599, 0]
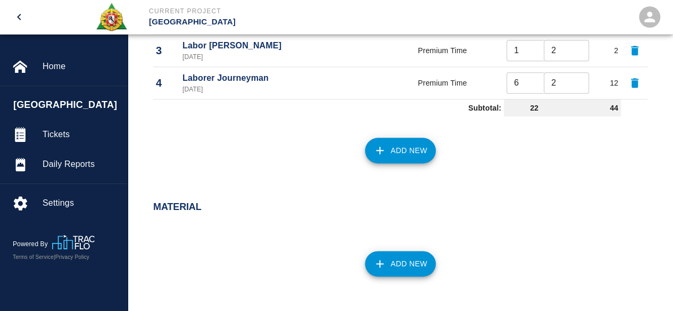
click at [402, 152] on button "Add New" at bounding box center [400, 151] width 71 height 26
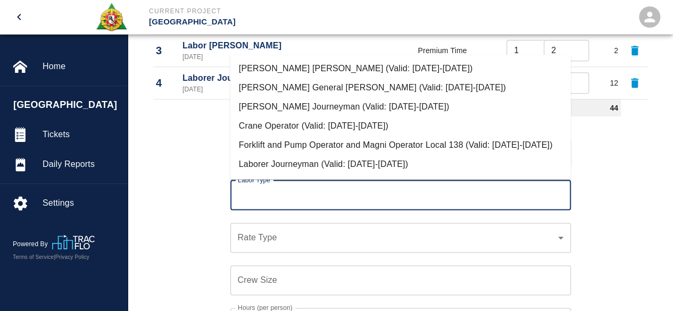
click at [275, 200] on input "Labor Type" at bounding box center [400, 195] width 331 height 20
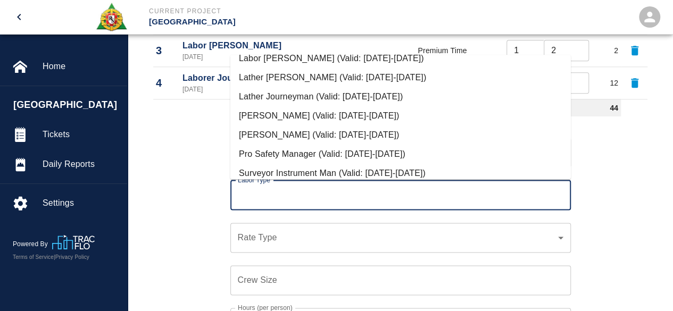
scroll to position [146, 0]
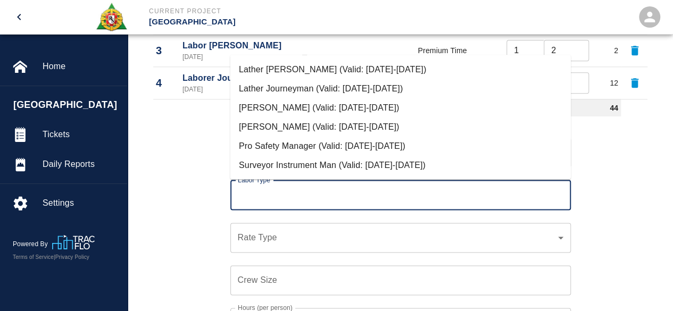
click at [307, 138] on li "Pro Safety Manager (Valid: 07/01/2024-09/01/2025)" at bounding box center [400, 146] width 340 height 19
type input "Pro Safety Manager"
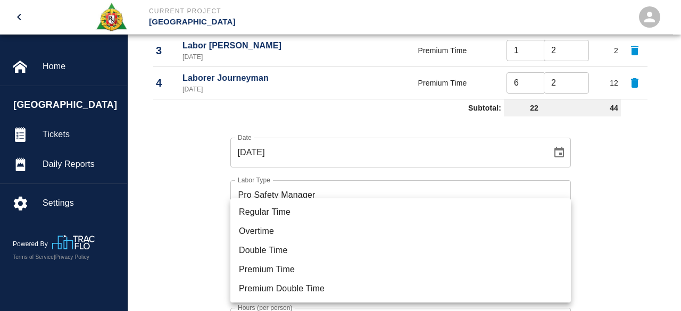
click at [265, 266] on li "Premium Time" at bounding box center [400, 269] width 340 height 19
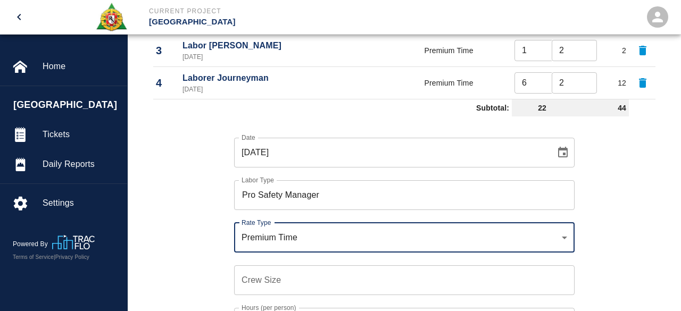
type input "rate_pot"
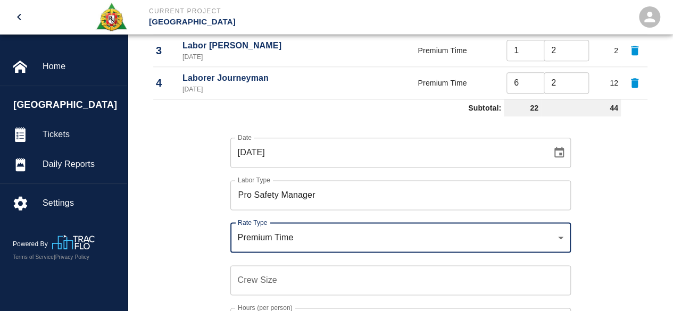
click at [242, 272] on div "Crew Size Crew Size" at bounding box center [400, 280] width 340 height 30
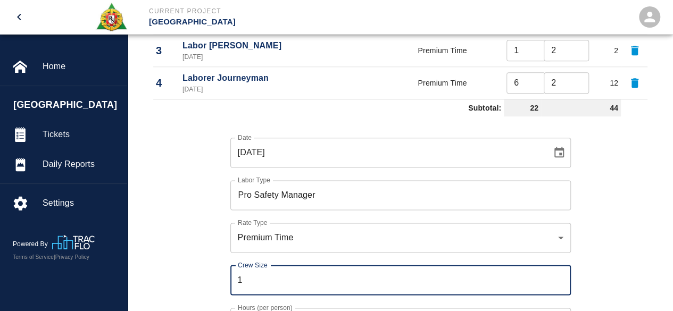
scroll to position [652, 0]
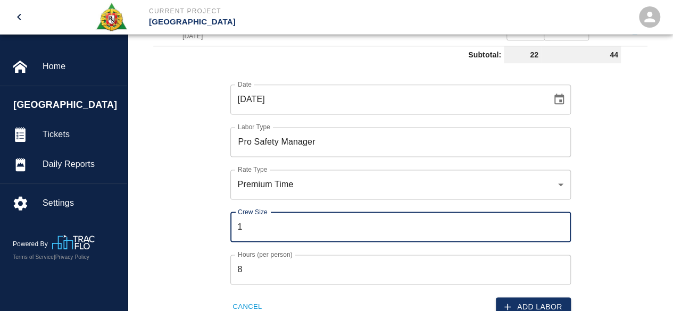
type input "1"
click at [262, 262] on input "8" at bounding box center [400, 270] width 340 height 30
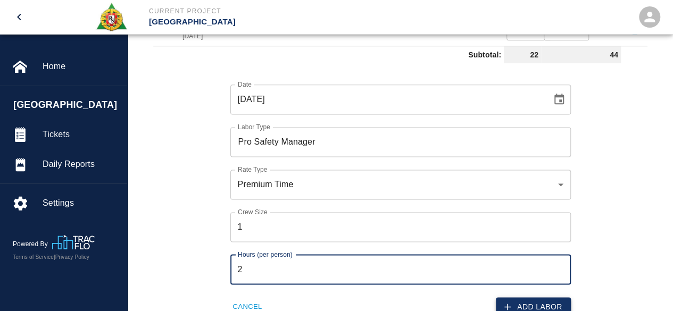
type input "2"
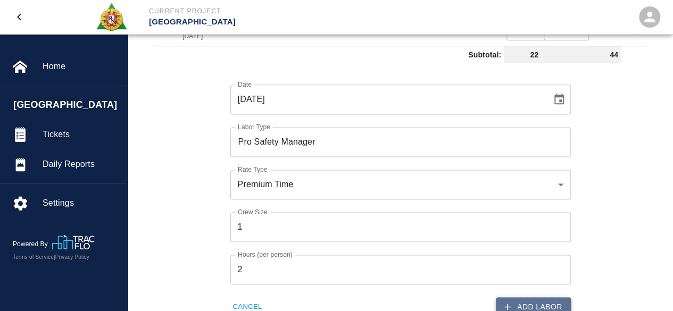
click at [551, 303] on button "Add Labor" at bounding box center [533, 307] width 75 height 20
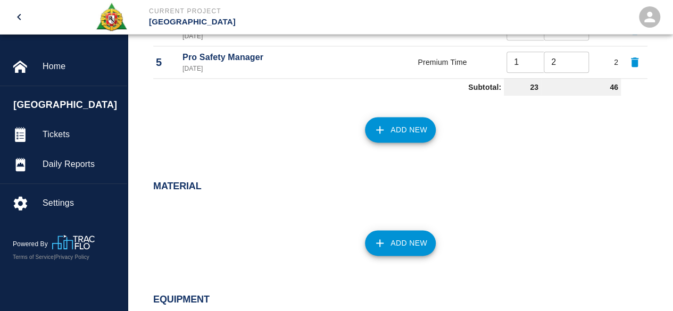
click at [400, 132] on button "Add New" at bounding box center [400, 130] width 71 height 26
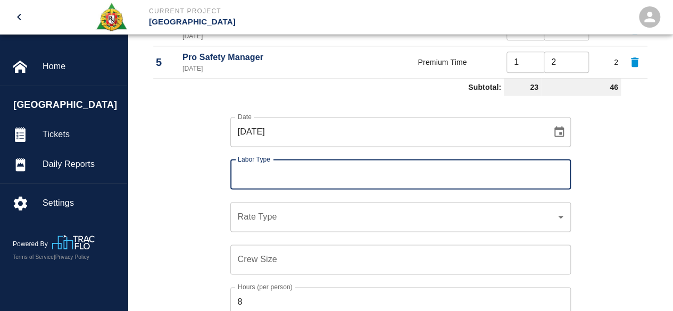
click at [277, 175] on input "Labor Type" at bounding box center [400, 174] width 331 height 20
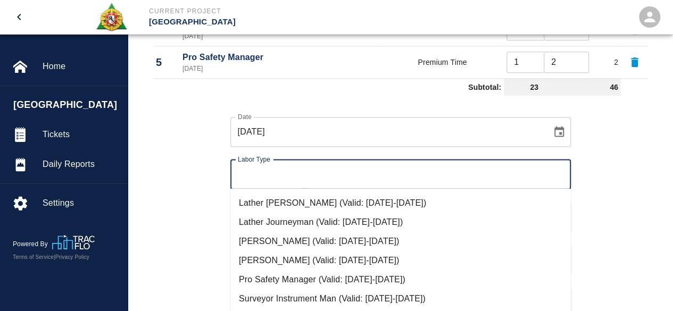
scroll to position [705, 0]
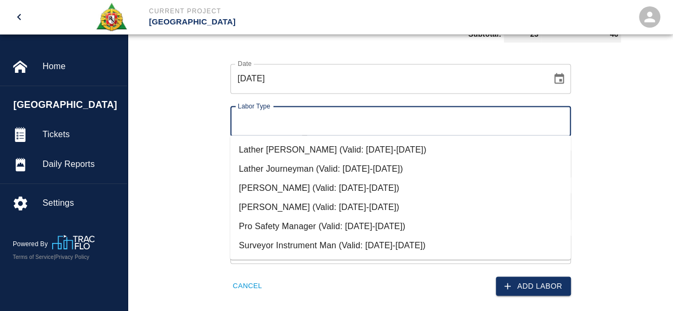
click at [283, 242] on li "Surveyor Instrument Man (Valid: 07/01/2024-08/31/2025)" at bounding box center [400, 245] width 340 height 19
type input "Surveyor Instrument Man"
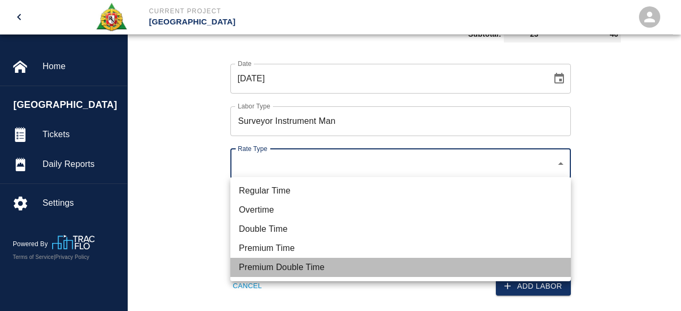
click at [273, 271] on li "Premium Double Time" at bounding box center [400, 267] width 340 height 19
type input "rate_pdt"
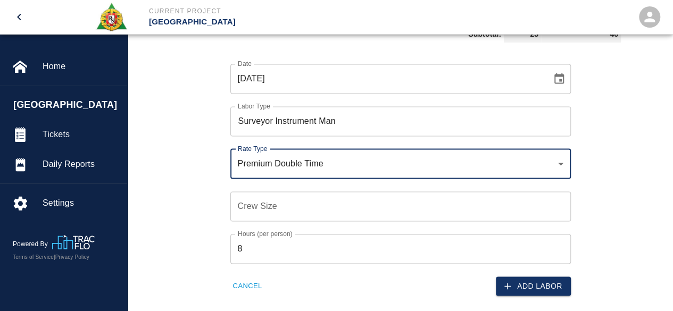
click at [271, 199] on div "Crew Size Crew Size" at bounding box center [400, 206] width 340 height 30
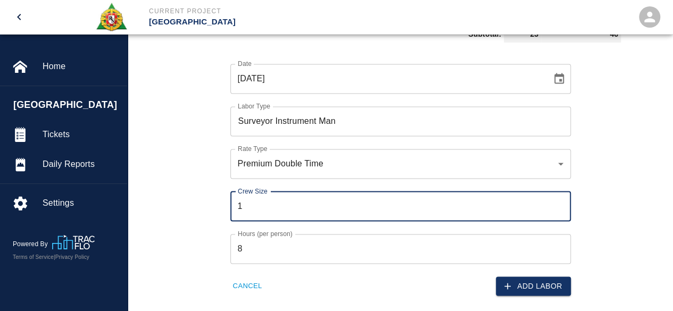
type input "1"
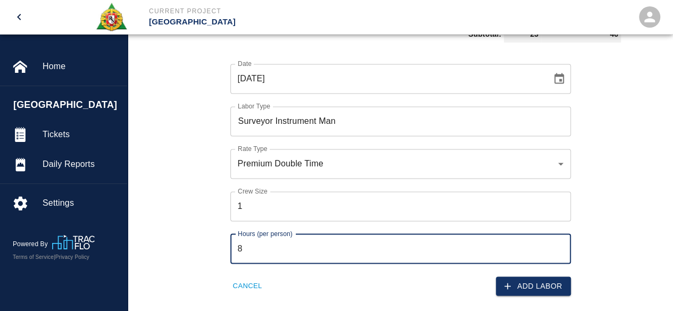
click at [273, 256] on input "8" at bounding box center [400, 249] width 340 height 30
type input "2"
click at [544, 289] on button "Add Labor" at bounding box center [533, 286] width 75 height 20
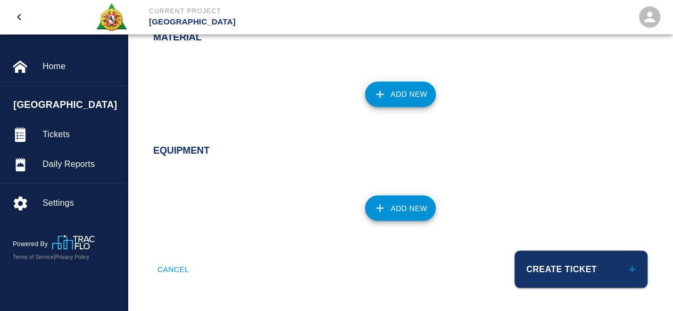
scroll to position [834, 0]
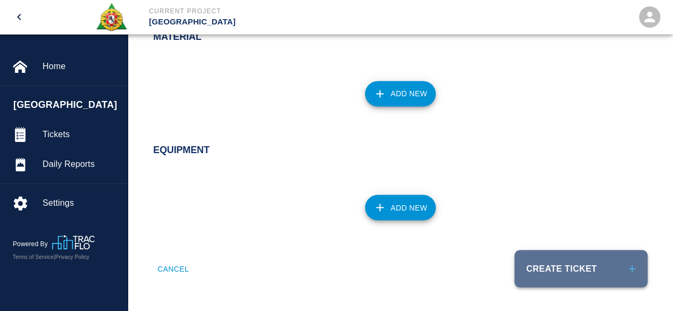
click at [540, 265] on button "Create Ticket" at bounding box center [580, 268] width 133 height 37
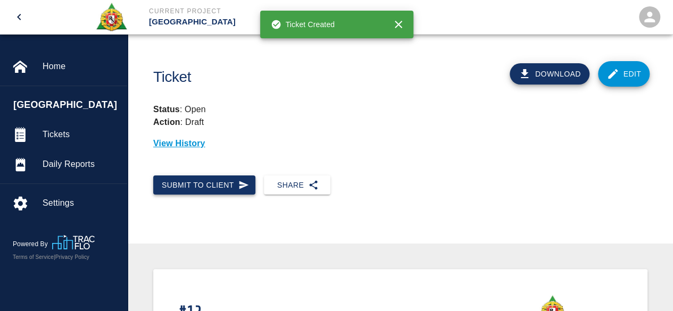
click at [198, 183] on button "Submit to Client" at bounding box center [204, 185] width 102 height 20
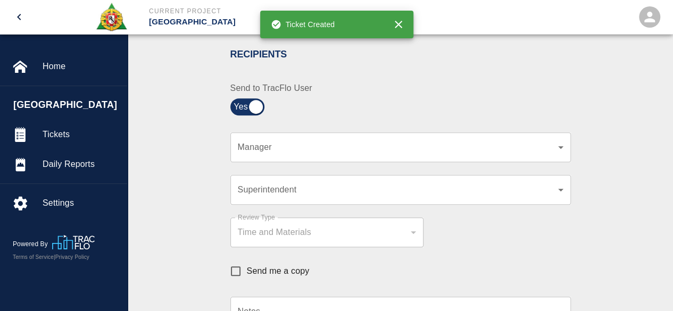
scroll to position [213, 0]
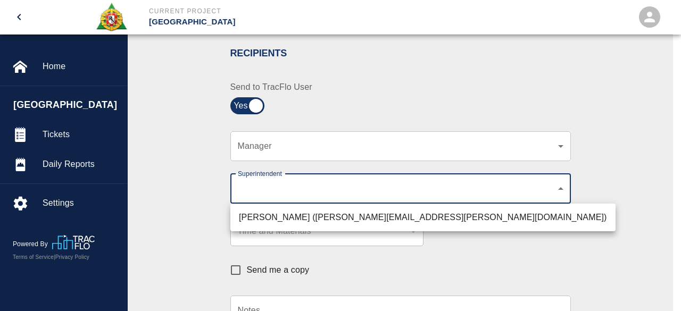
click at [366, 222] on li "Roger Cettina (roger.cettina@aecom.com)" at bounding box center [422, 217] width 385 height 19
type input "607e8b2f-6e2b-4864-a614-ca92a3a6e287"
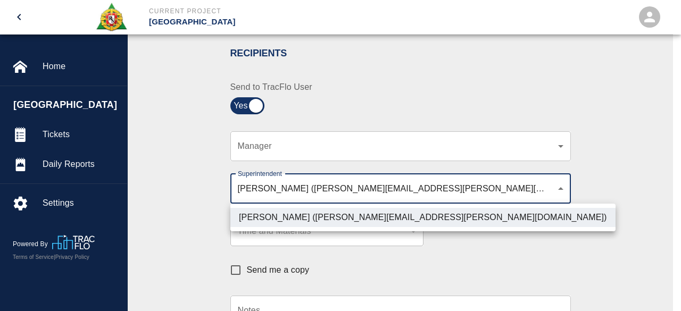
click at [518, 213] on li "Roger Cettina (roger.cettina@aecom.com)" at bounding box center [422, 217] width 385 height 19
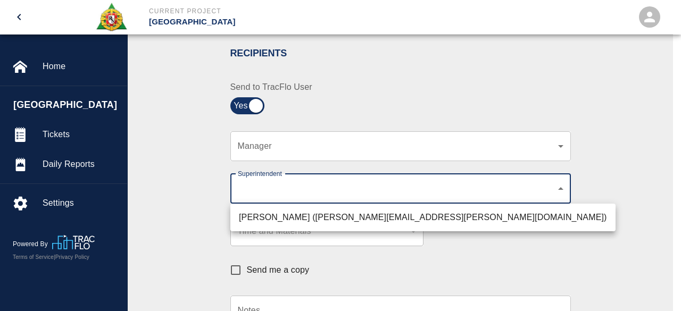
click at [626, 258] on div at bounding box center [340, 155] width 681 height 311
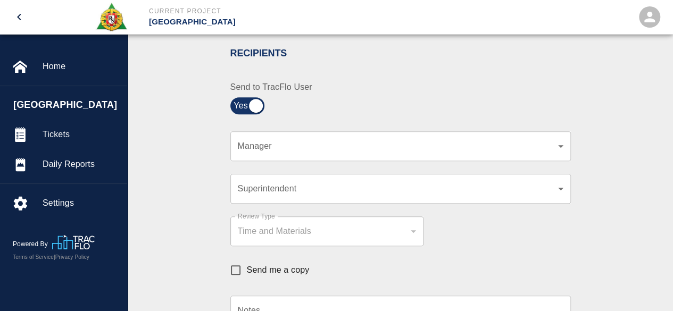
click at [600, 251] on div "Recipients Send to TracFlo User Manager ​ Manager Superintendent ​ Superintende…" at bounding box center [400, 243] width 494 height 417
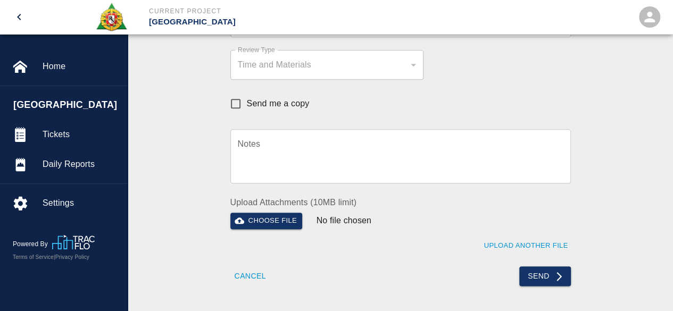
scroll to position [425, 0]
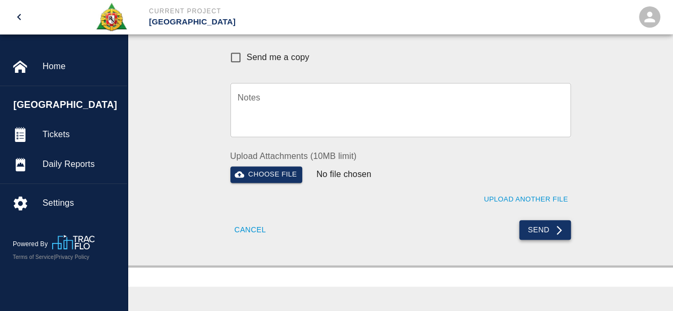
click at [542, 230] on button "Send" at bounding box center [545, 230] width 52 height 20
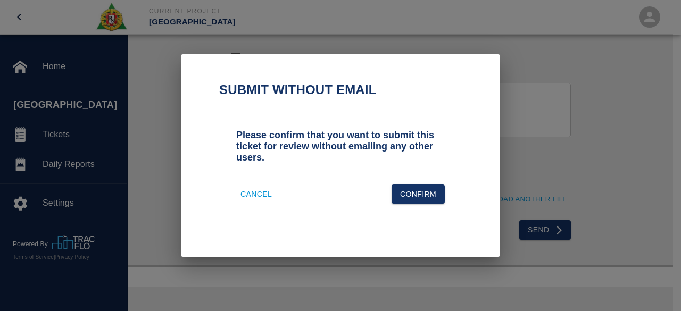
click at [588, 171] on div "Submit without email Please confirm that you want to submit this ticket for rev…" at bounding box center [340, 155] width 681 height 311
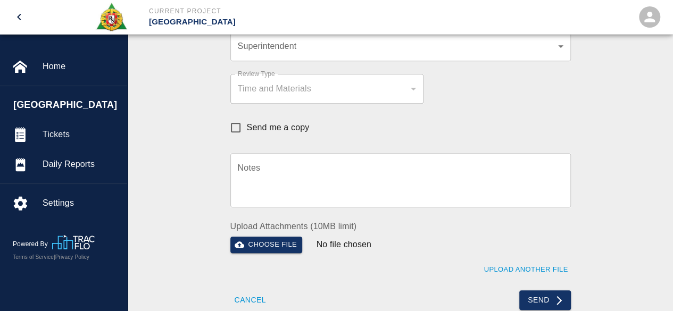
scroll to position [266, 0]
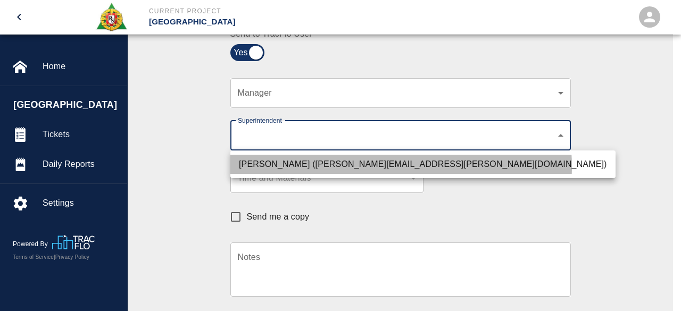
click at [400, 166] on li "Roger Cettina (roger.cettina@aecom.com)" at bounding box center [422, 164] width 385 height 19
type input "607e8b2f-6e2b-4864-a614-ca92a3a6e287"
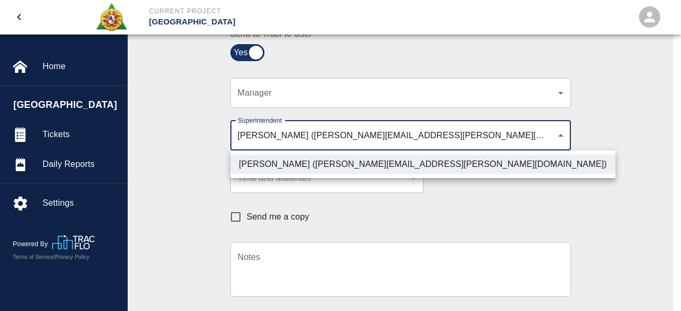
click at [558, 214] on div at bounding box center [340, 155] width 681 height 311
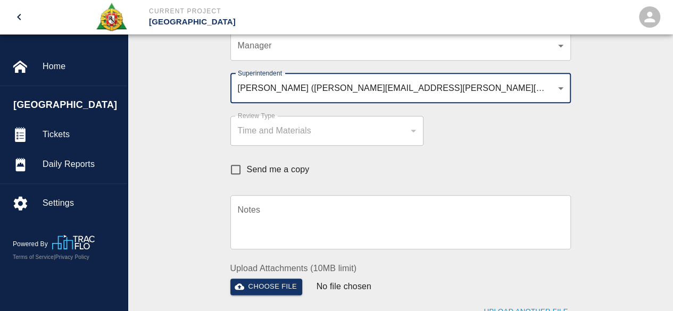
scroll to position [372, 0]
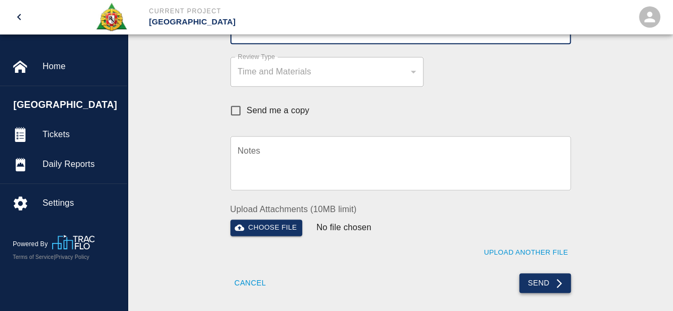
click at [541, 281] on button "Send" at bounding box center [545, 283] width 52 height 20
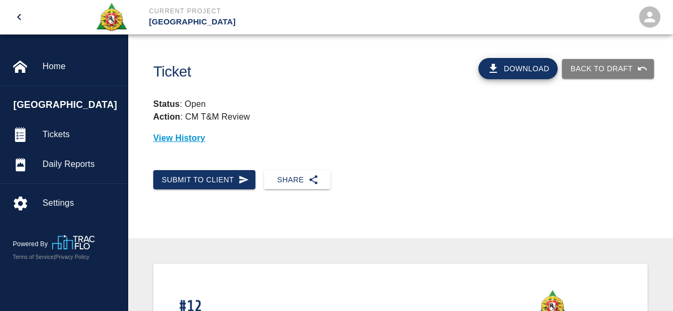
scroll to position [0, 0]
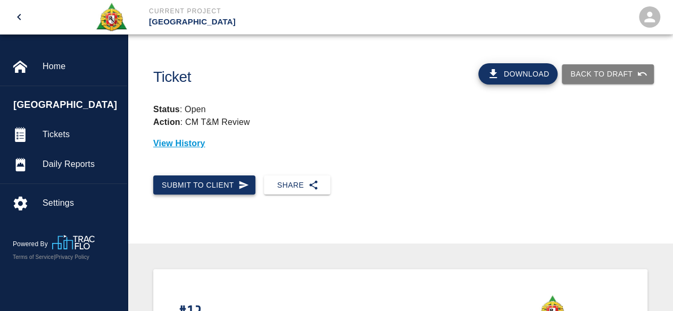
click at [186, 186] on button "Submit to Client" at bounding box center [204, 185] width 102 height 20
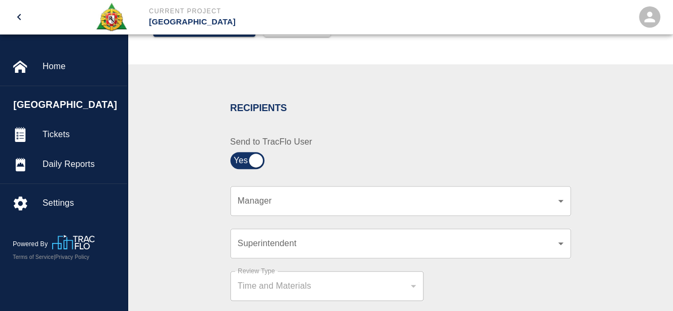
scroll to position [106, 0]
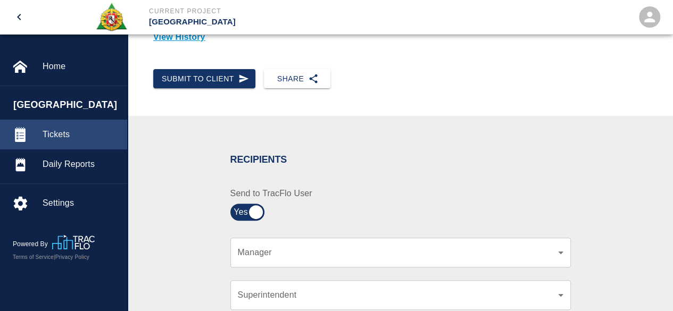
click at [63, 137] on span "Tickets" at bounding box center [81, 134] width 76 height 13
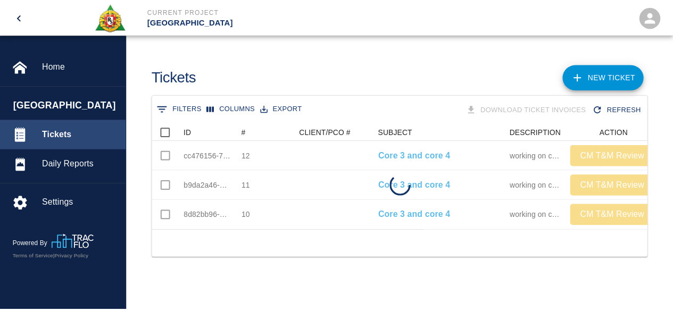
scroll to position [106, 493]
